Goal: Information Seeking & Learning: Learn about a topic

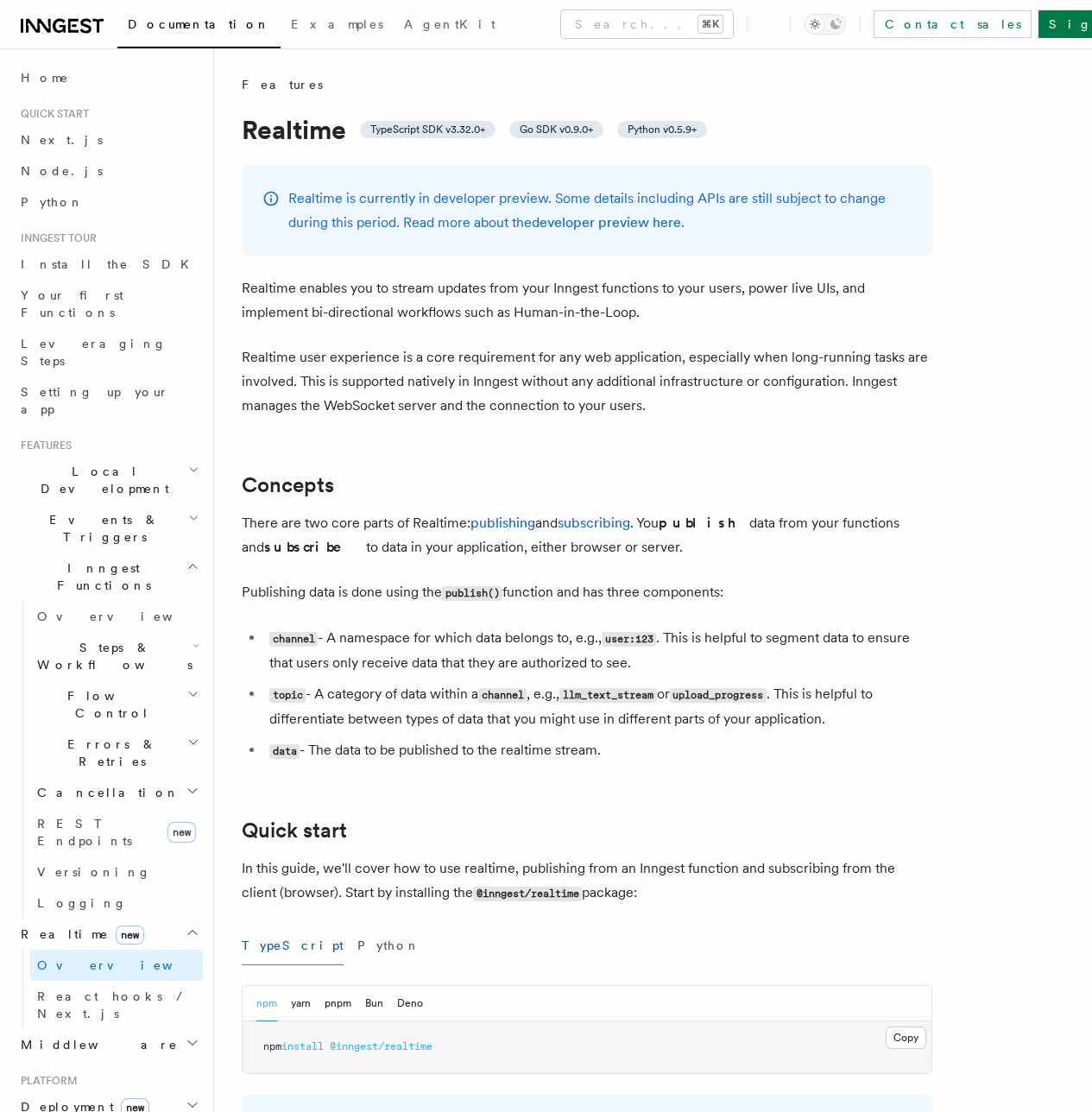
click at [88, 26] on icon at bounding box center [86, 25] width 12 height 14
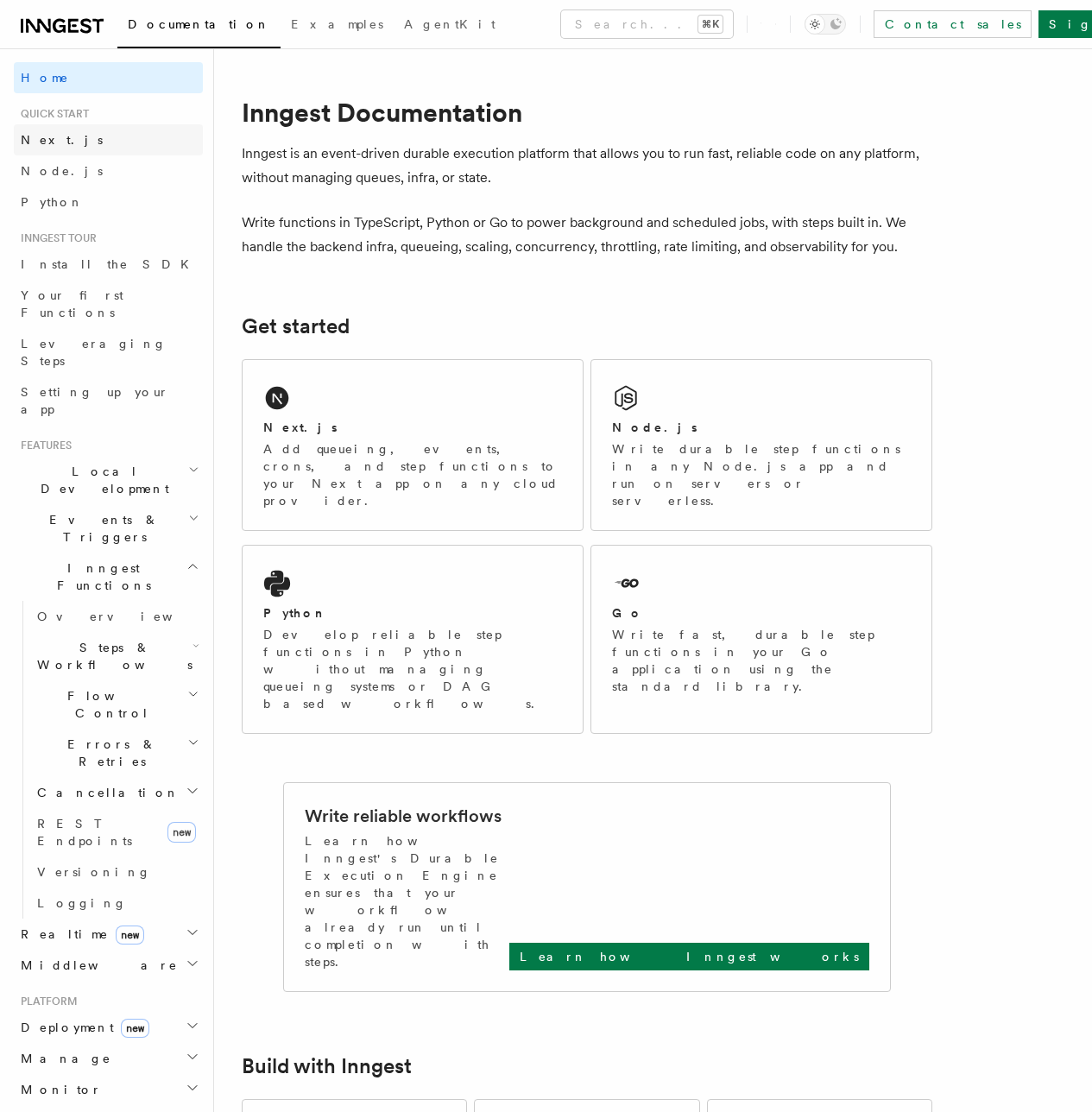
click at [42, 138] on span "Next.js" at bounding box center [62, 139] width 82 height 13
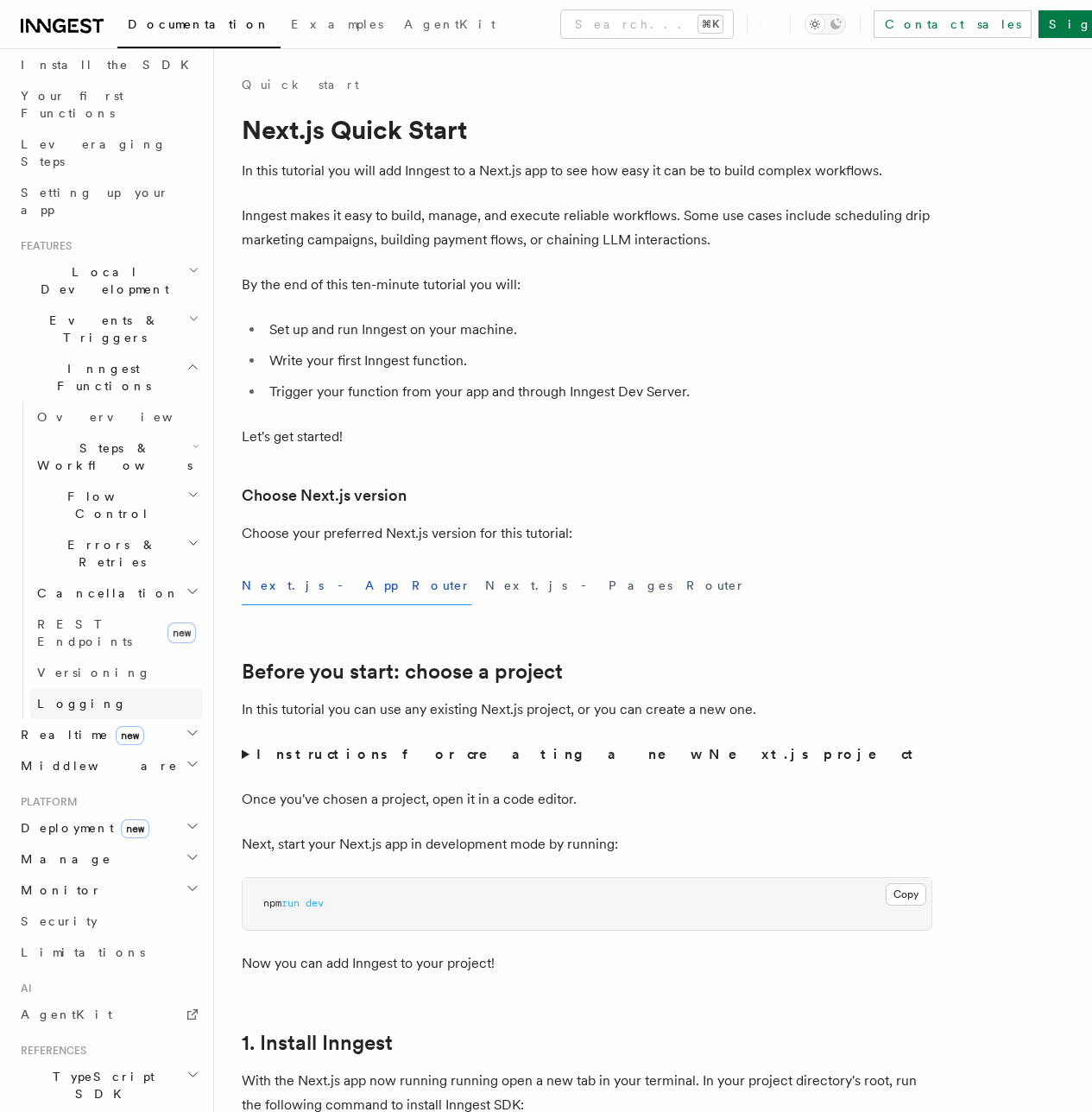
scroll to position [299, 0]
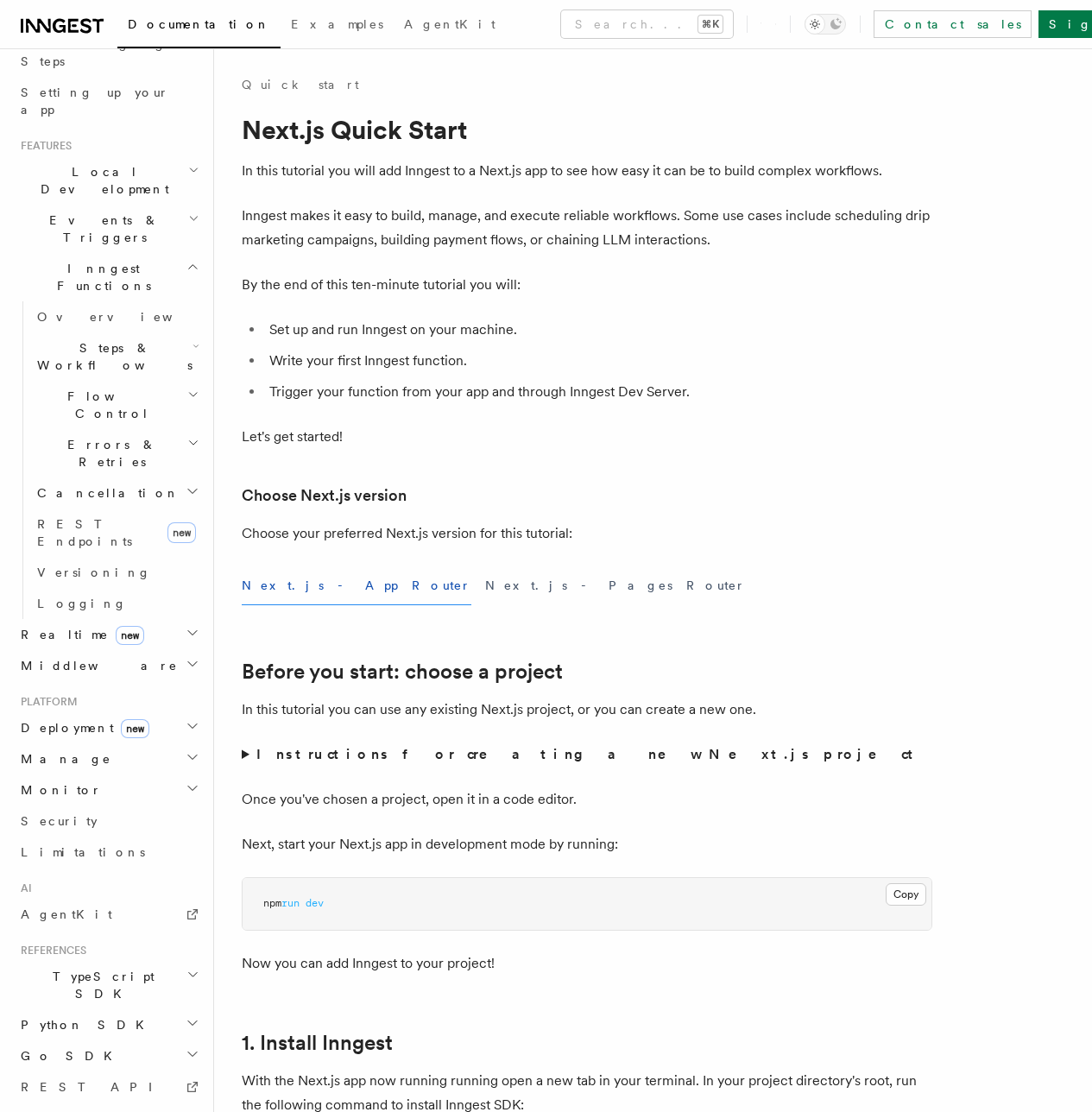
click at [54, 339] on span "Steps & Workflows" at bounding box center [112, 356] width 163 height 35
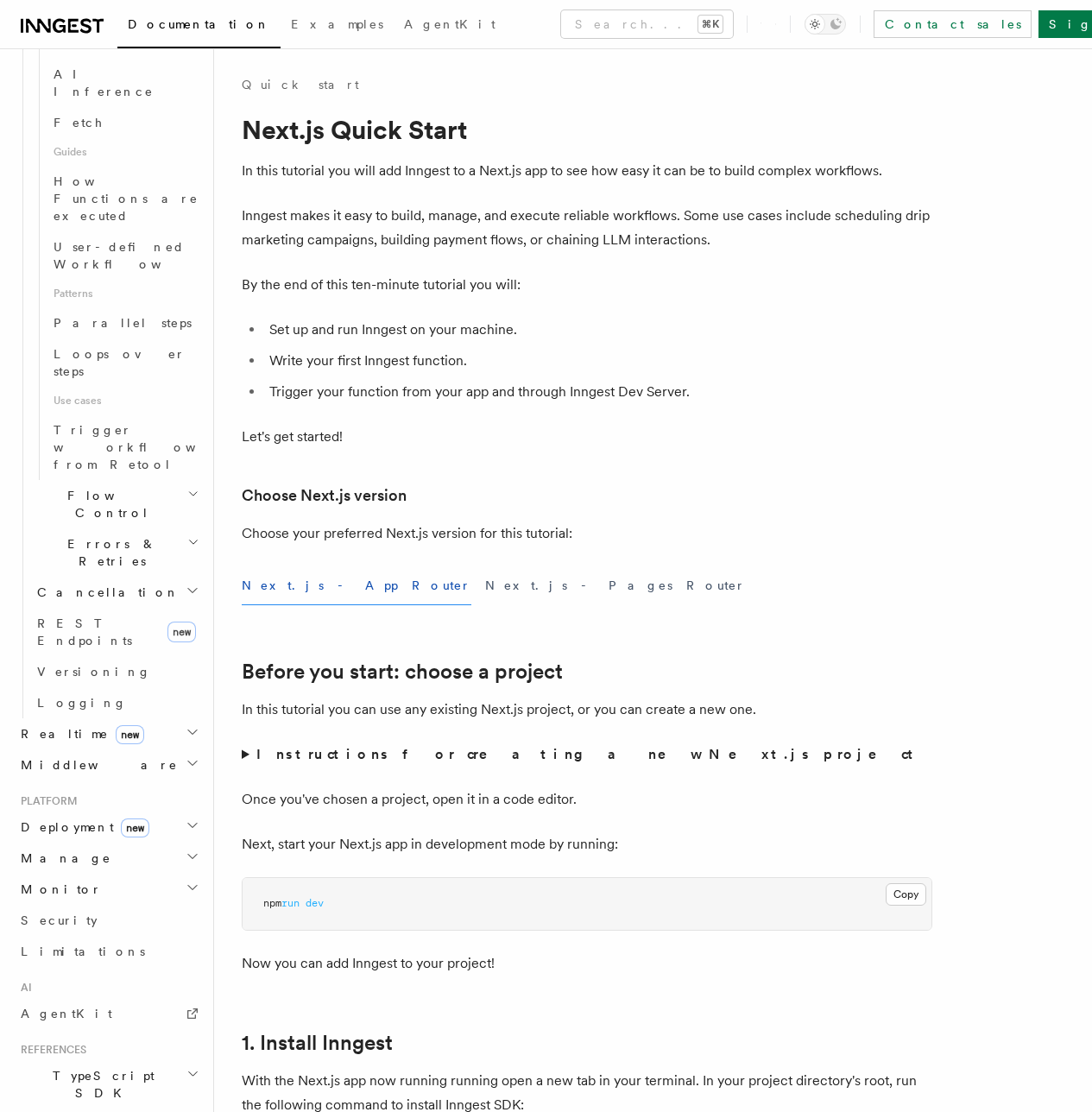
scroll to position [188, 0]
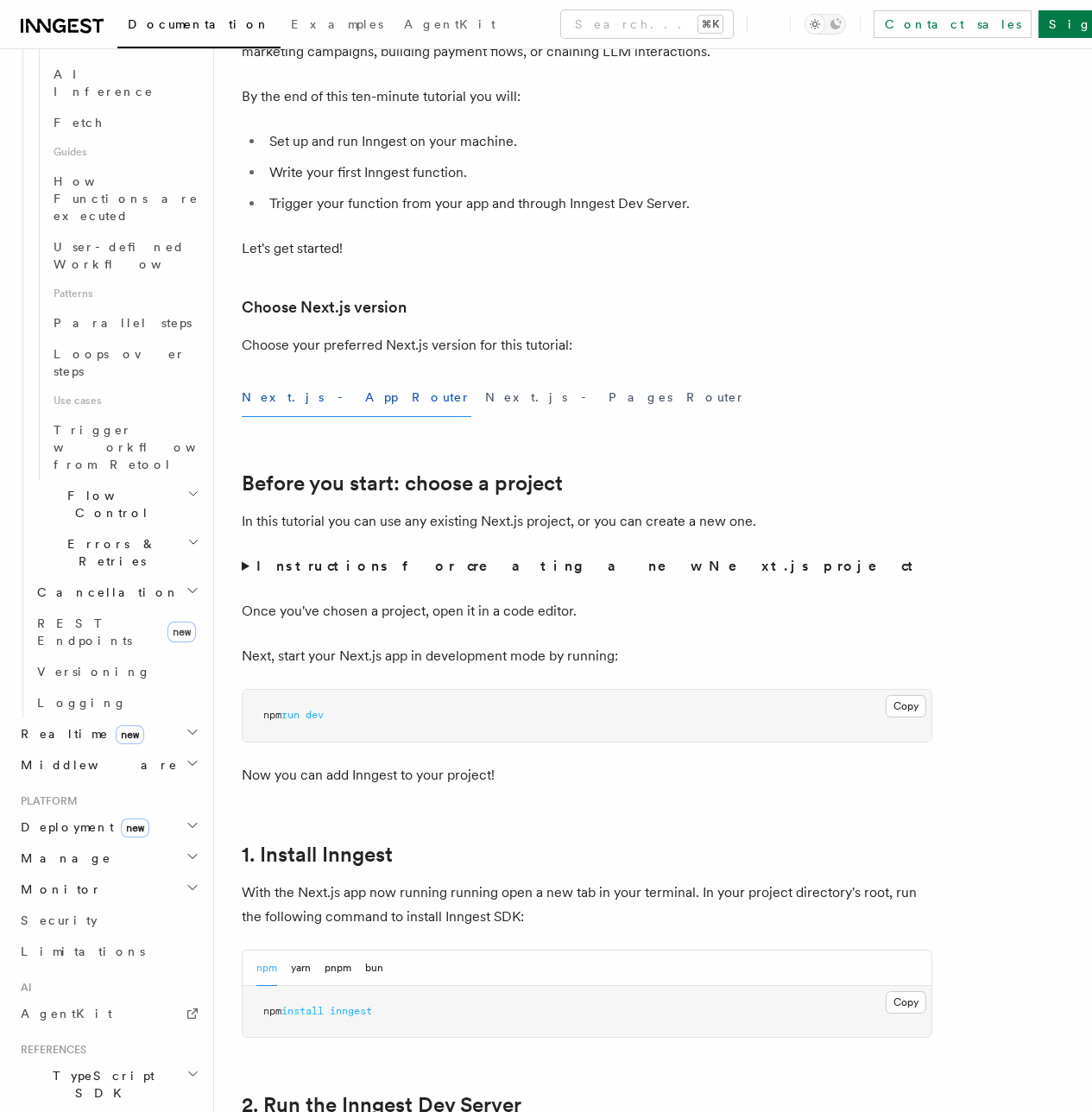
click at [70, 1067] on span "TypeScript SDK" at bounding box center [99, 1084] width 172 height 35
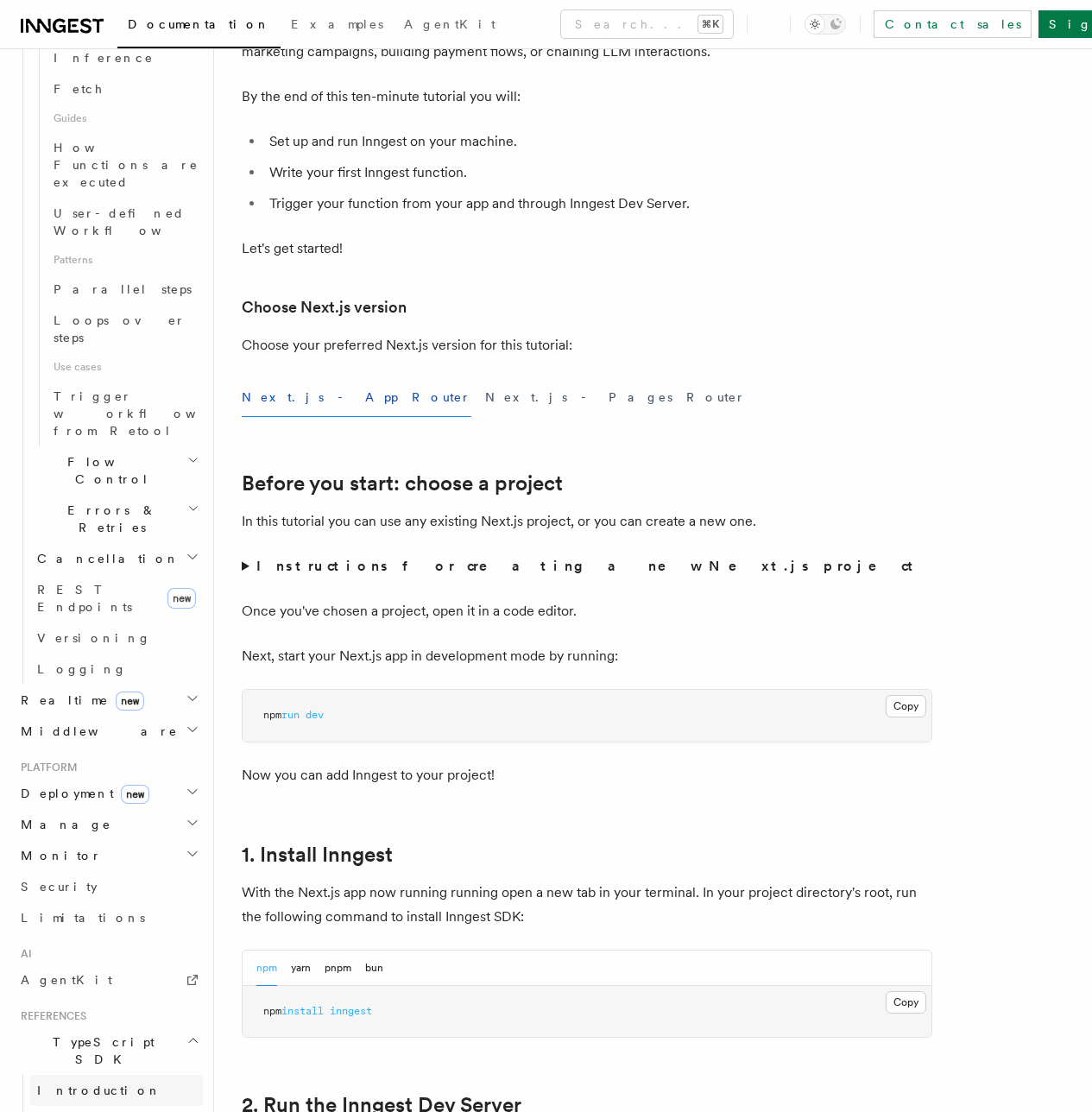
click at [88, 1083] on span "Introduction" at bounding box center [99, 1090] width 124 height 13
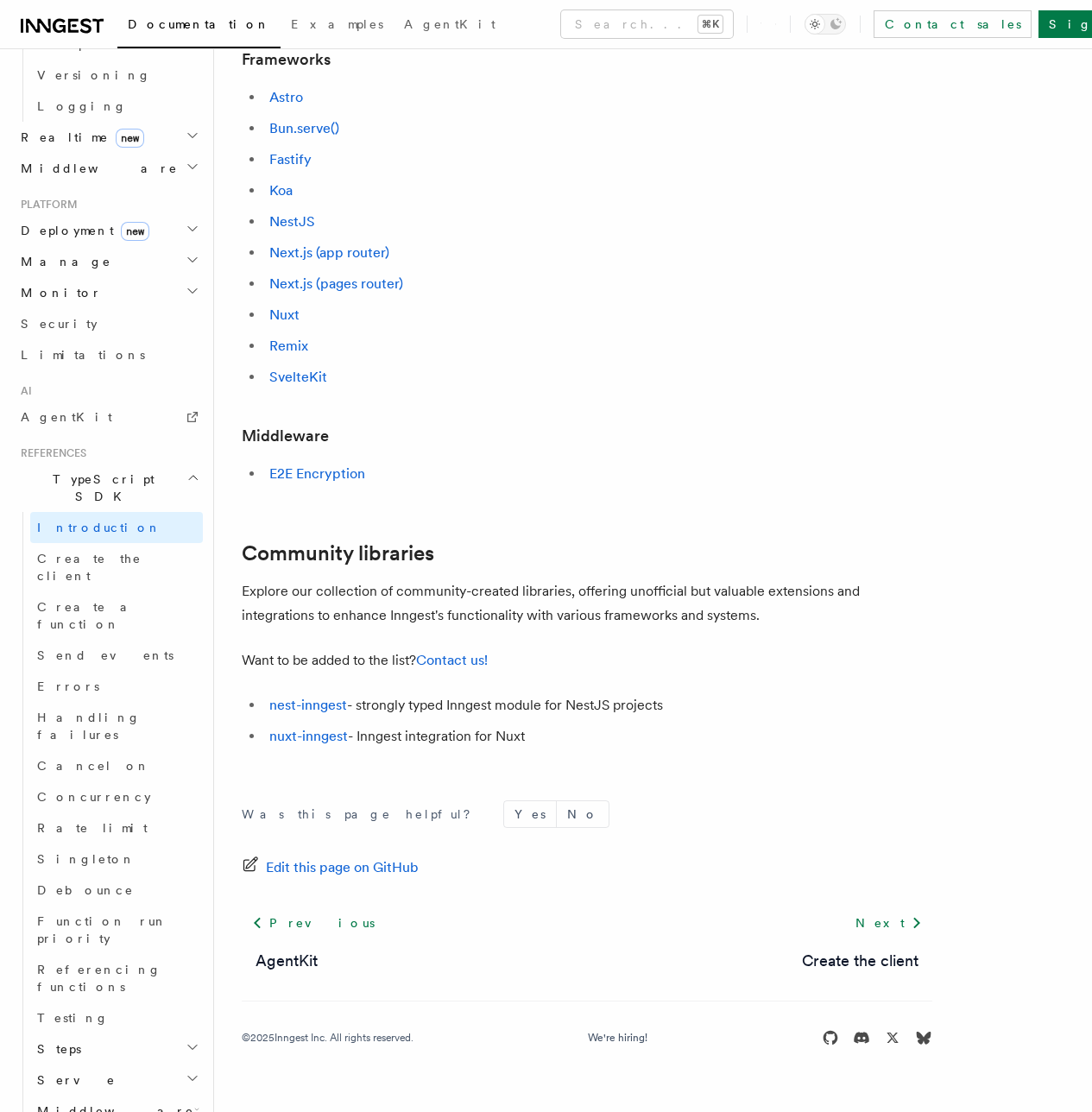
scroll to position [789, 0]
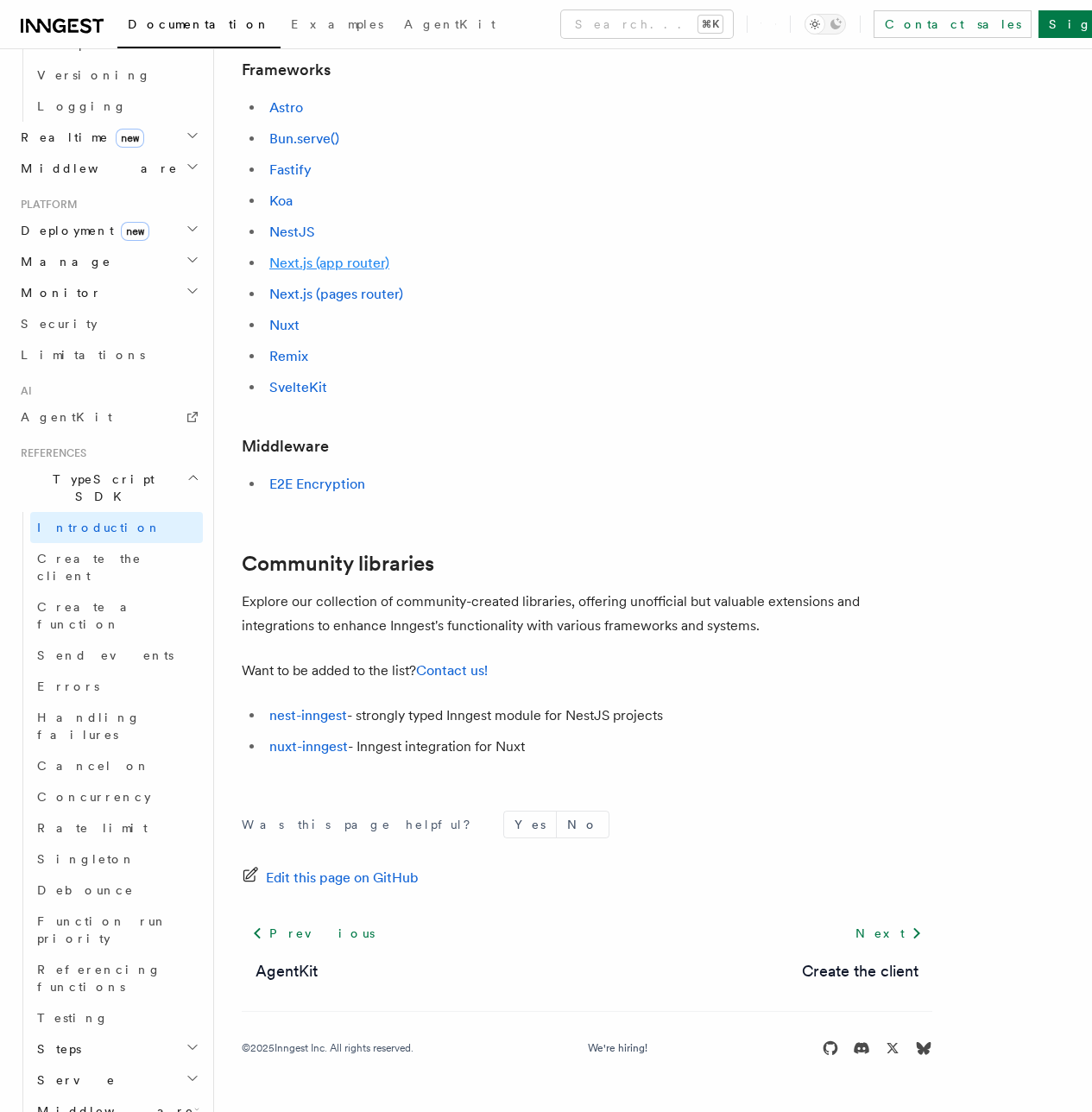
click at [287, 272] on link "Next.js (app router)" at bounding box center [329, 263] width 120 height 16
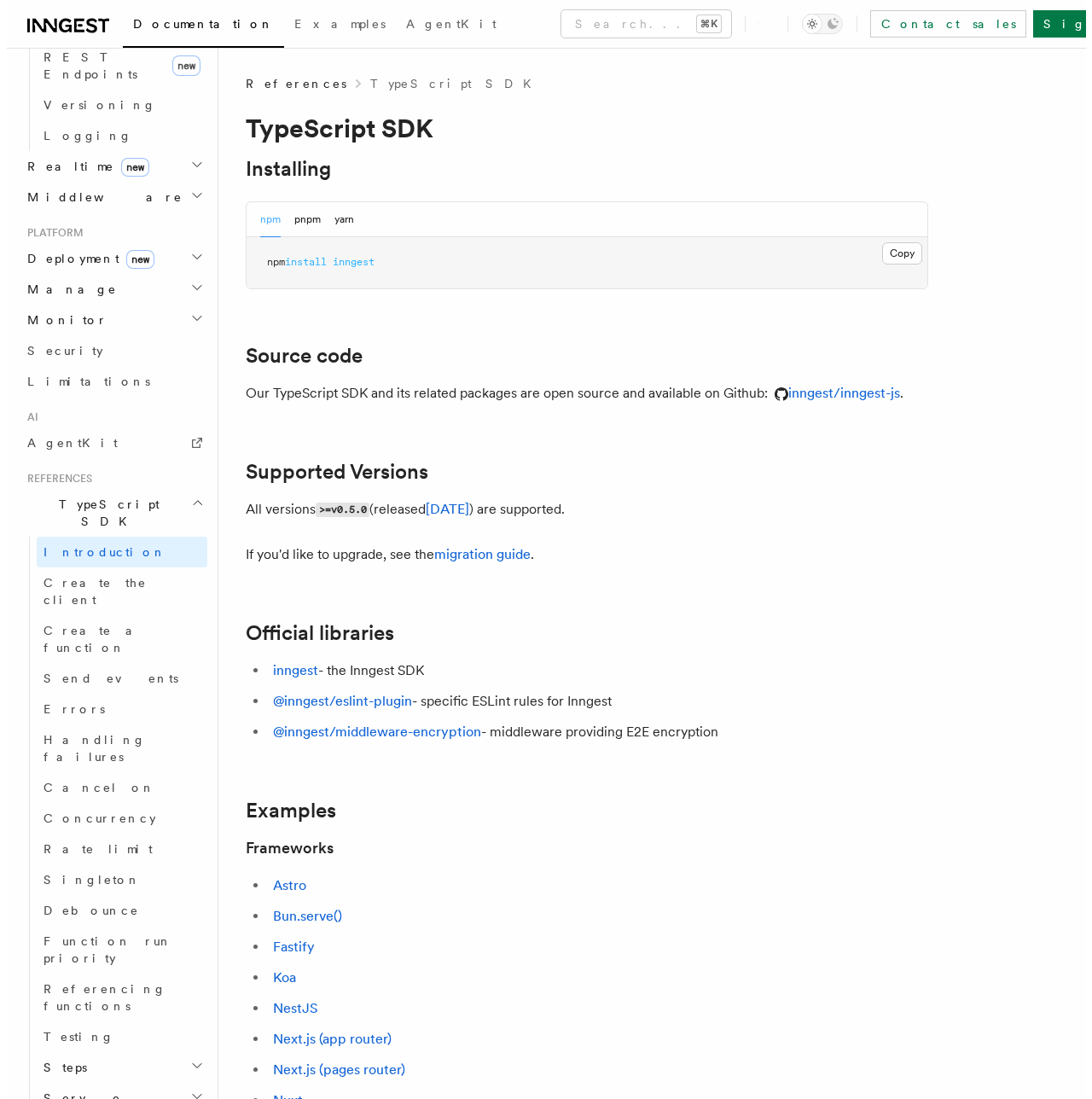
scroll to position [793, 0]
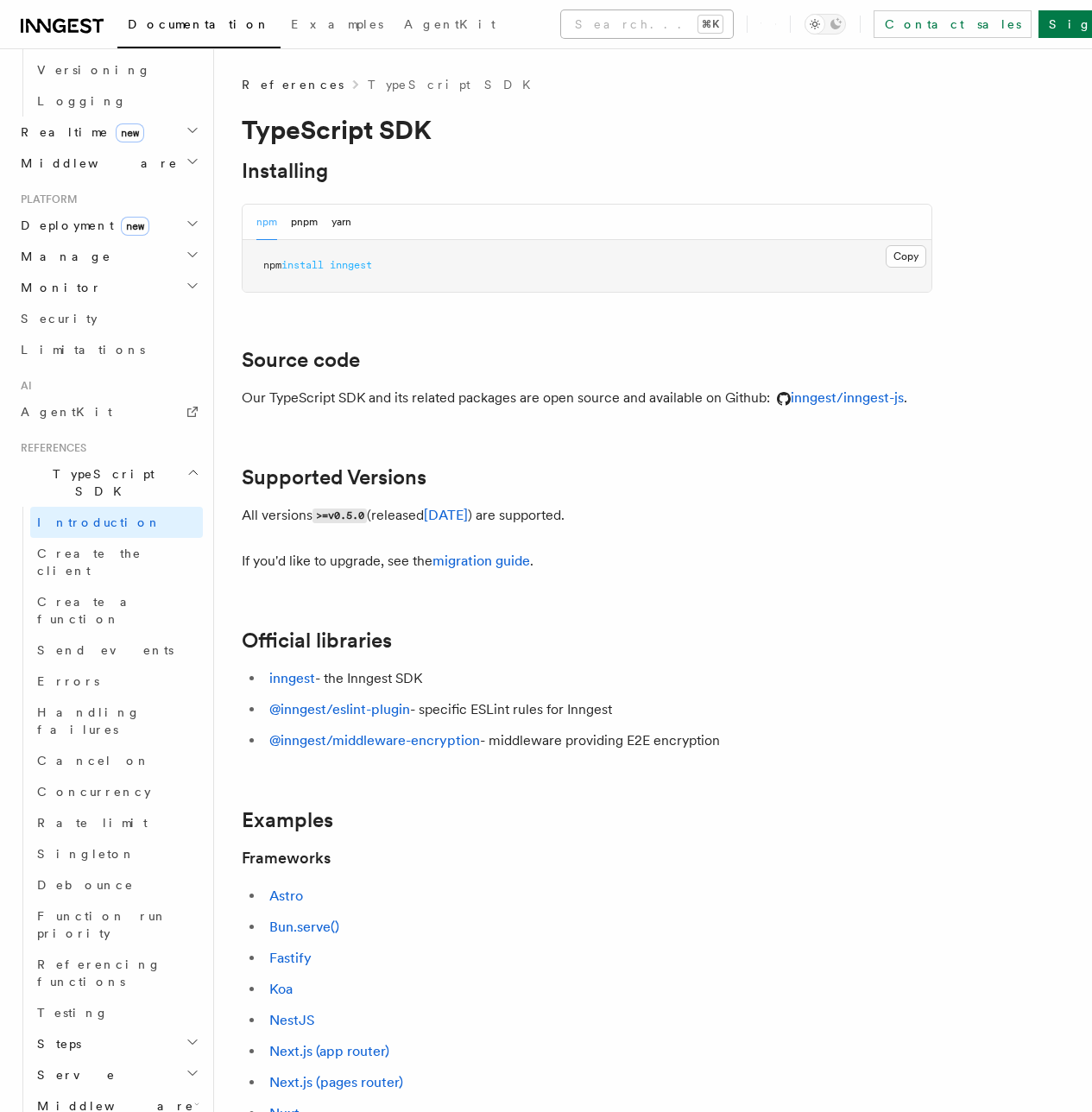
click at [658, 23] on button "Search... ⌘K" at bounding box center [646, 24] width 171 height 28
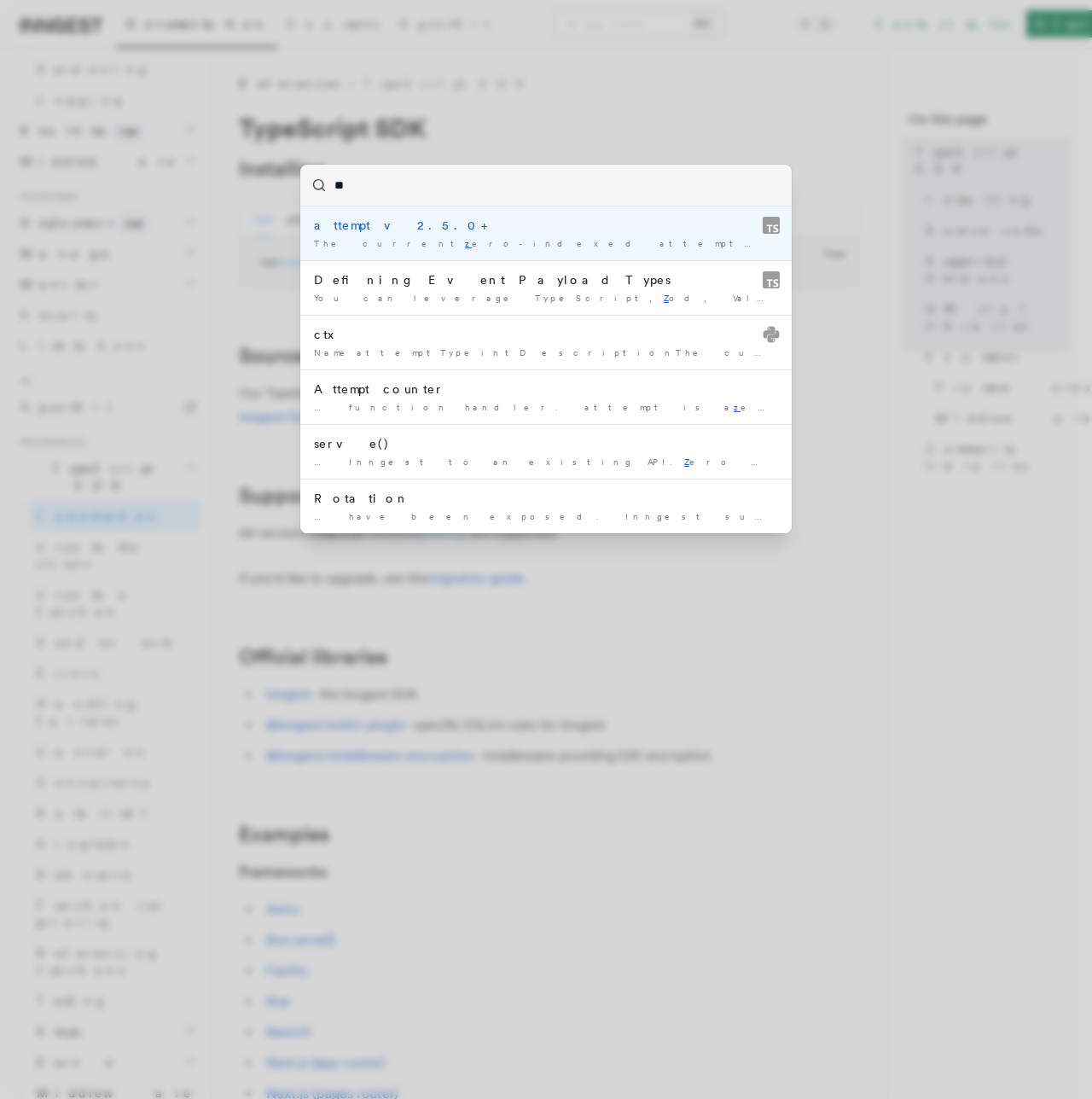
type input "***"
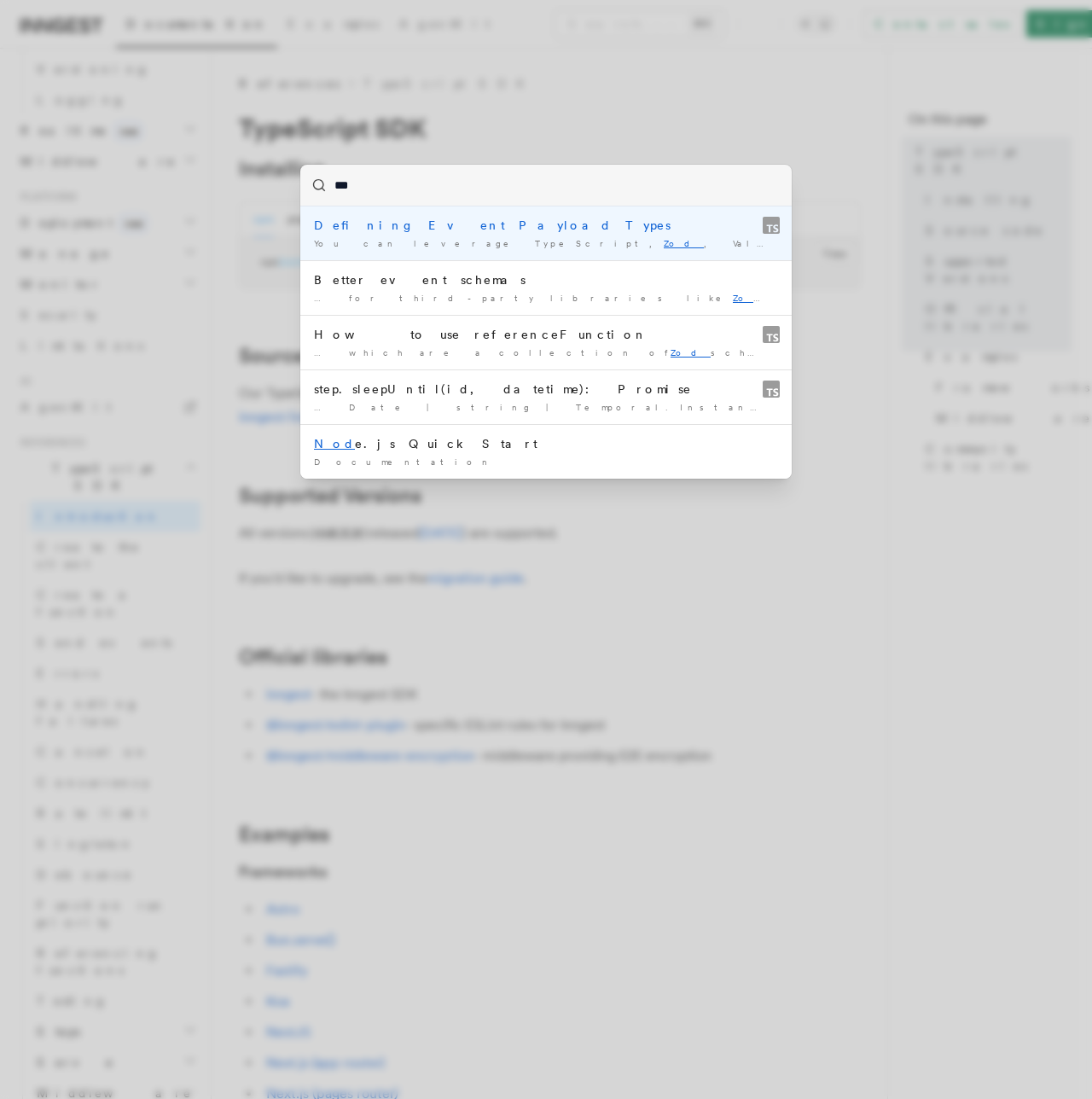
click at [462, 229] on div "Defining Event Payload Types" at bounding box center [546, 225] width 464 height 17
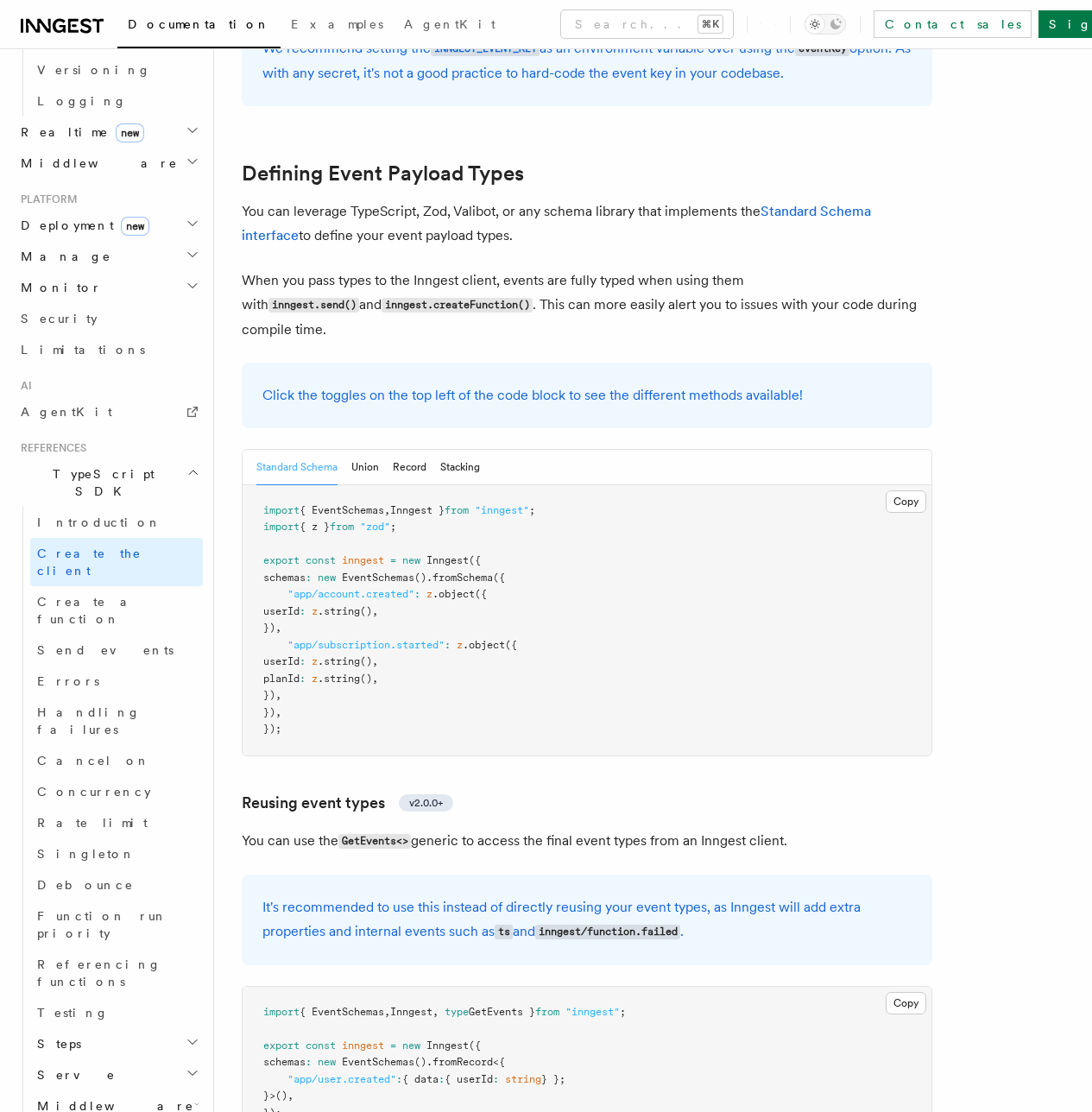
scroll to position [1467, 0]
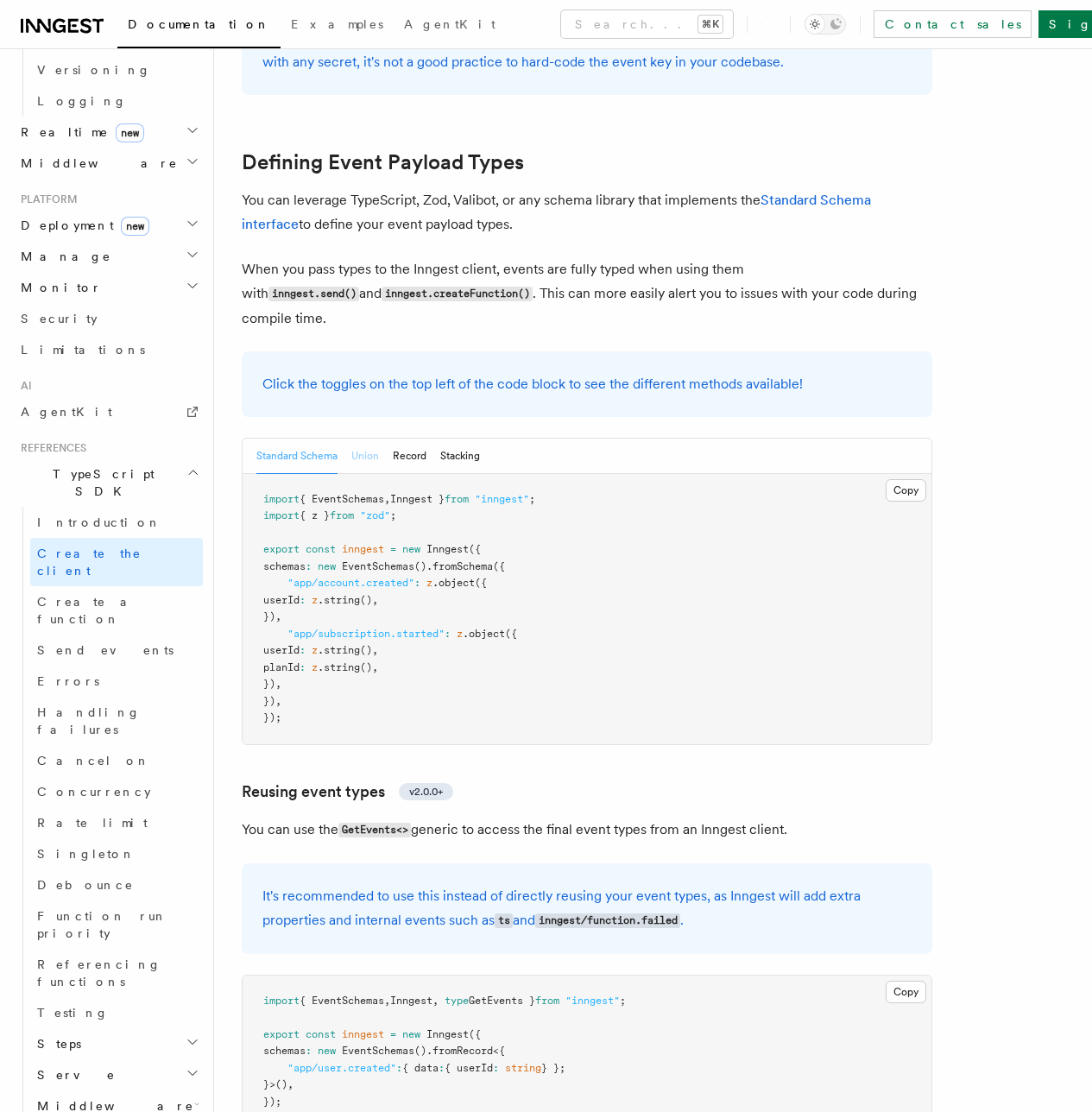
click at [379, 439] on button "Union" at bounding box center [364, 456] width 28 height 36
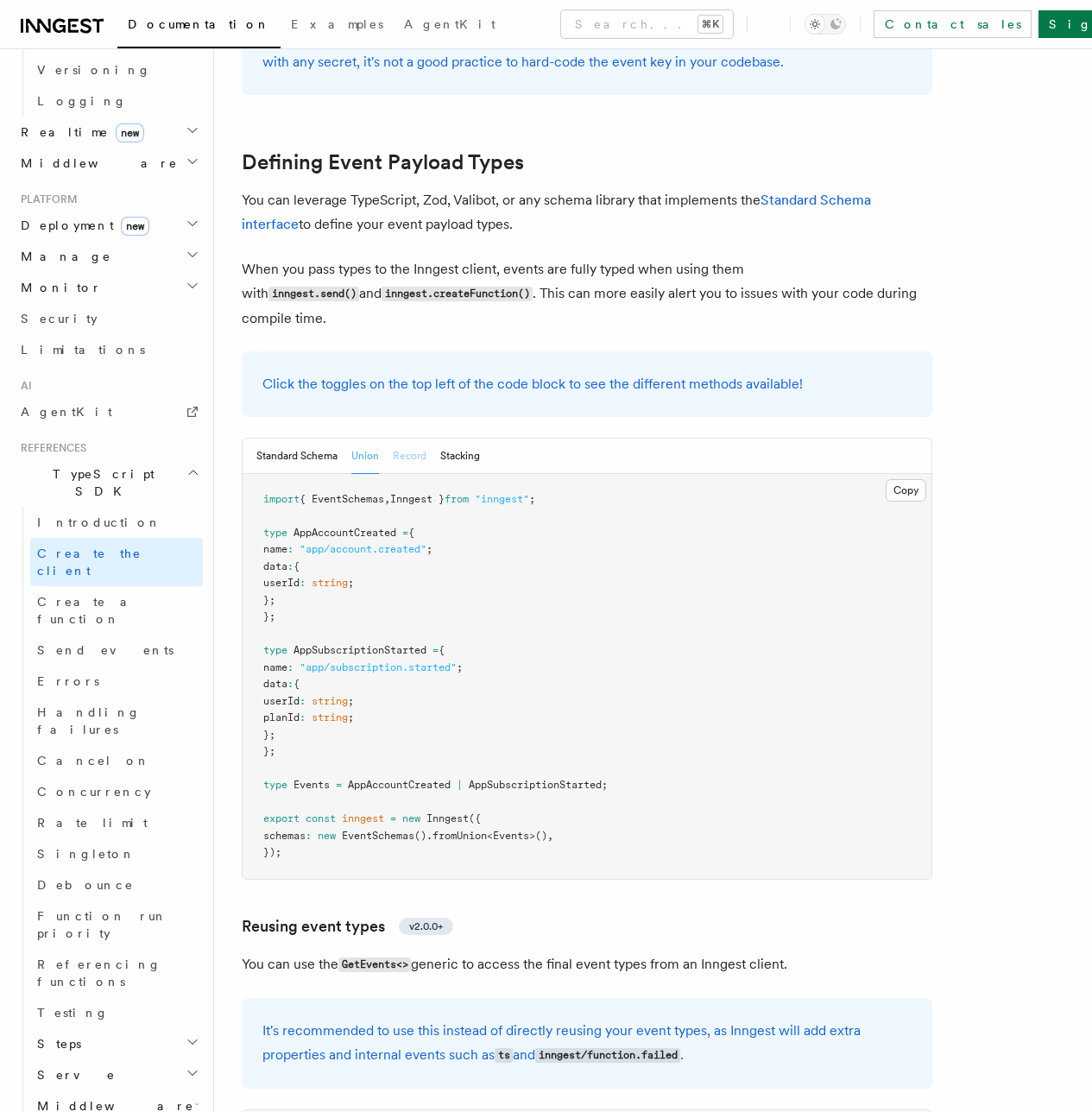
click at [421, 439] on button "Record" at bounding box center [410, 456] width 34 height 36
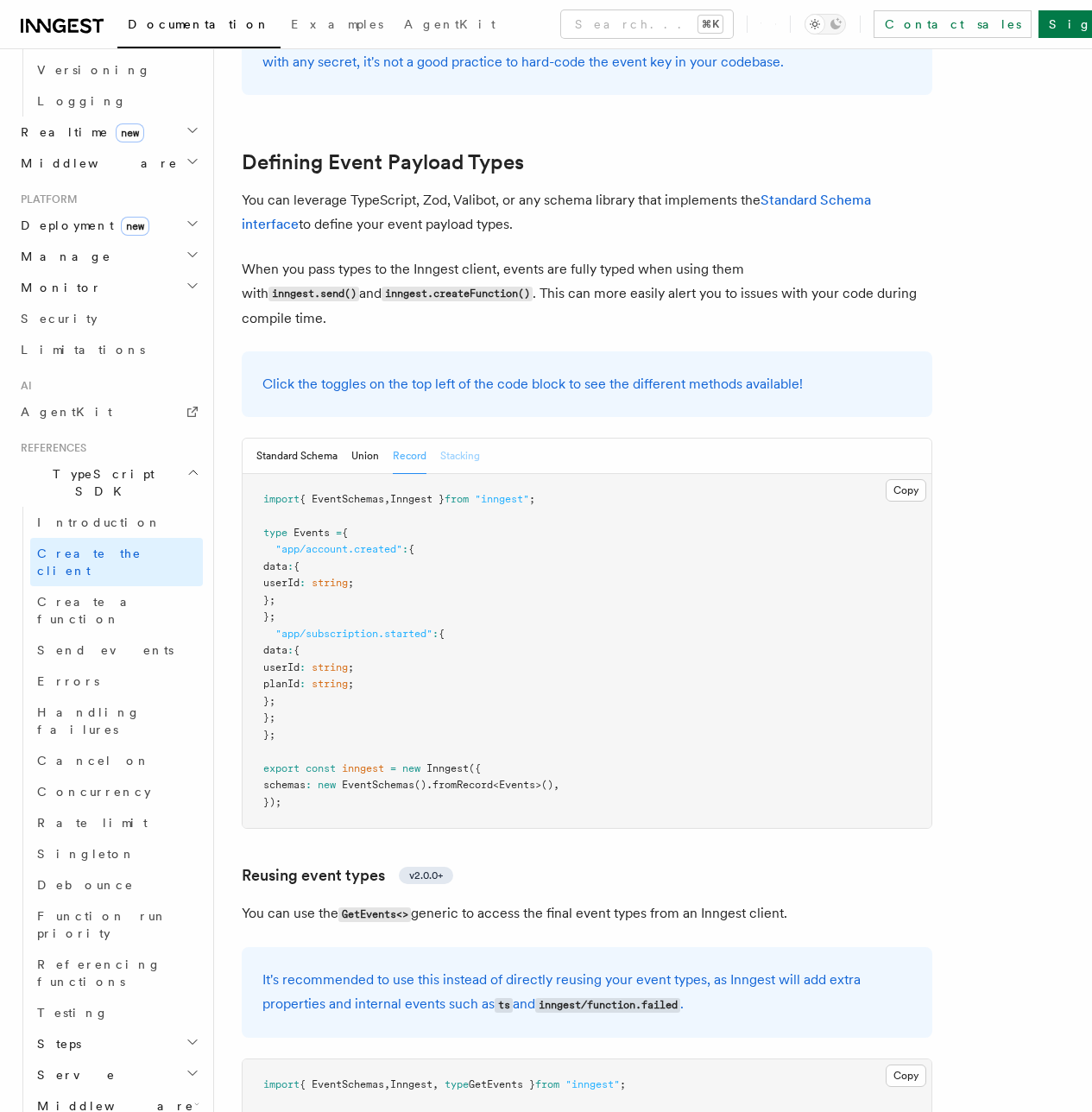
click at [457, 439] on button "Stacking" at bounding box center [460, 456] width 39 height 36
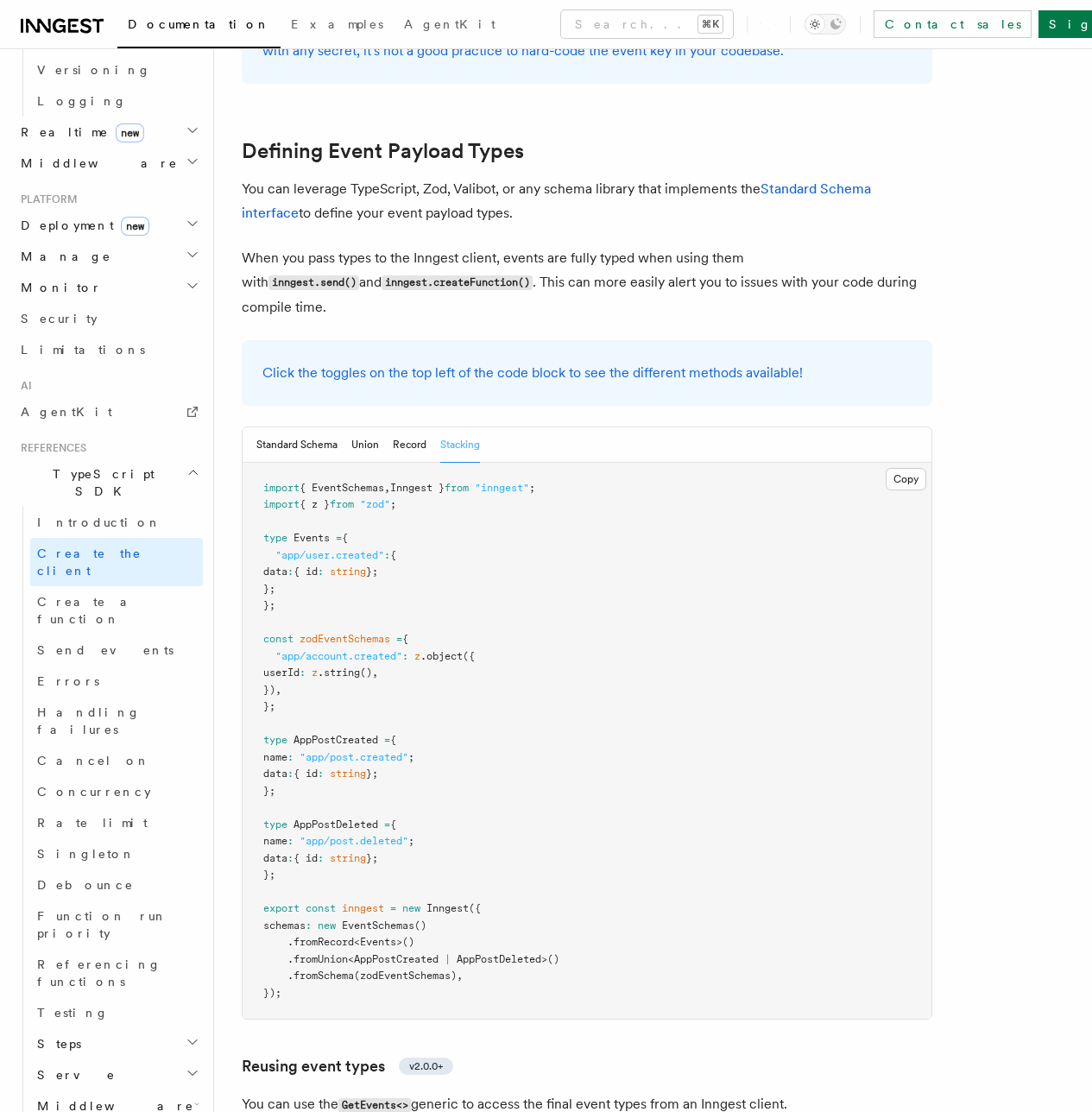
scroll to position [1513, 0]
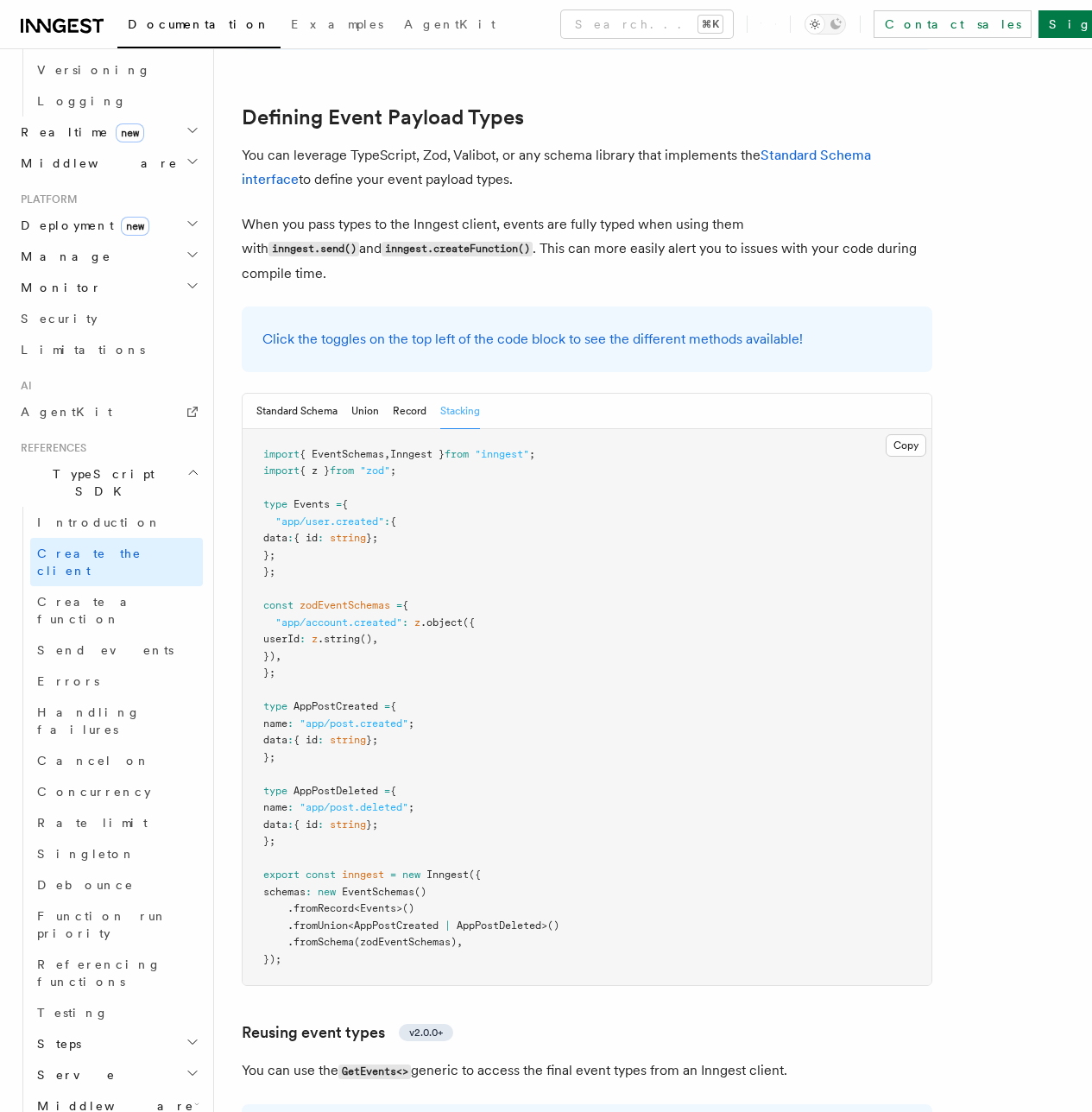
click at [323, 599] on span "zodEventSchemas" at bounding box center [344, 606] width 90 height 13
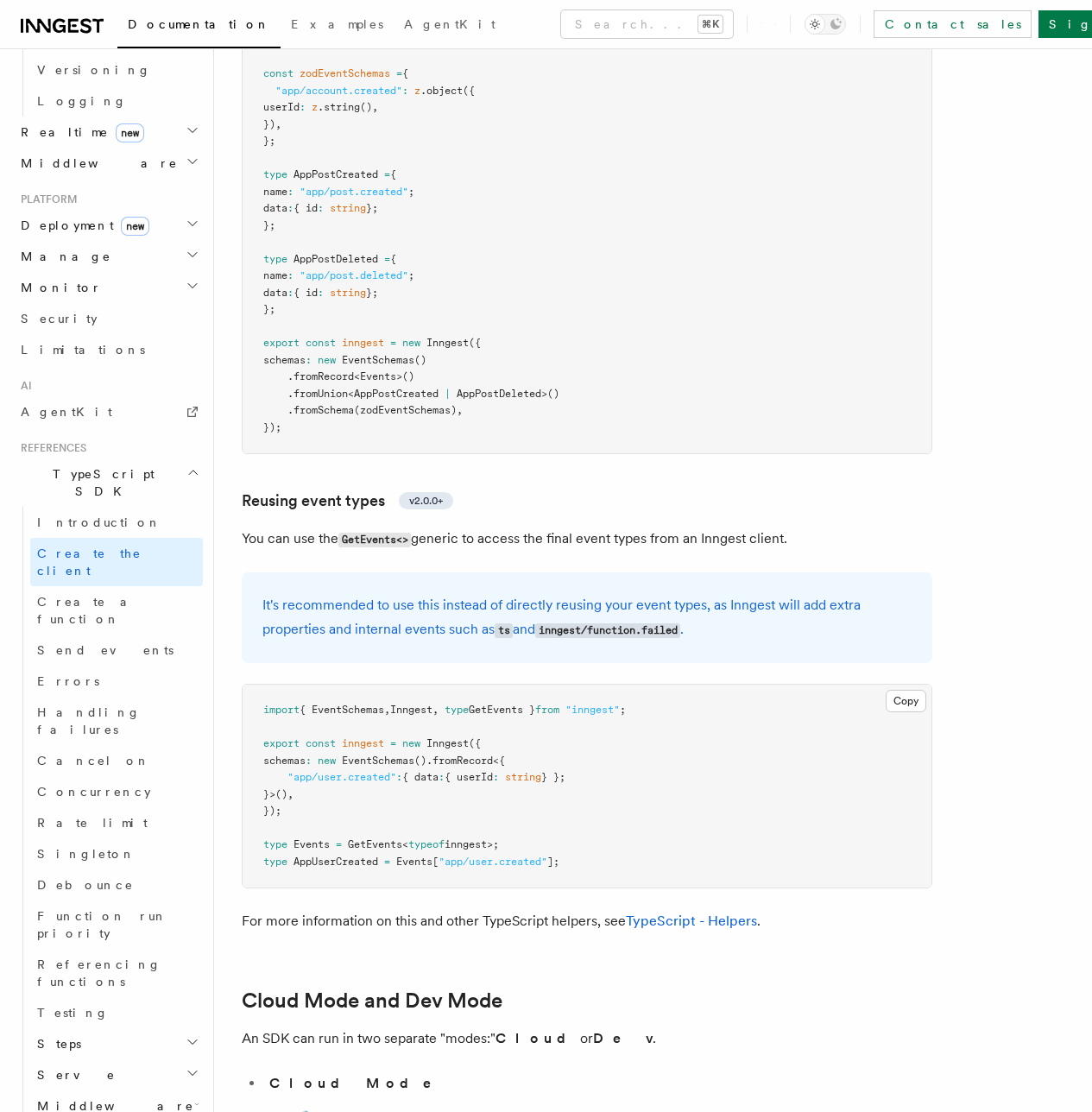
scroll to position [2234, 0]
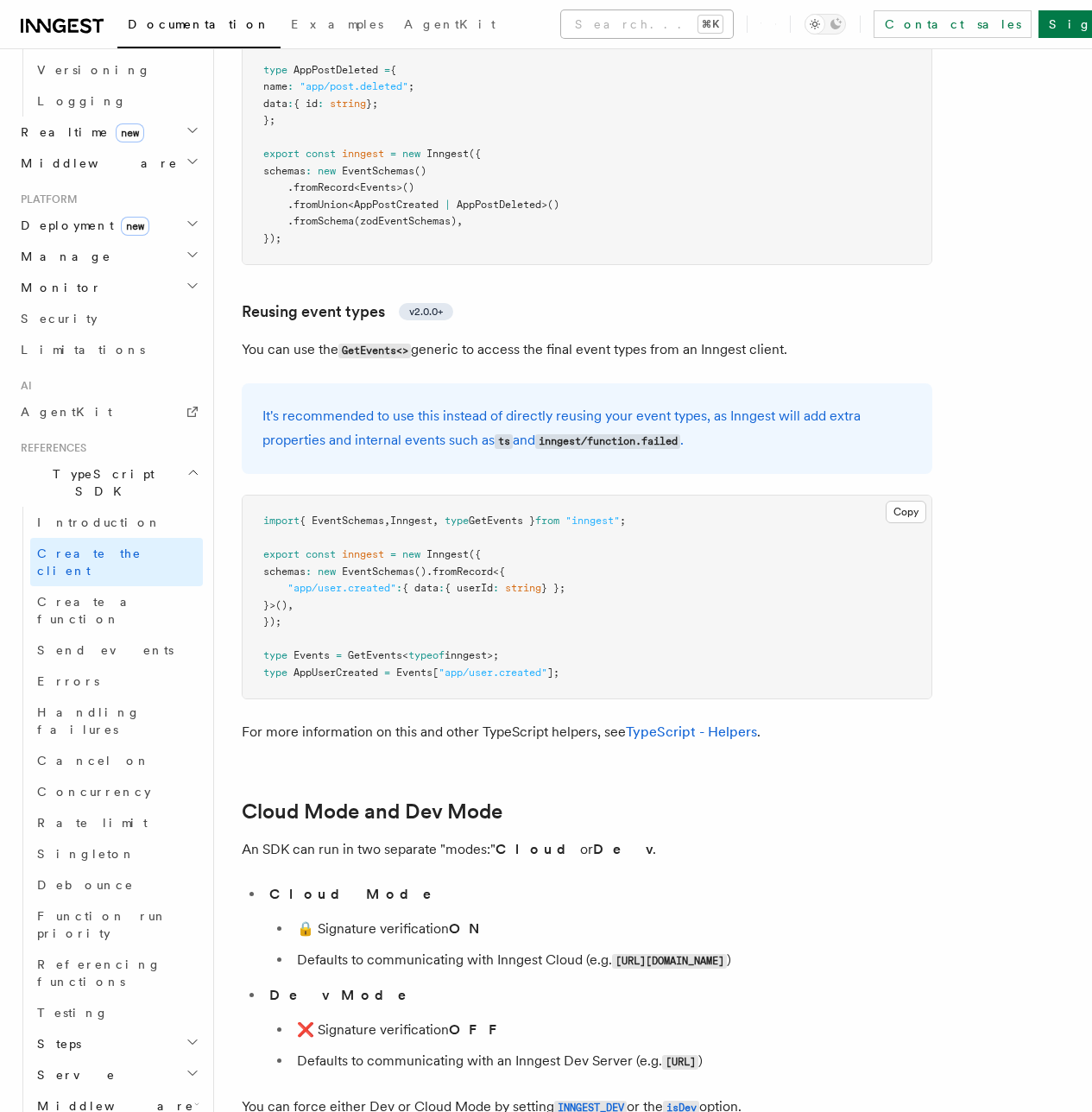
click at [596, 22] on button "Search... ⌘K" at bounding box center [646, 24] width 171 height 28
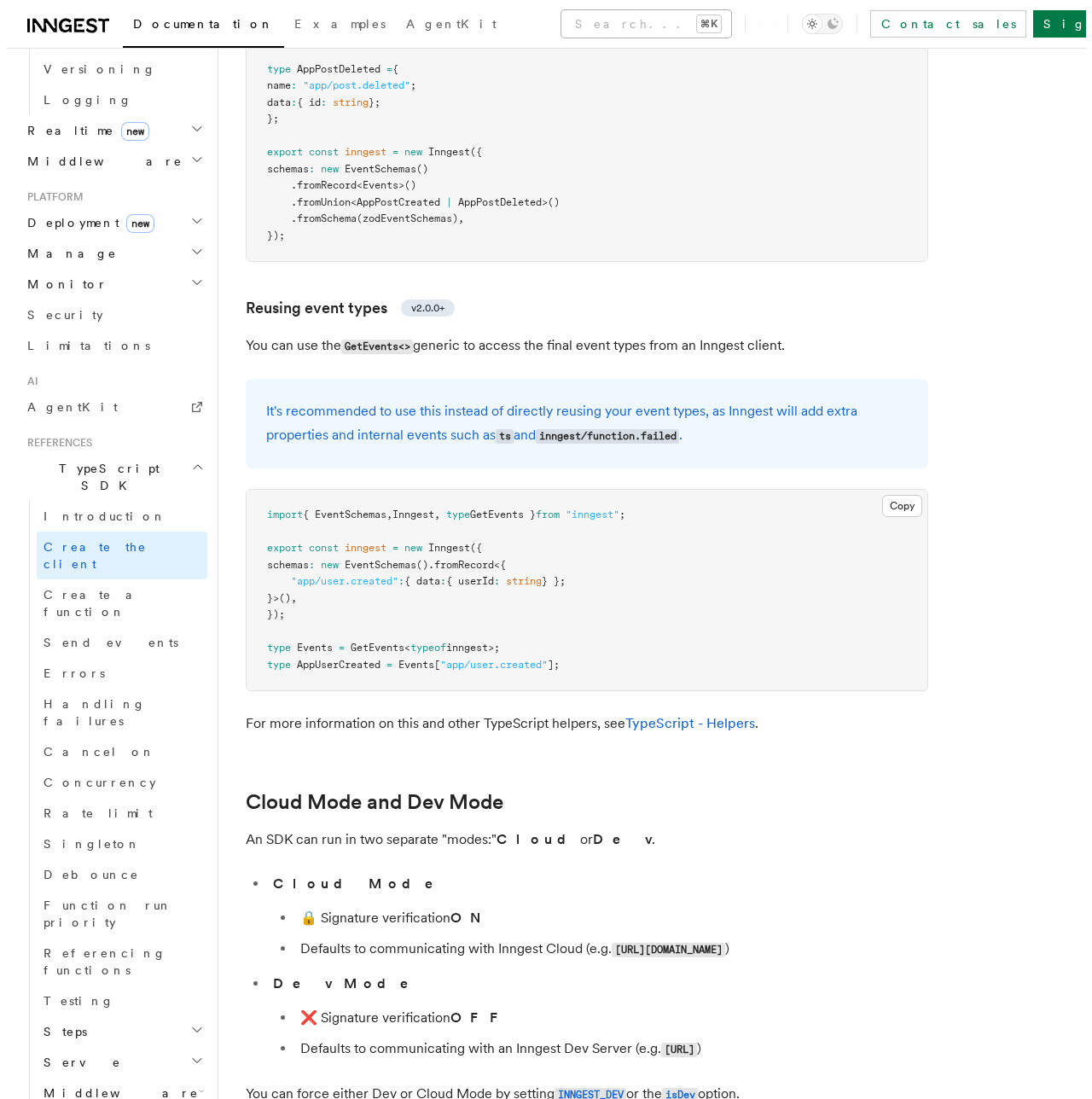
scroll to position [2183, 0]
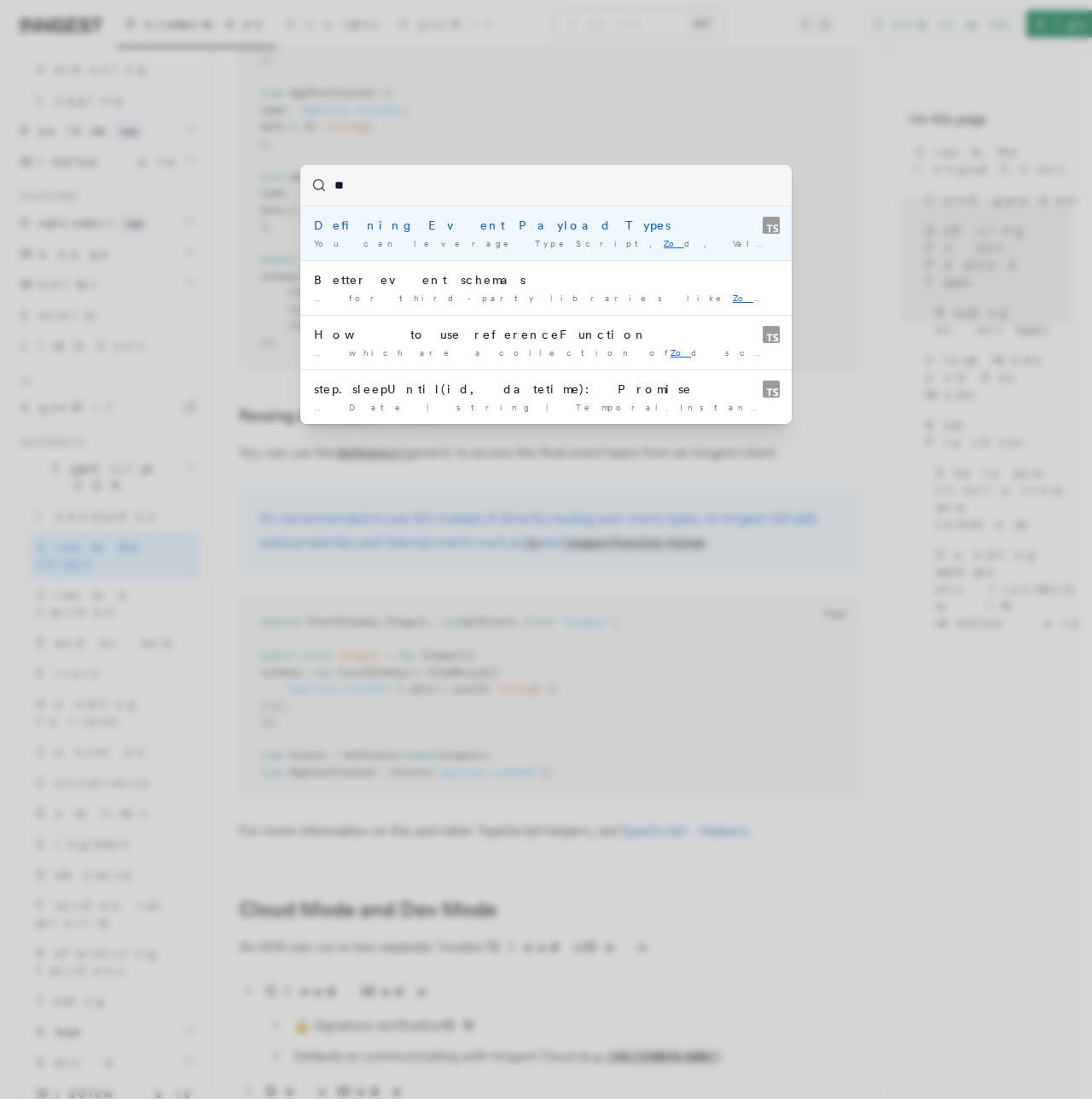
type input "***"
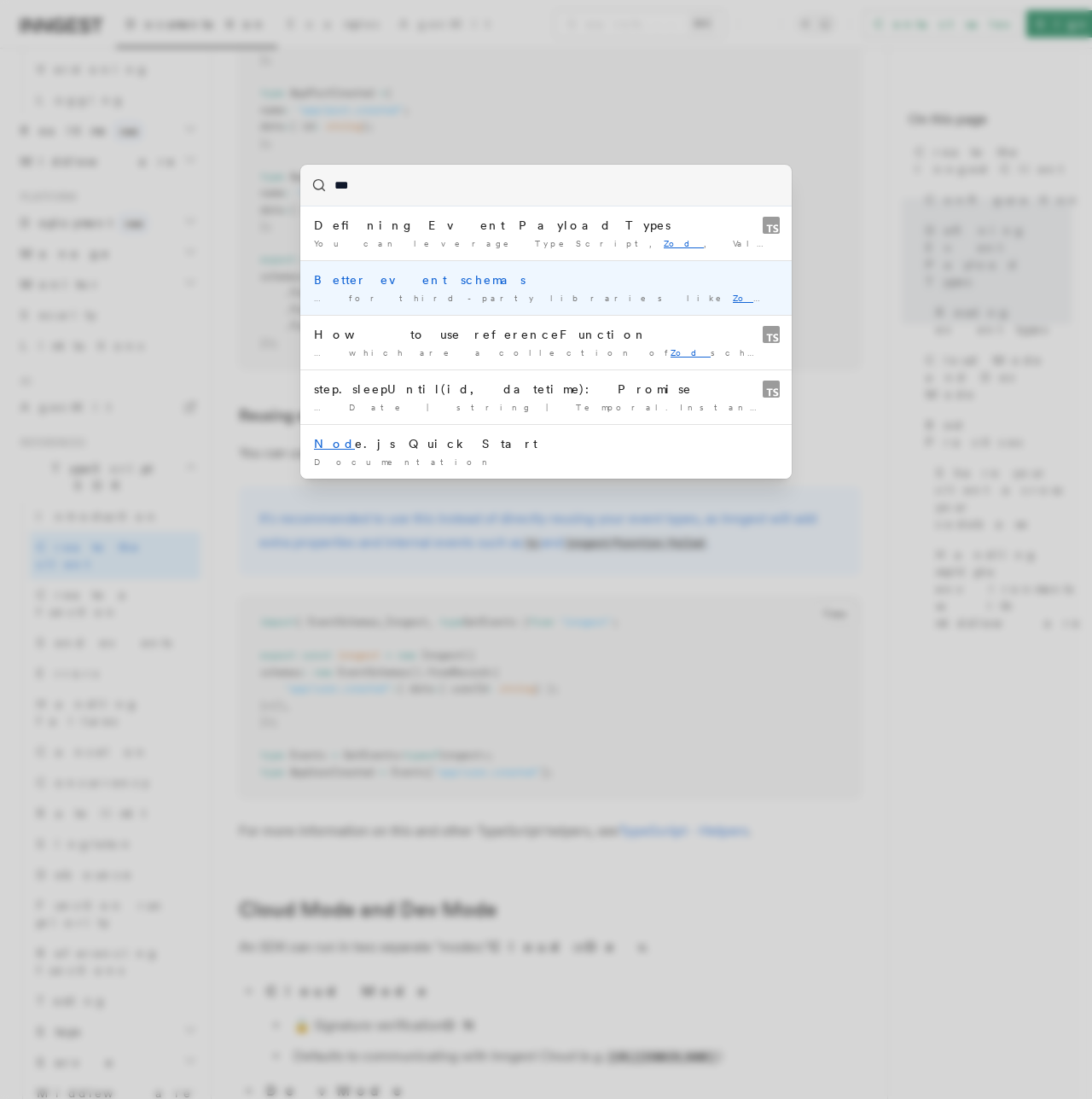
click at [355, 283] on div "Better event schemas" at bounding box center [546, 279] width 464 height 17
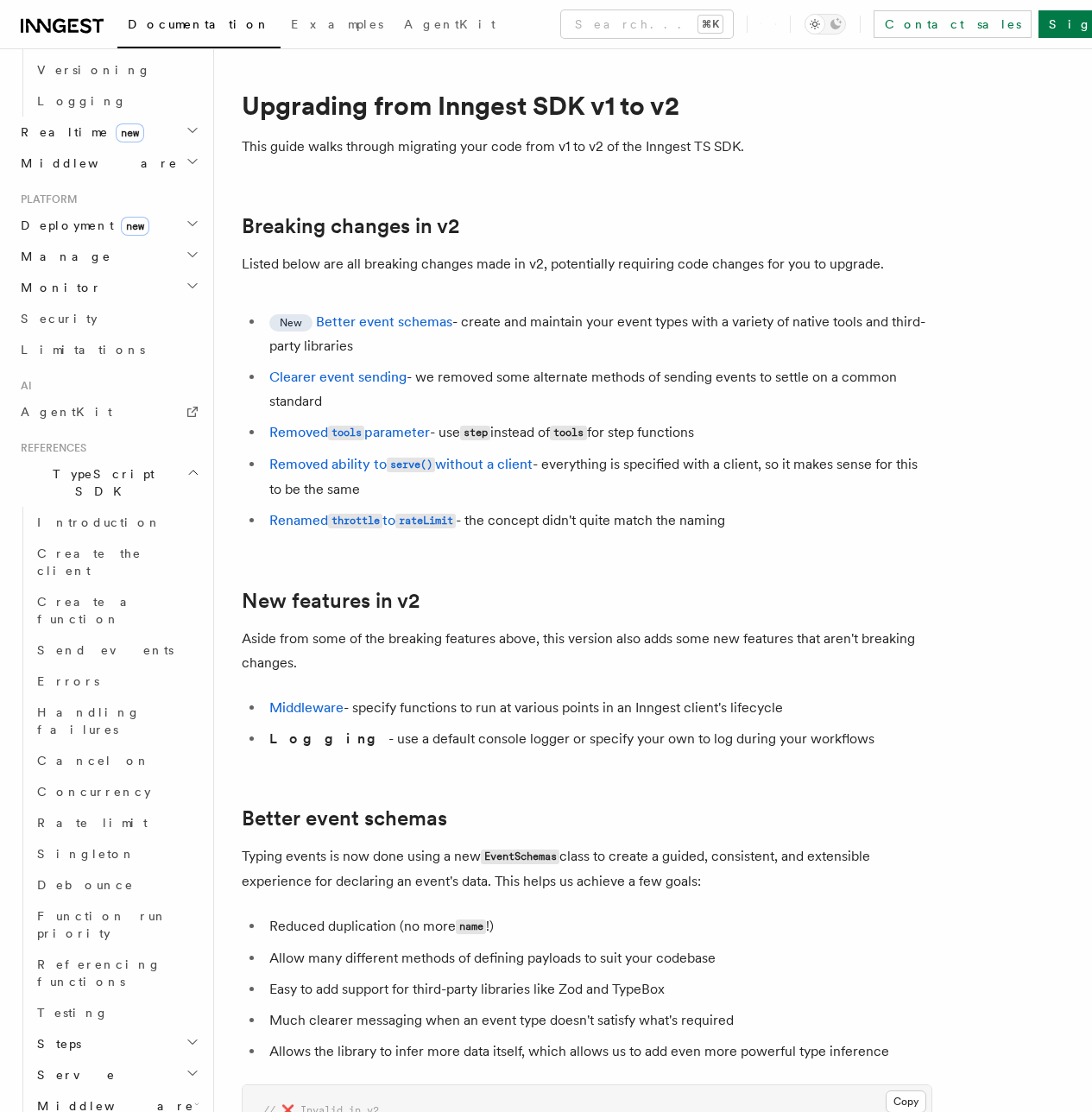
scroll to position [12337, 0]
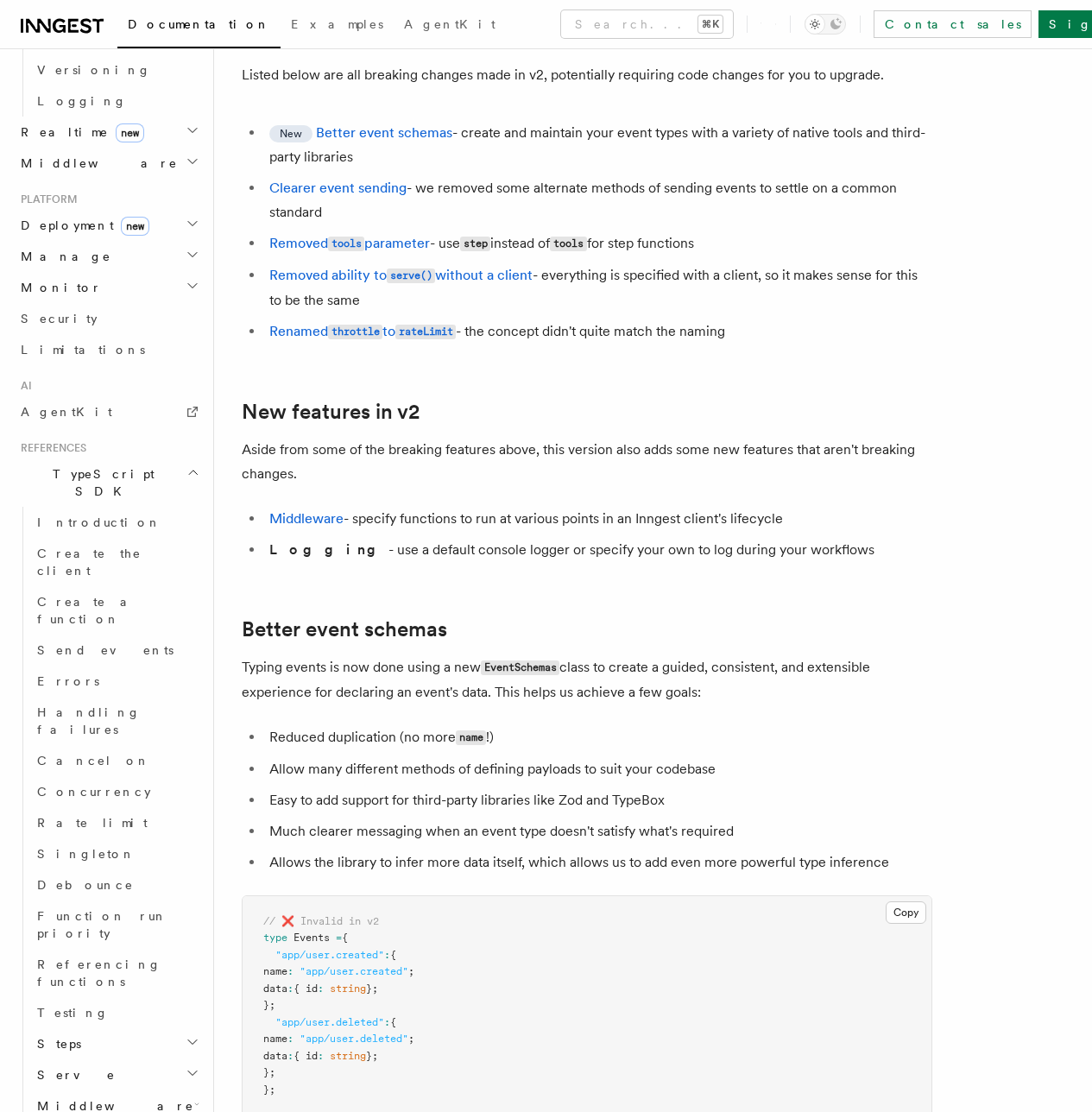
click at [0, 0] on link "Better event schemas" at bounding box center [0, 0] width 0 height 0
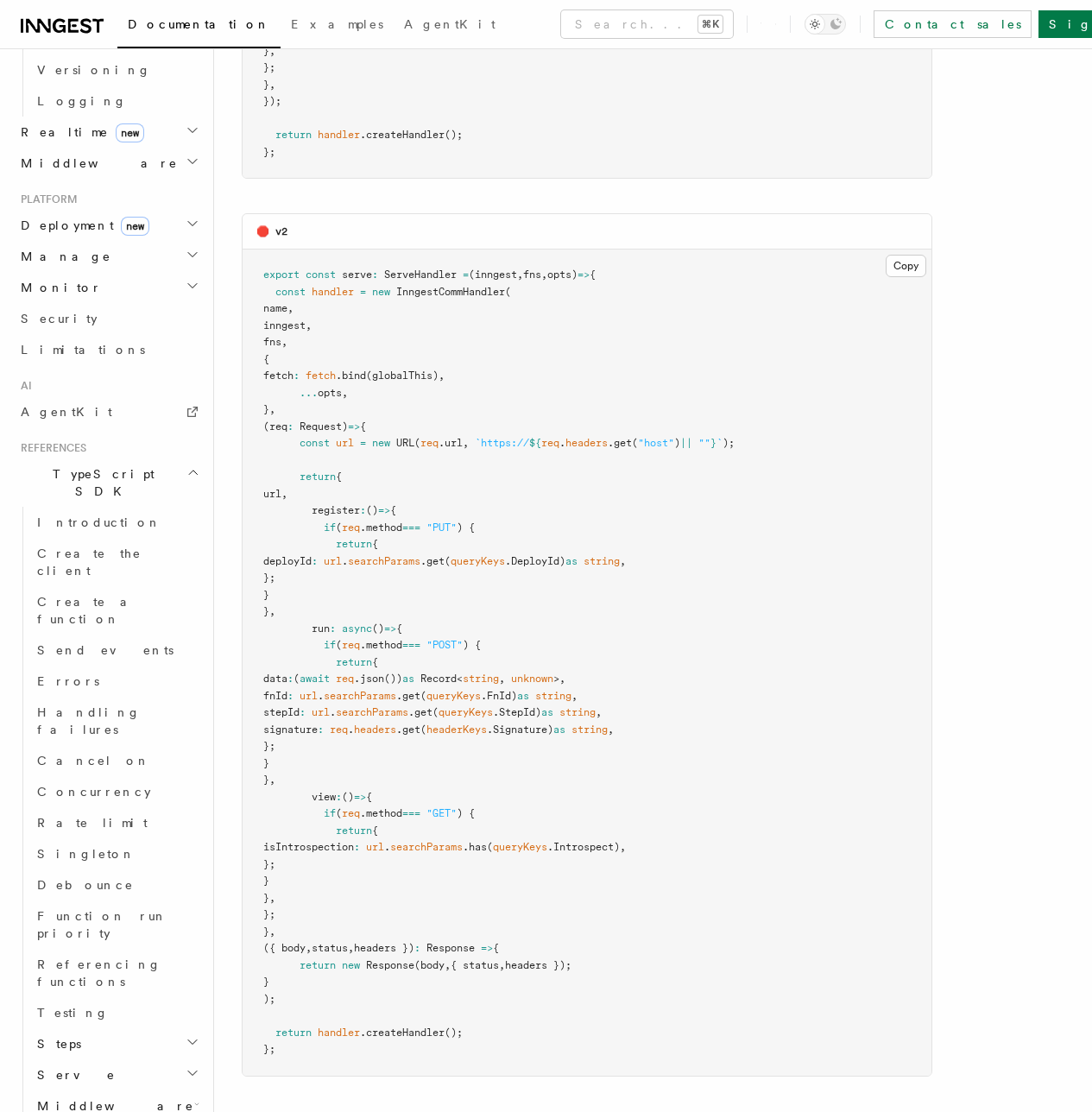
scroll to position [10017, 0]
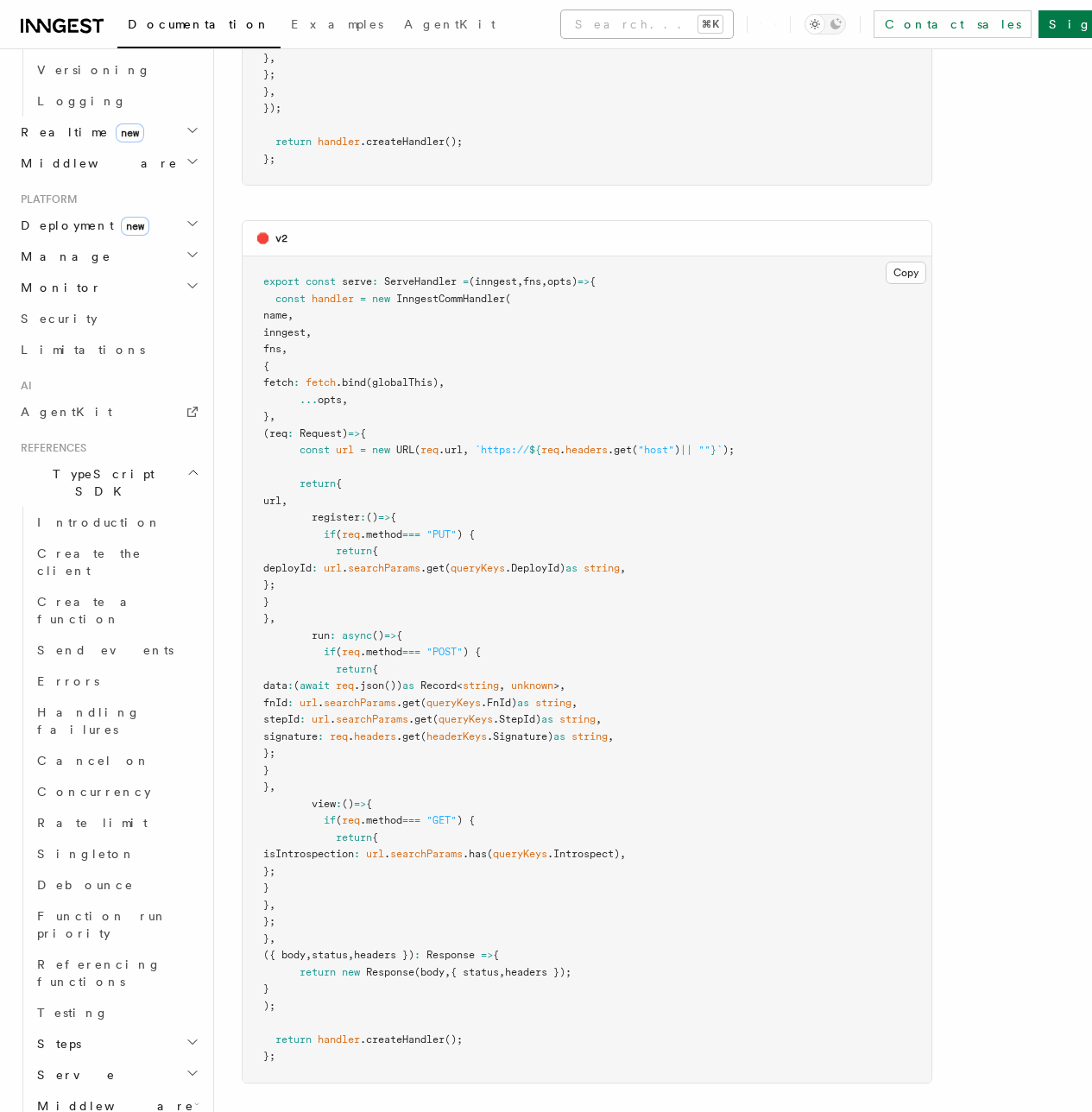
click at [561, 28] on button "Search... ⌘K" at bounding box center [646, 24] width 171 height 28
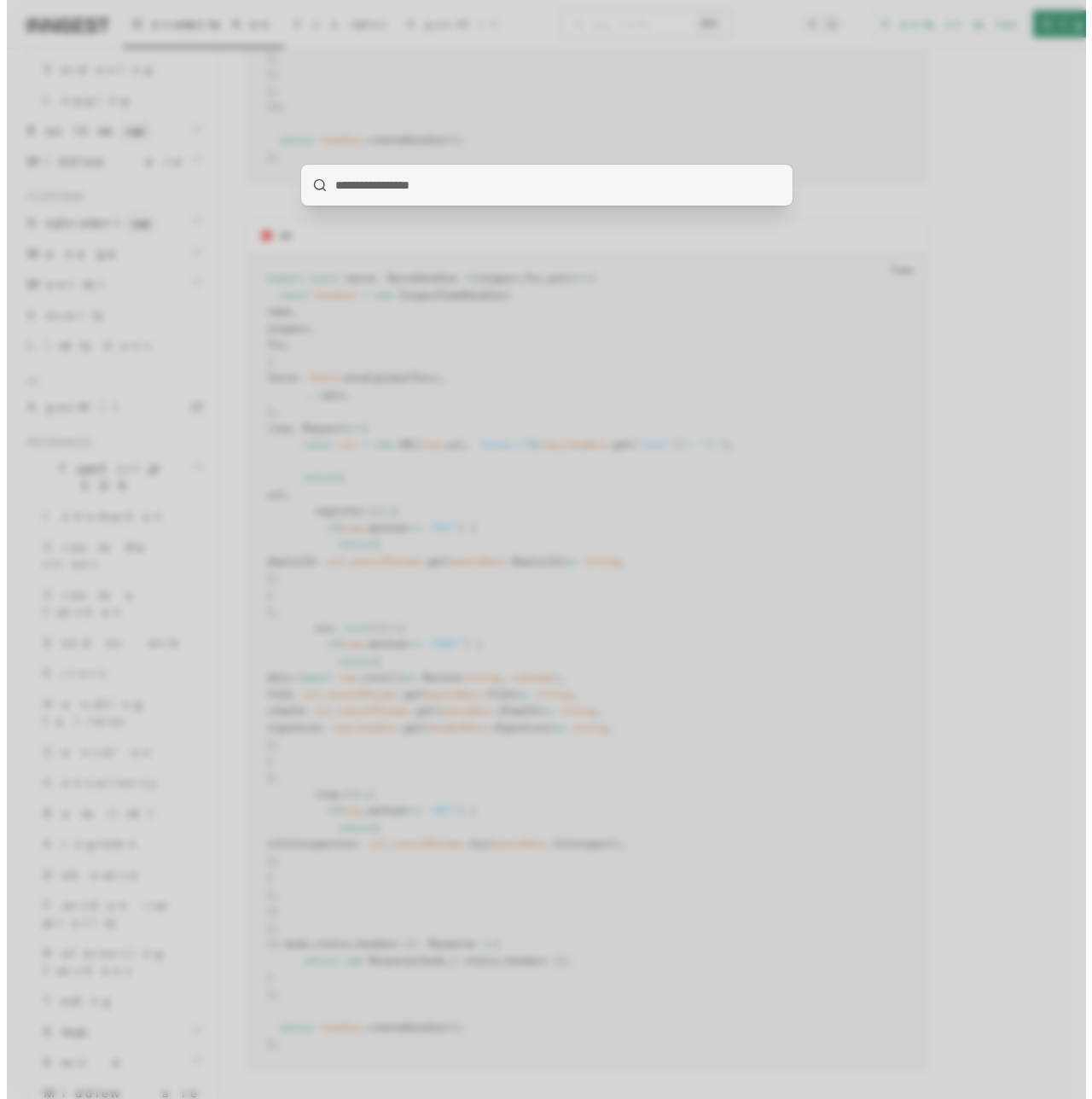
scroll to position [9851, 0]
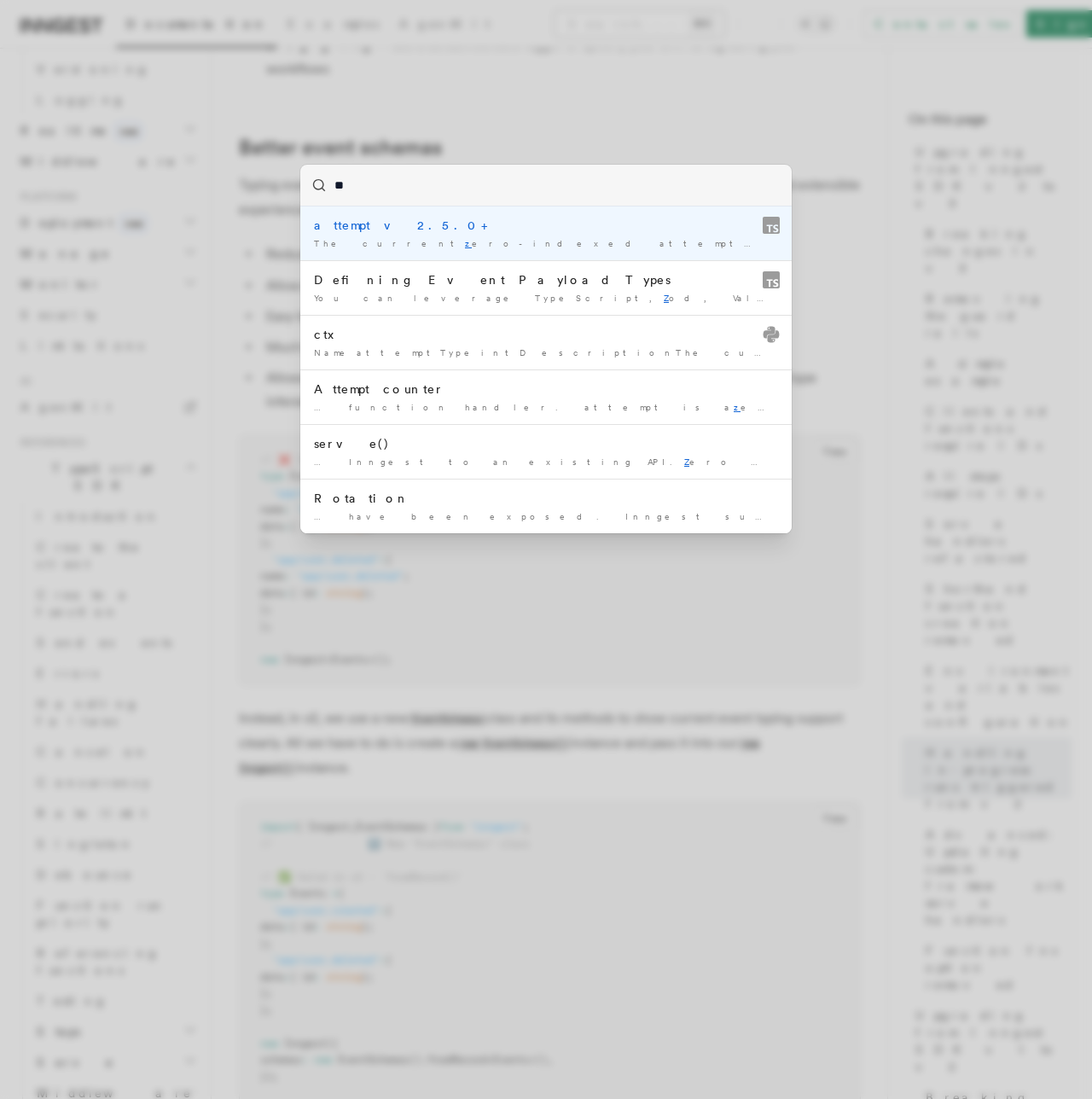
type input "***"
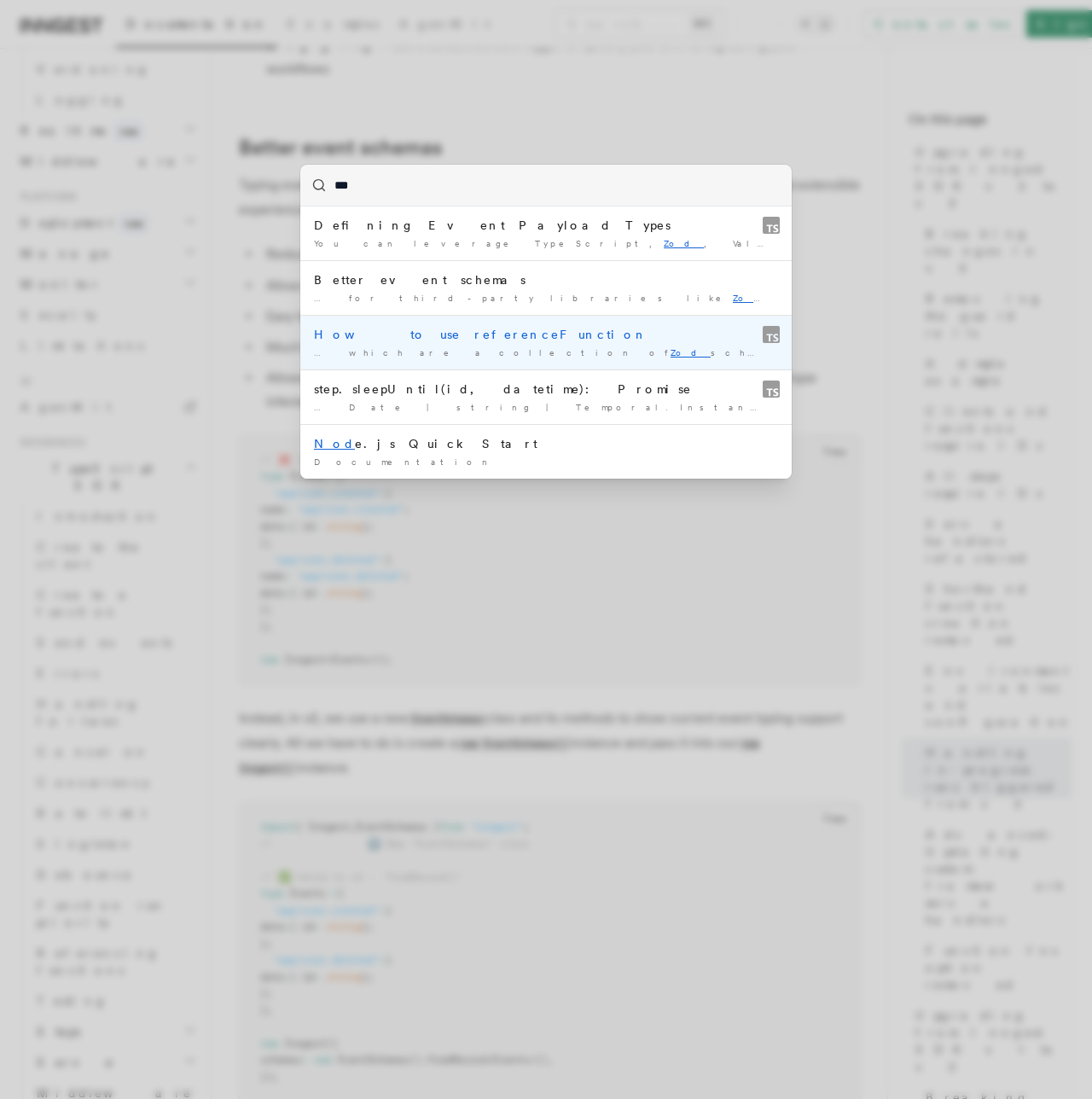
click at [448, 342] on div "How to use referenceFunction" at bounding box center [546, 334] width 464 height 17
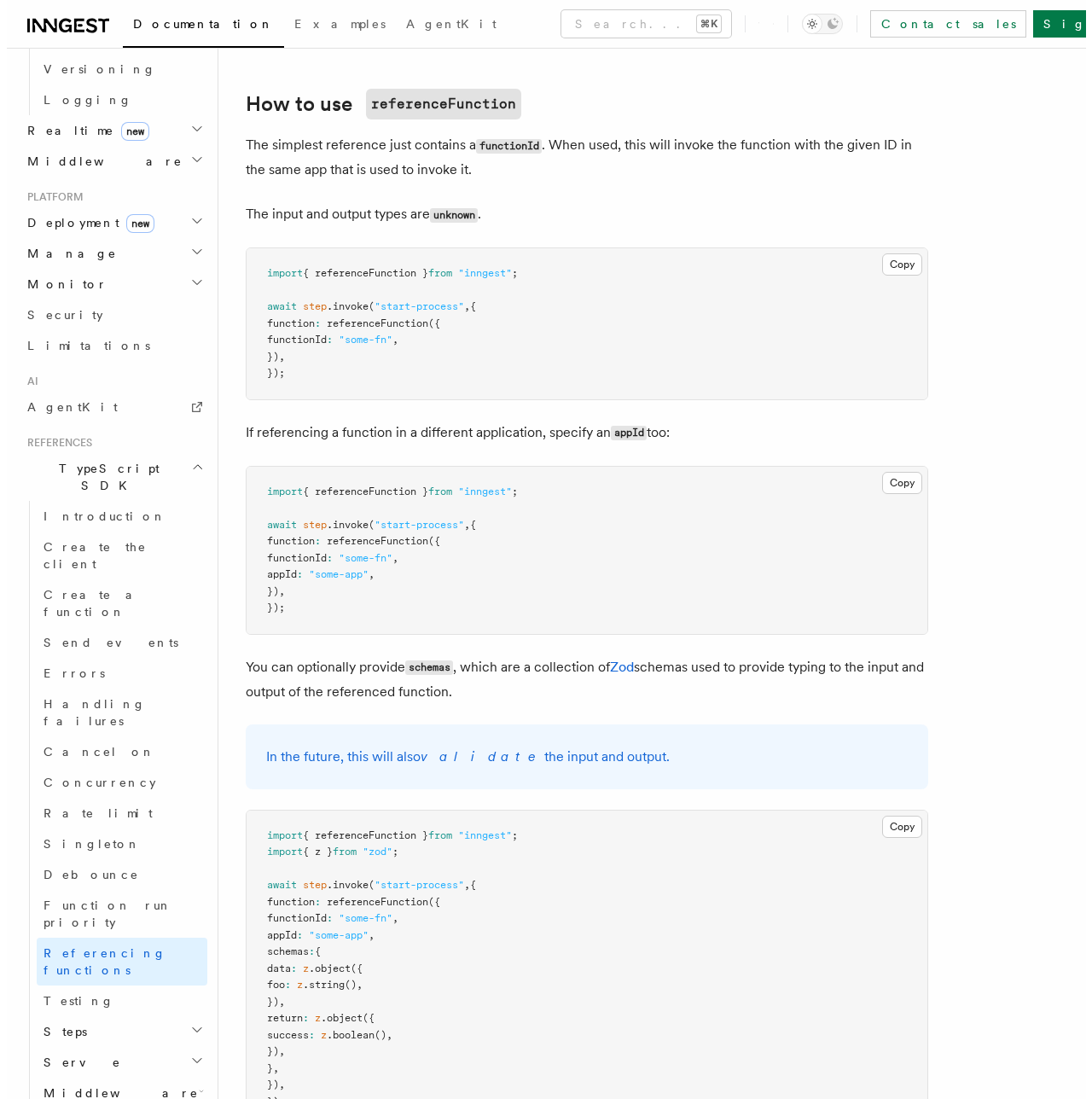
scroll to position [848, 0]
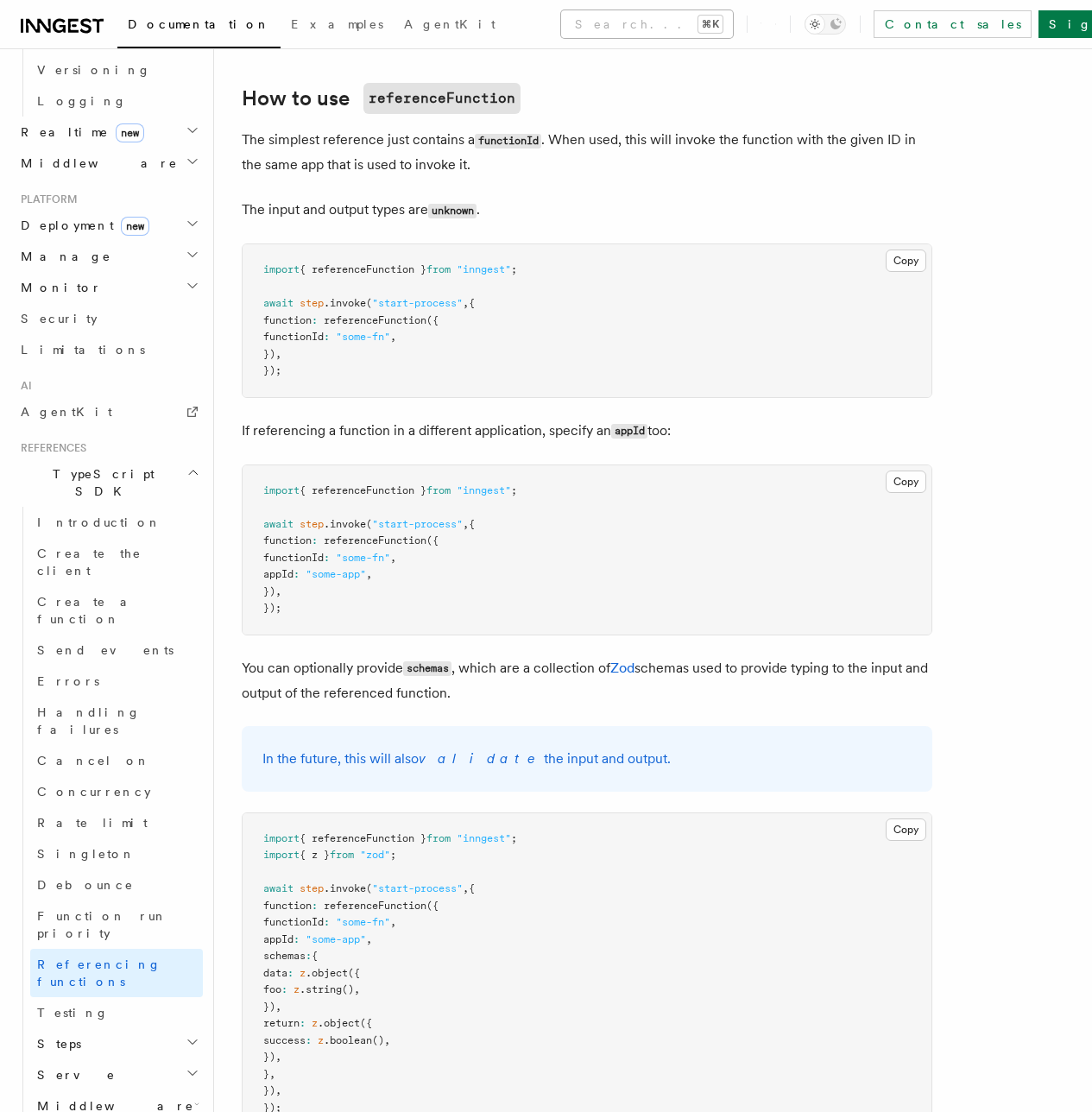
click at [639, 14] on button "Search... ⌘K" at bounding box center [646, 24] width 171 height 28
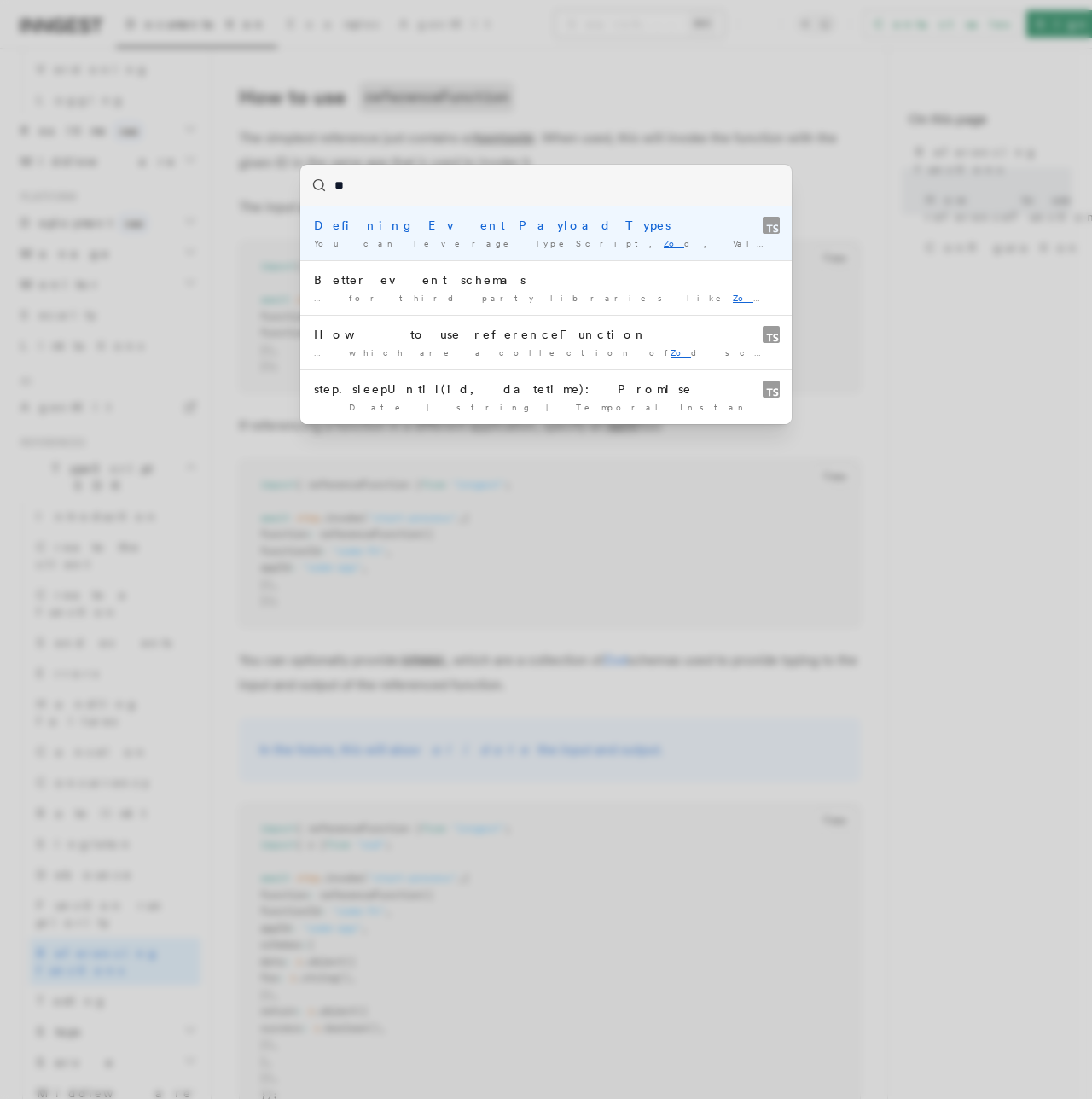
type input "***"
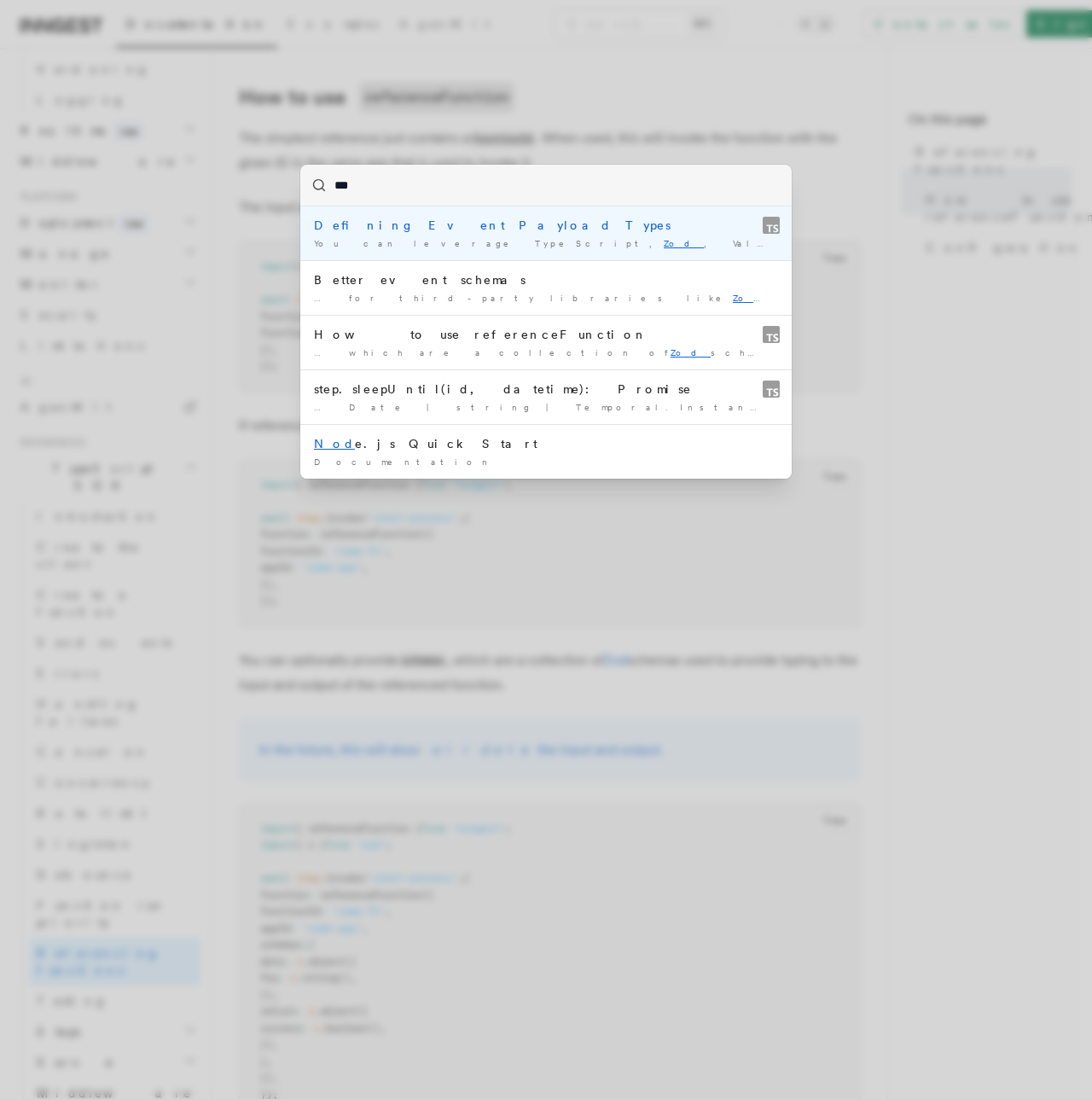
click at [369, 226] on div "Defining Event Payload Types" at bounding box center [546, 225] width 464 height 17
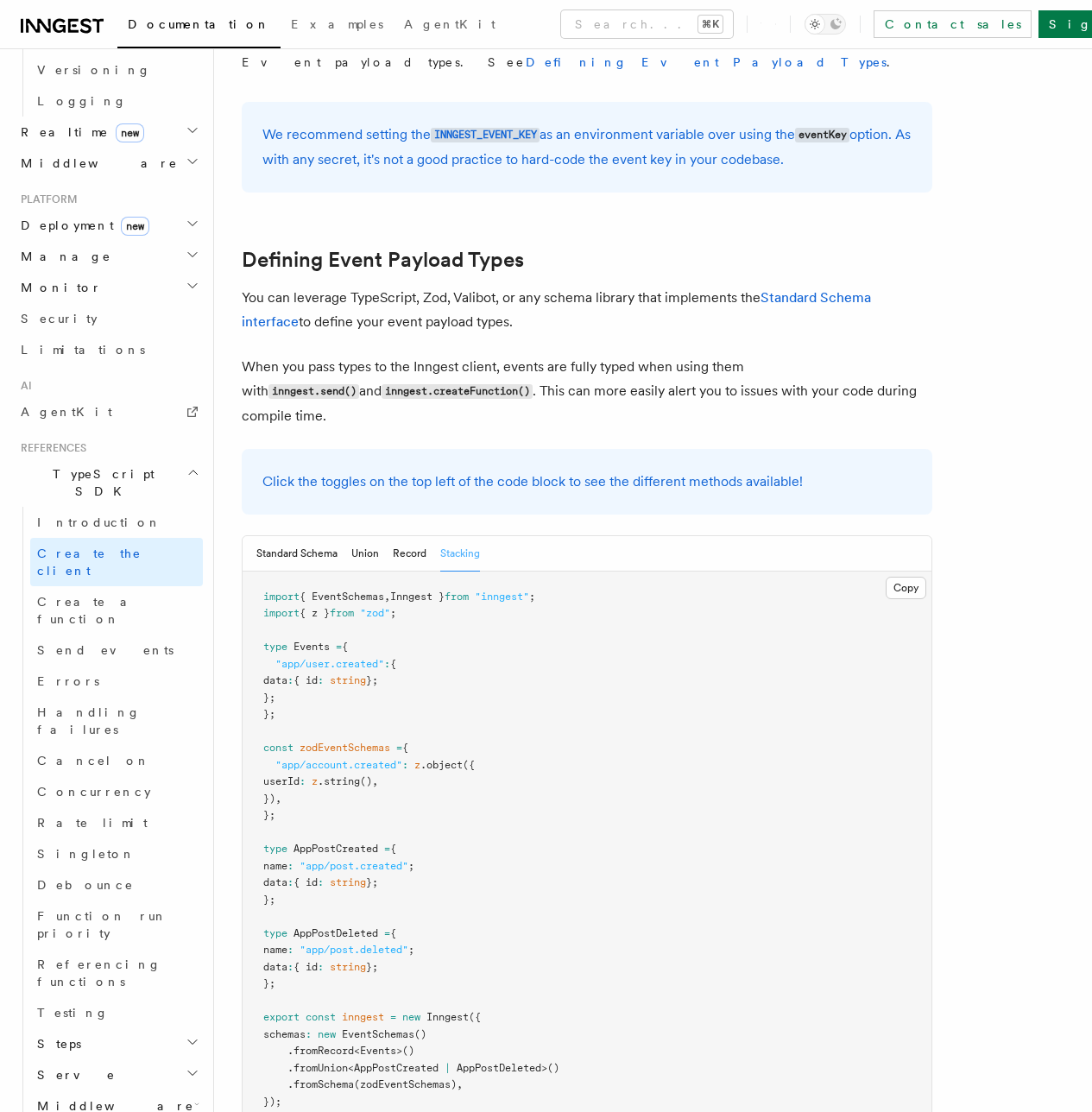
scroll to position [1445, 0]
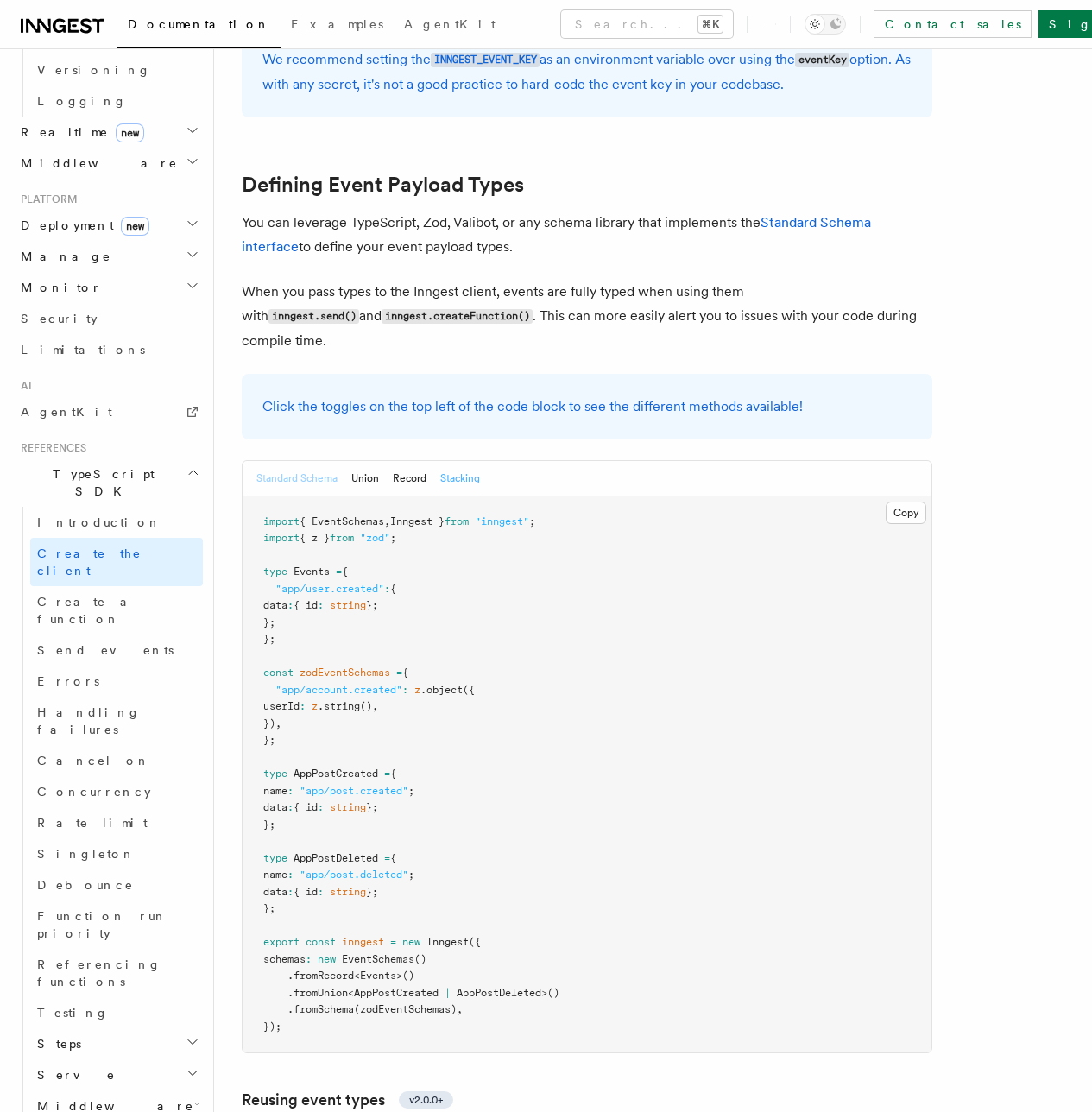
click at [279, 461] on button "Standard Schema" at bounding box center [296, 479] width 81 height 36
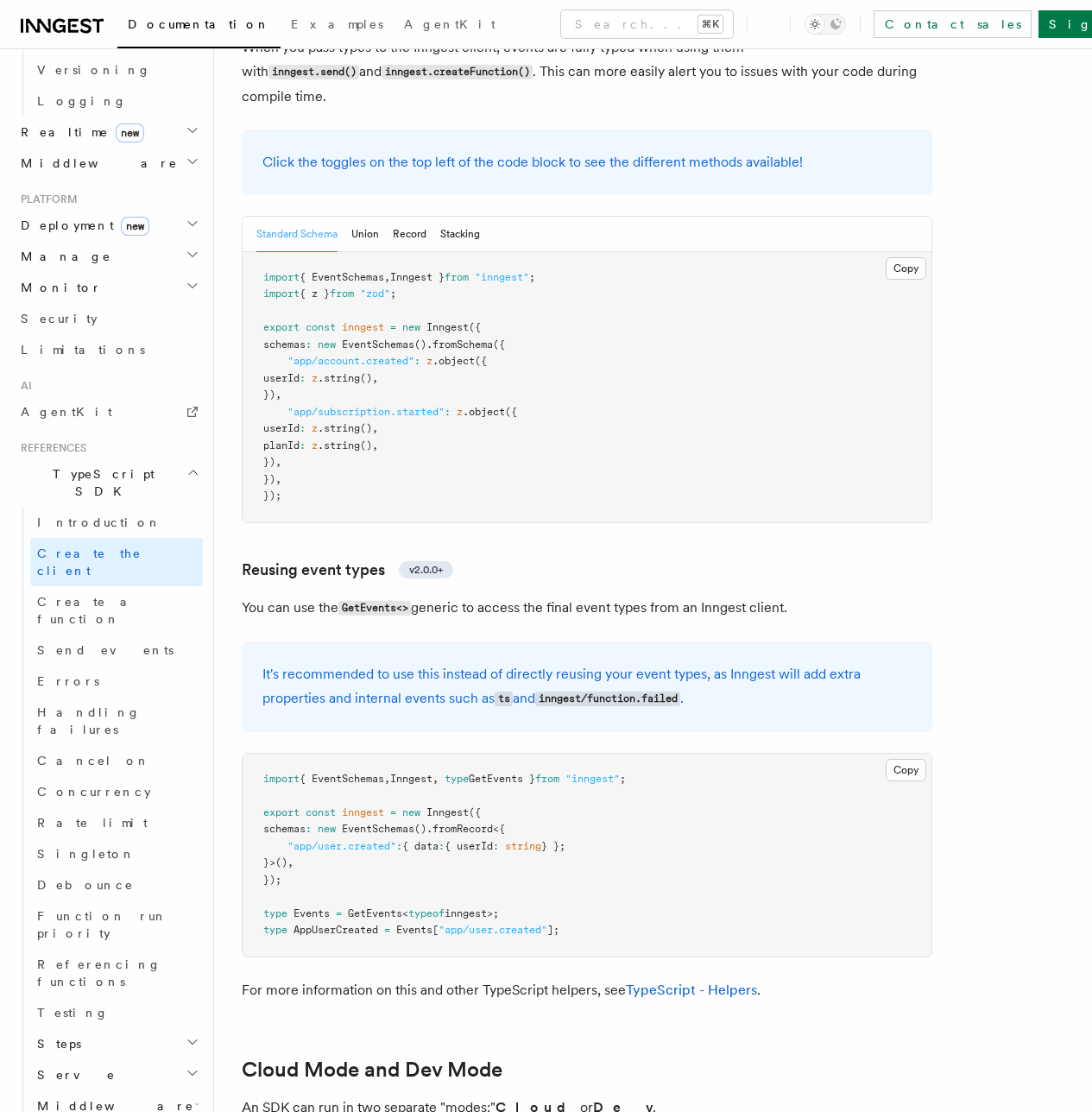
scroll to position [1579, 0]
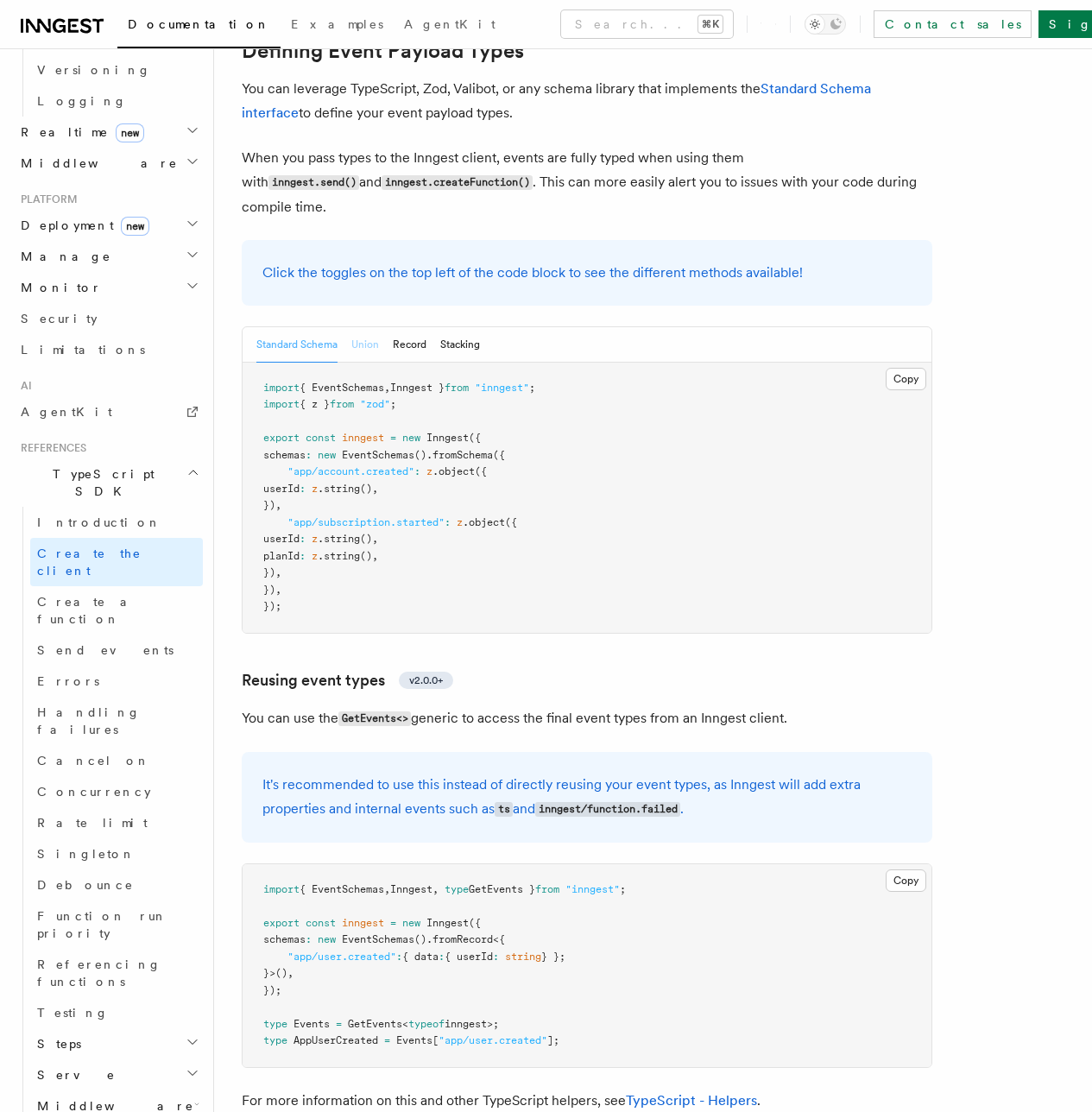
click at [371, 327] on button "Union" at bounding box center [364, 345] width 28 height 36
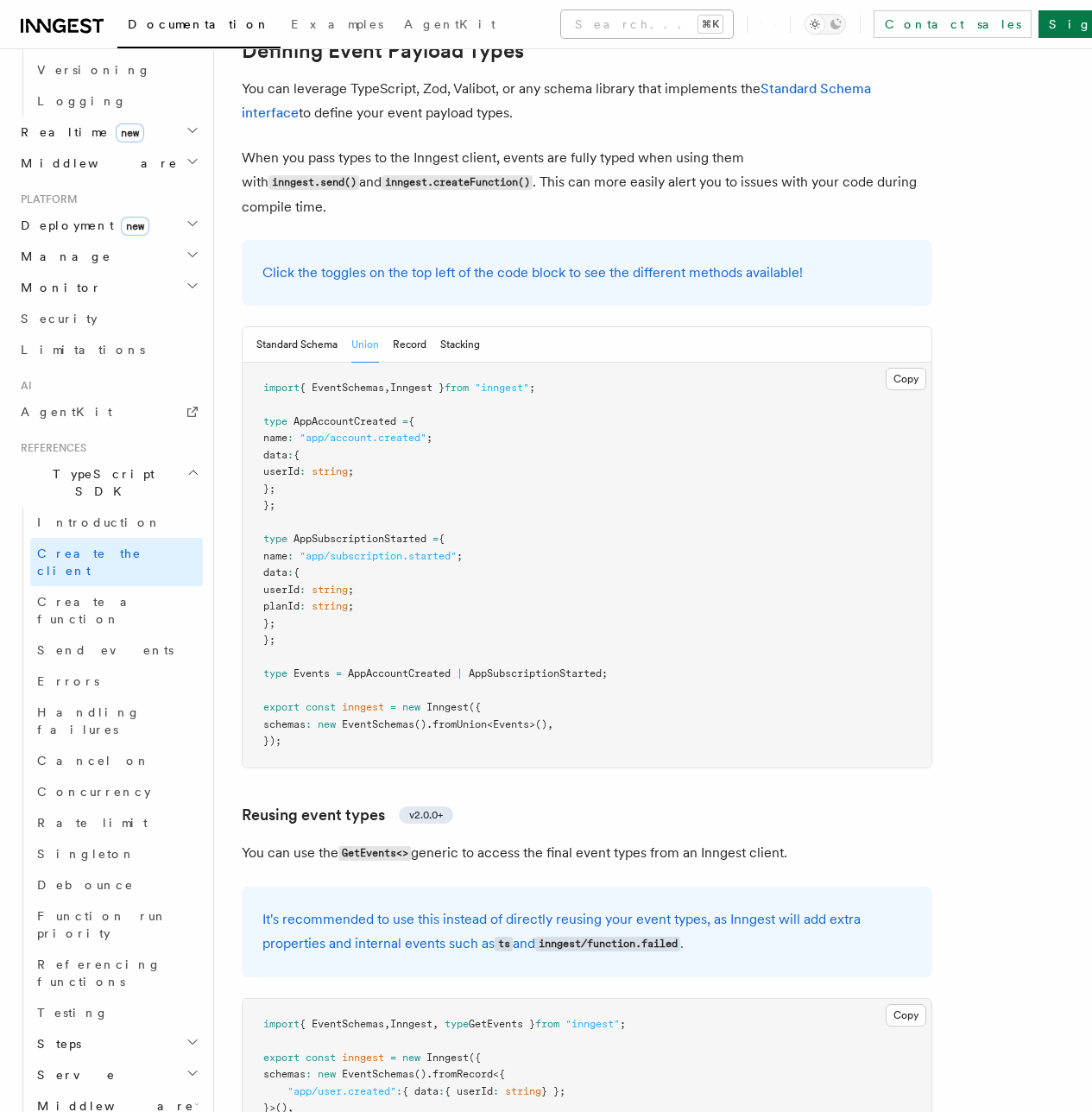
click at [561, 32] on button "Search... ⌘K" at bounding box center [646, 24] width 171 height 28
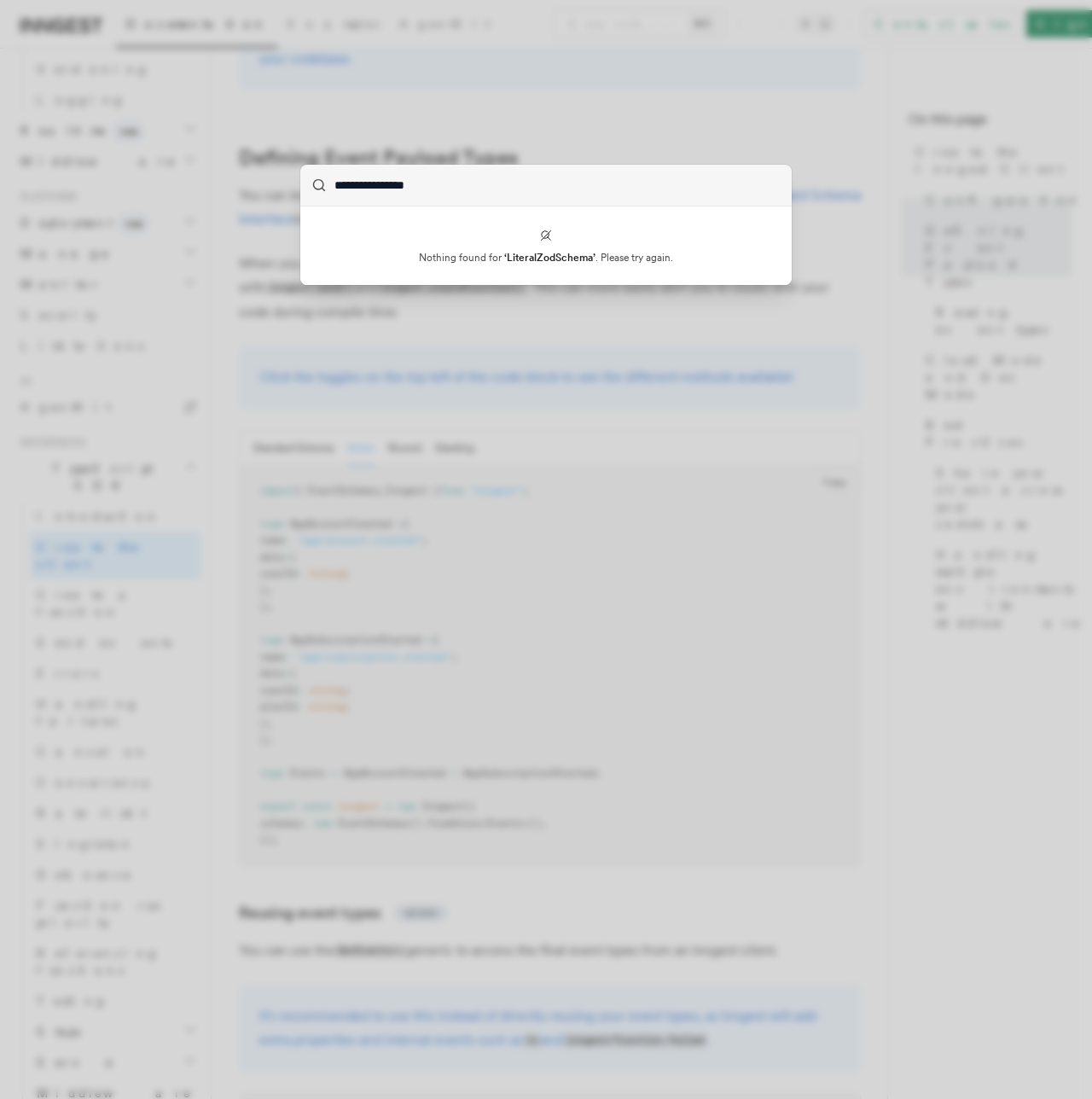
type input "**********"
click at [569, 86] on div "**********" at bounding box center [546, 549] width 1092 height 1099
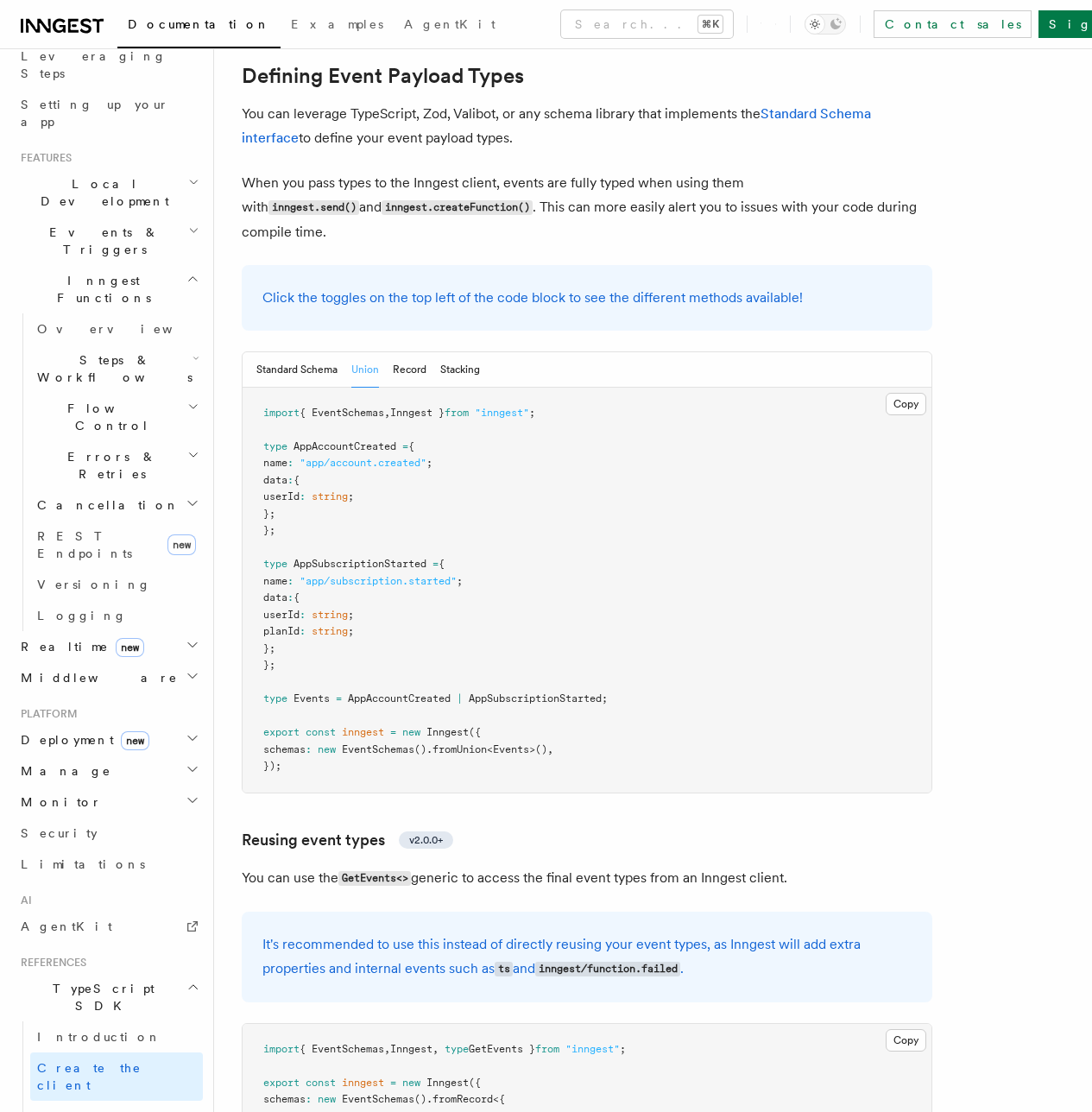
scroll to position [186, 0]
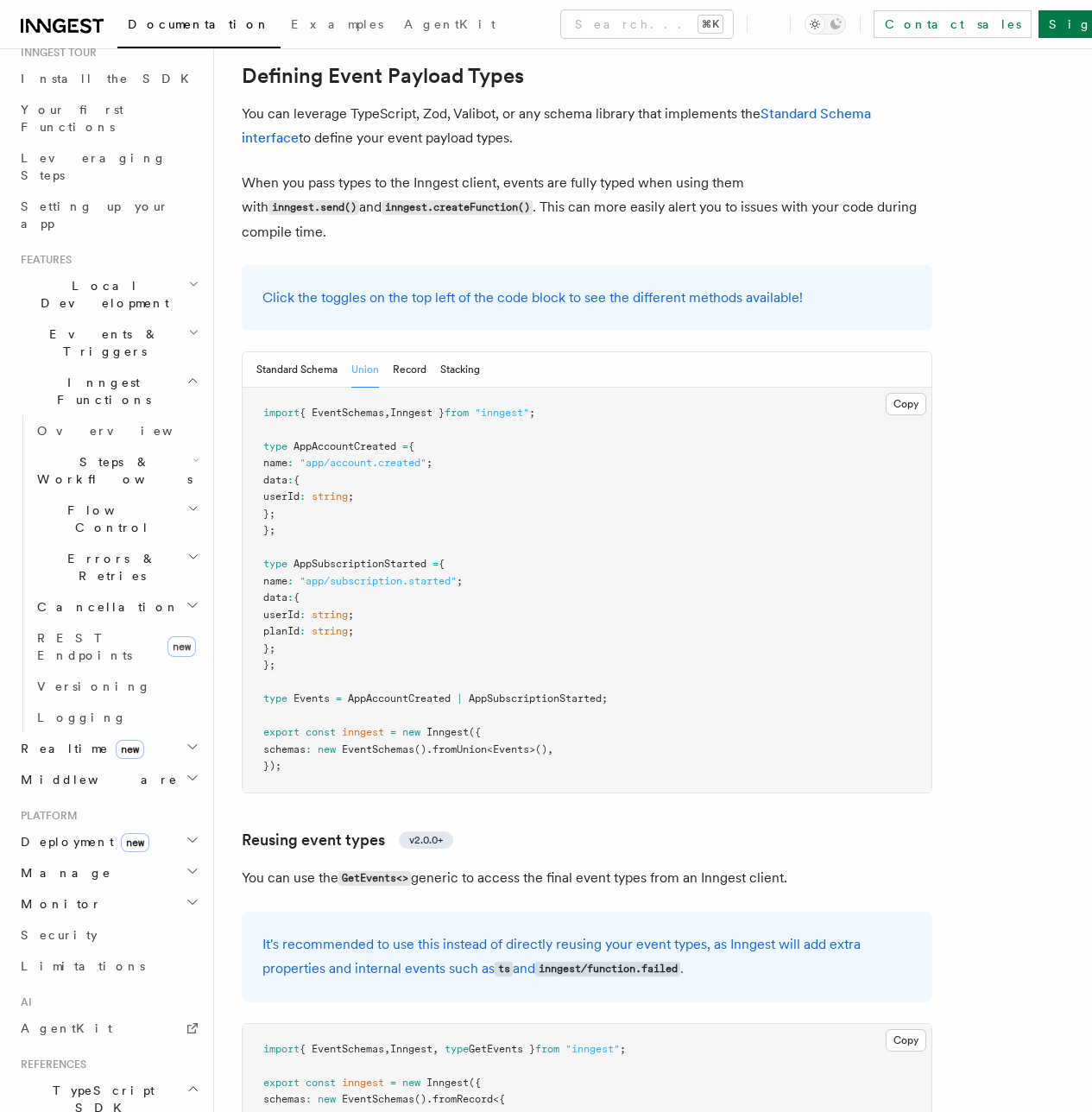
click at [78, 325] on span "Events & Triggers" at bounding box center [100, 342] width 174 height 35
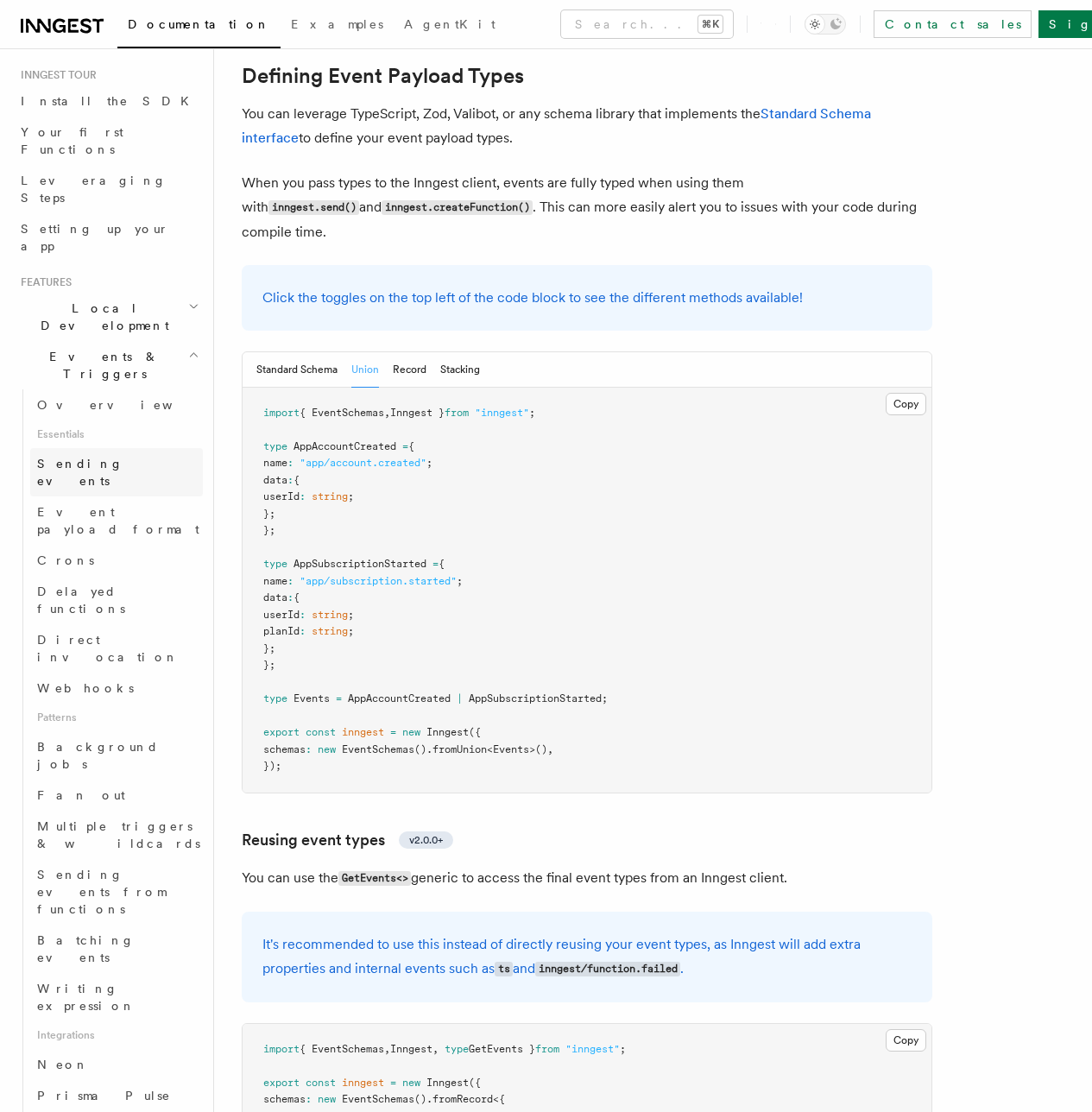
scroll to position [40, 0]
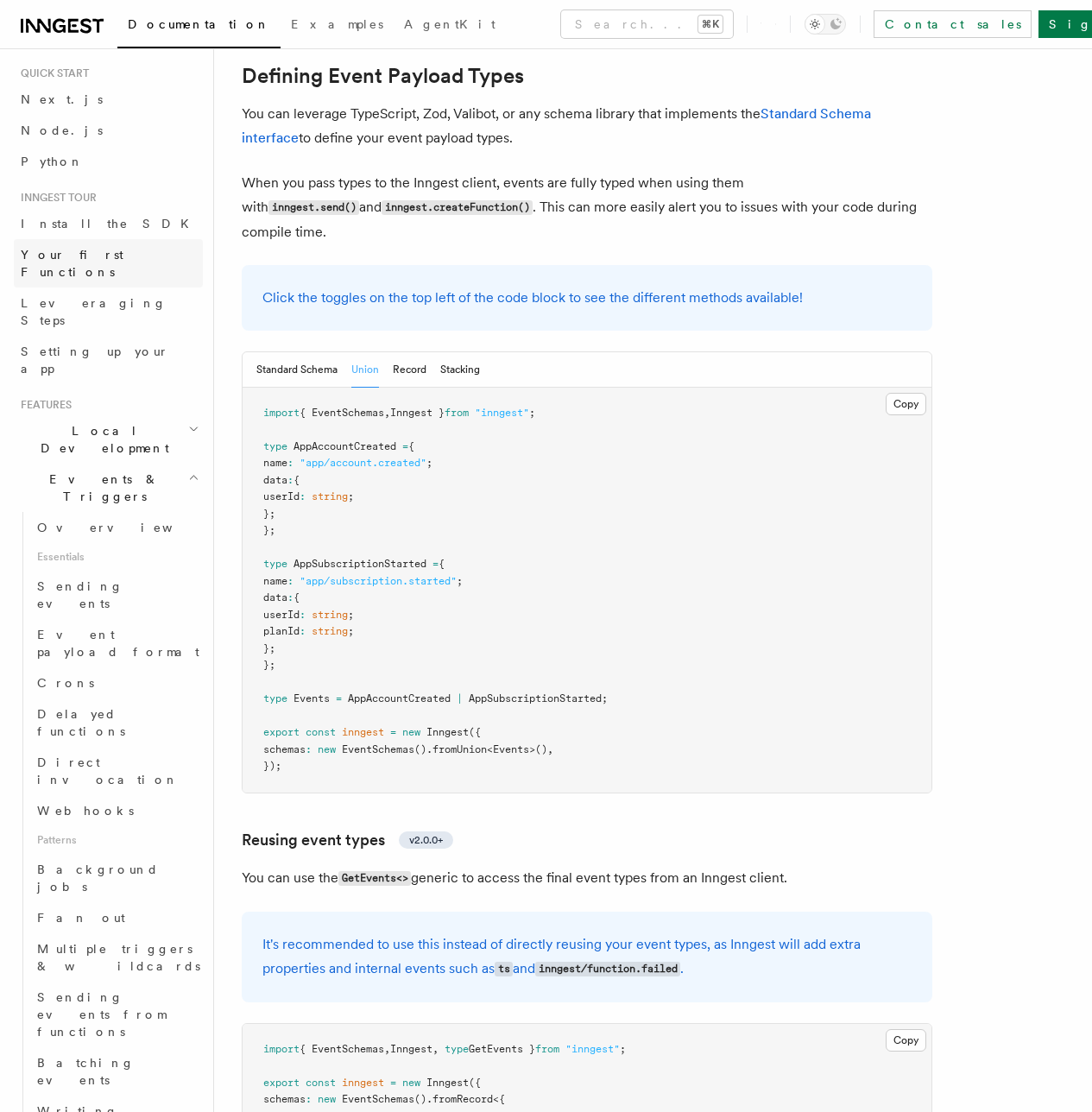
click at [65, 262] on span "Your first Functions" at bounding box center [112, 263] width 182 height 35
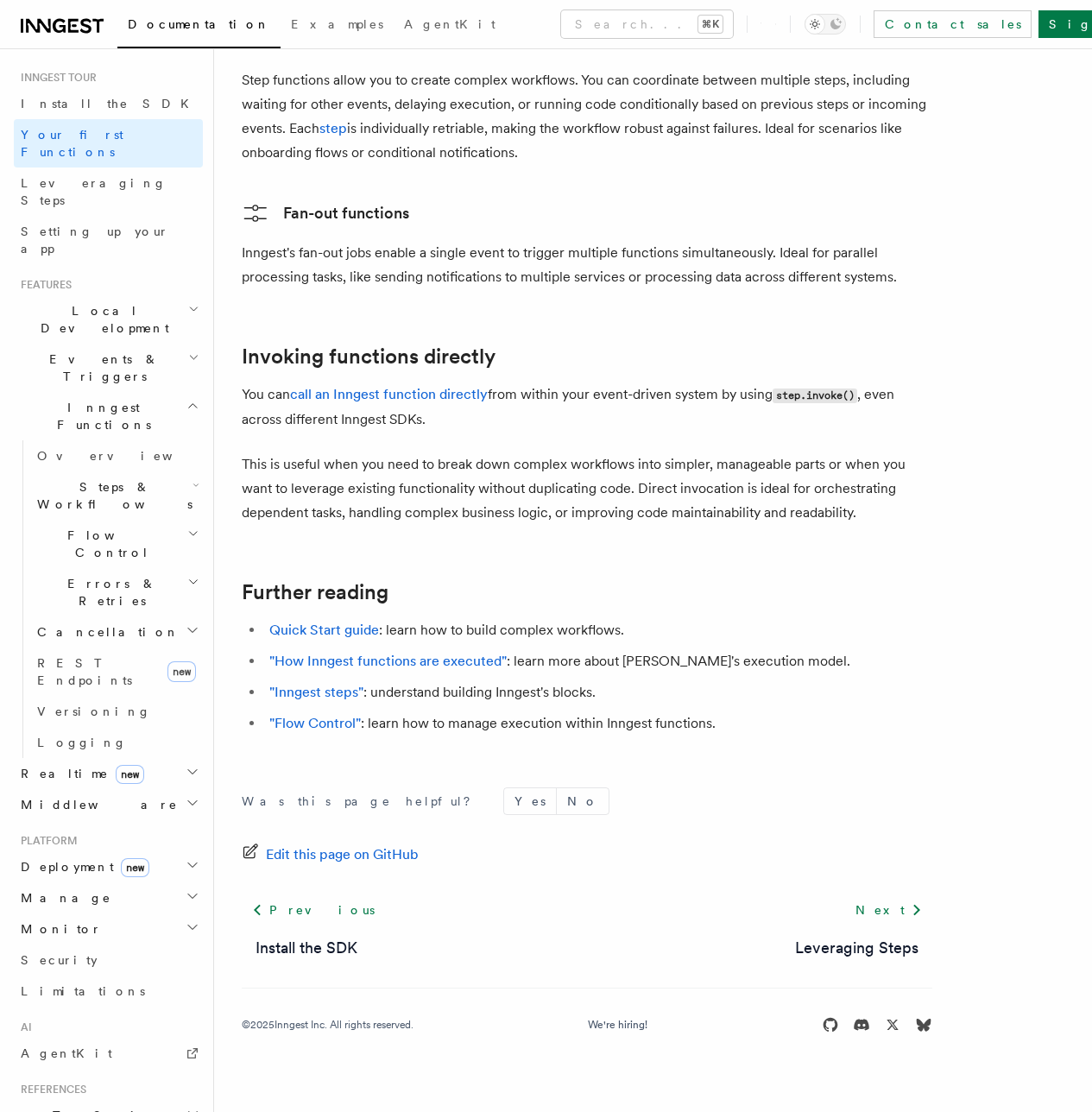
scroll to position [304, 0]
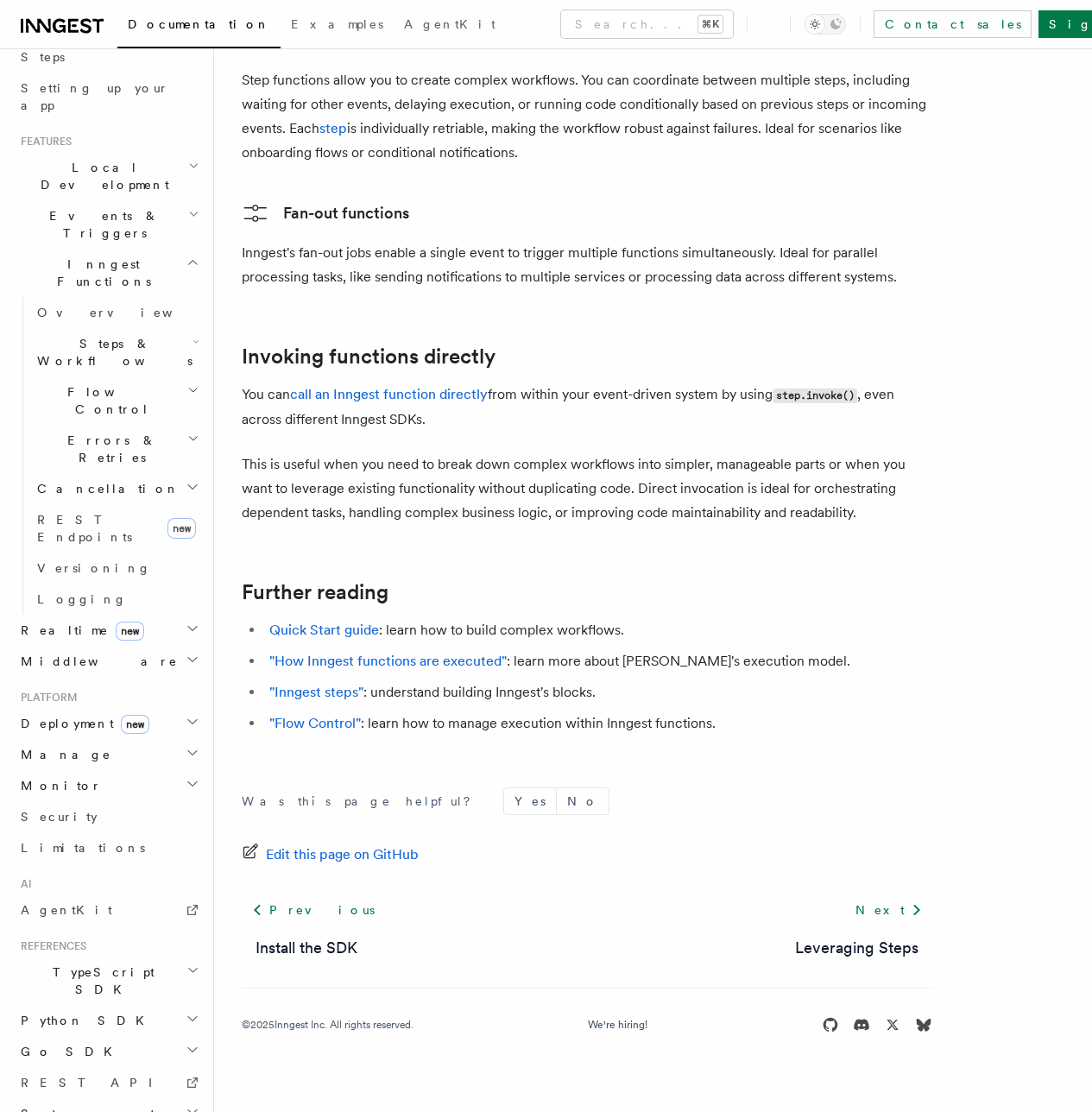
click at [63, 1105] on span "System events" at bounding box center [86, 1113] width 146 height 17
click at [57, 964] on span "TypeScript SDK" at bounding box center [99, 981] width 172 height 35
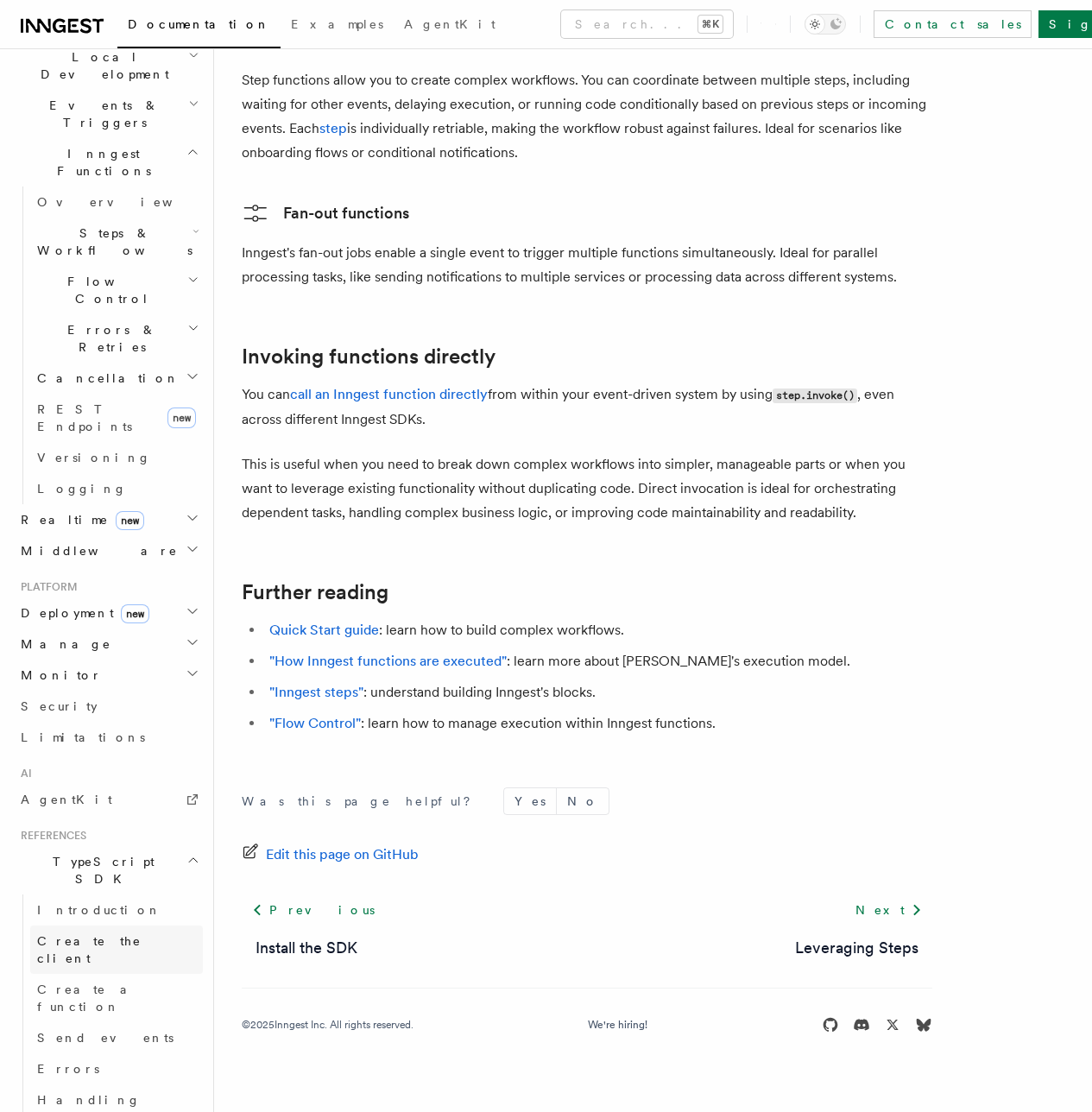
click at [76, 925] on link "Create the client" at bounding box center [116, 949] width 172 height 48
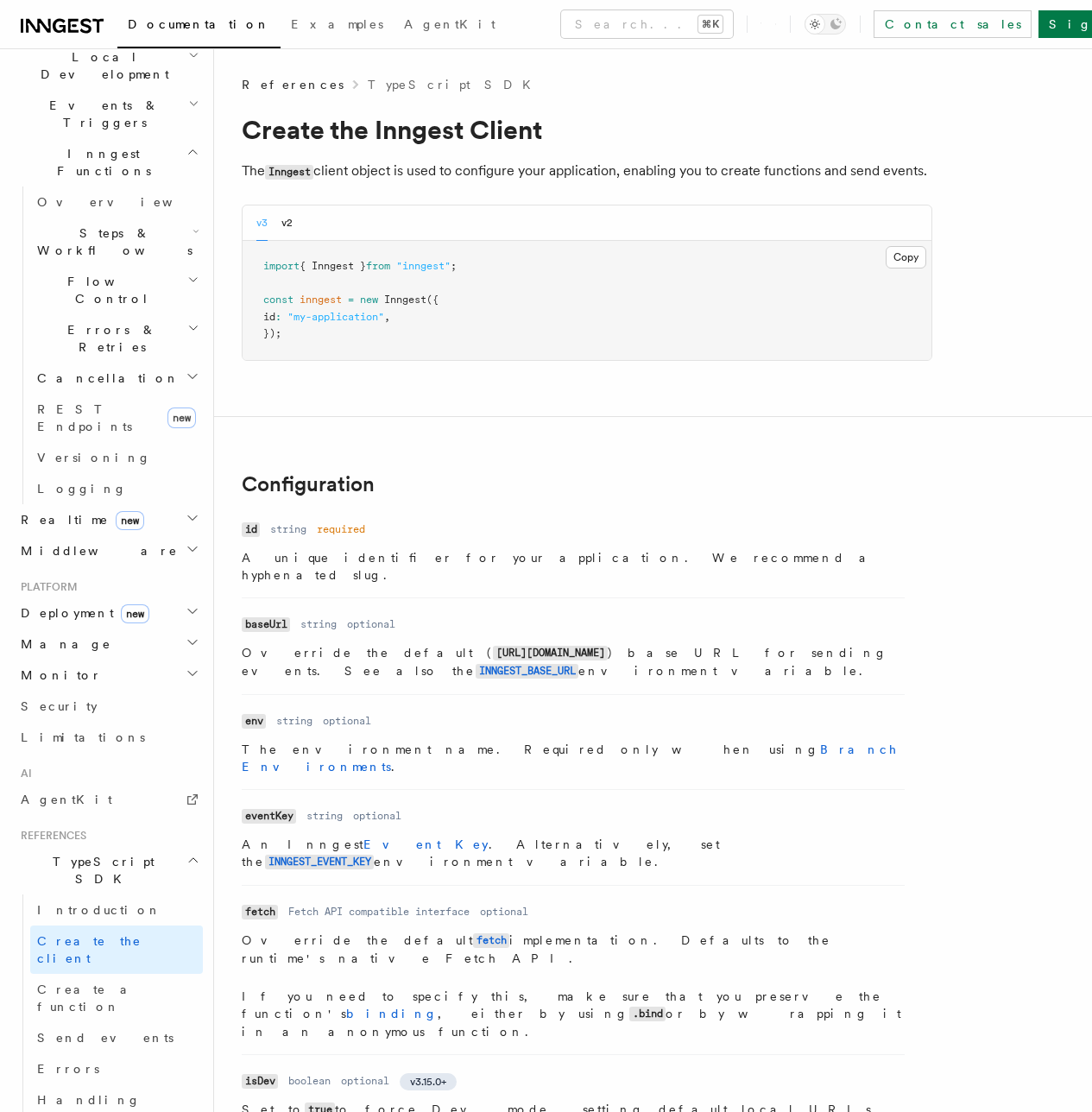
click at [0, 0] on link "Defining Event Payload Types" at bounding box center [0, 0] width 0 height 0
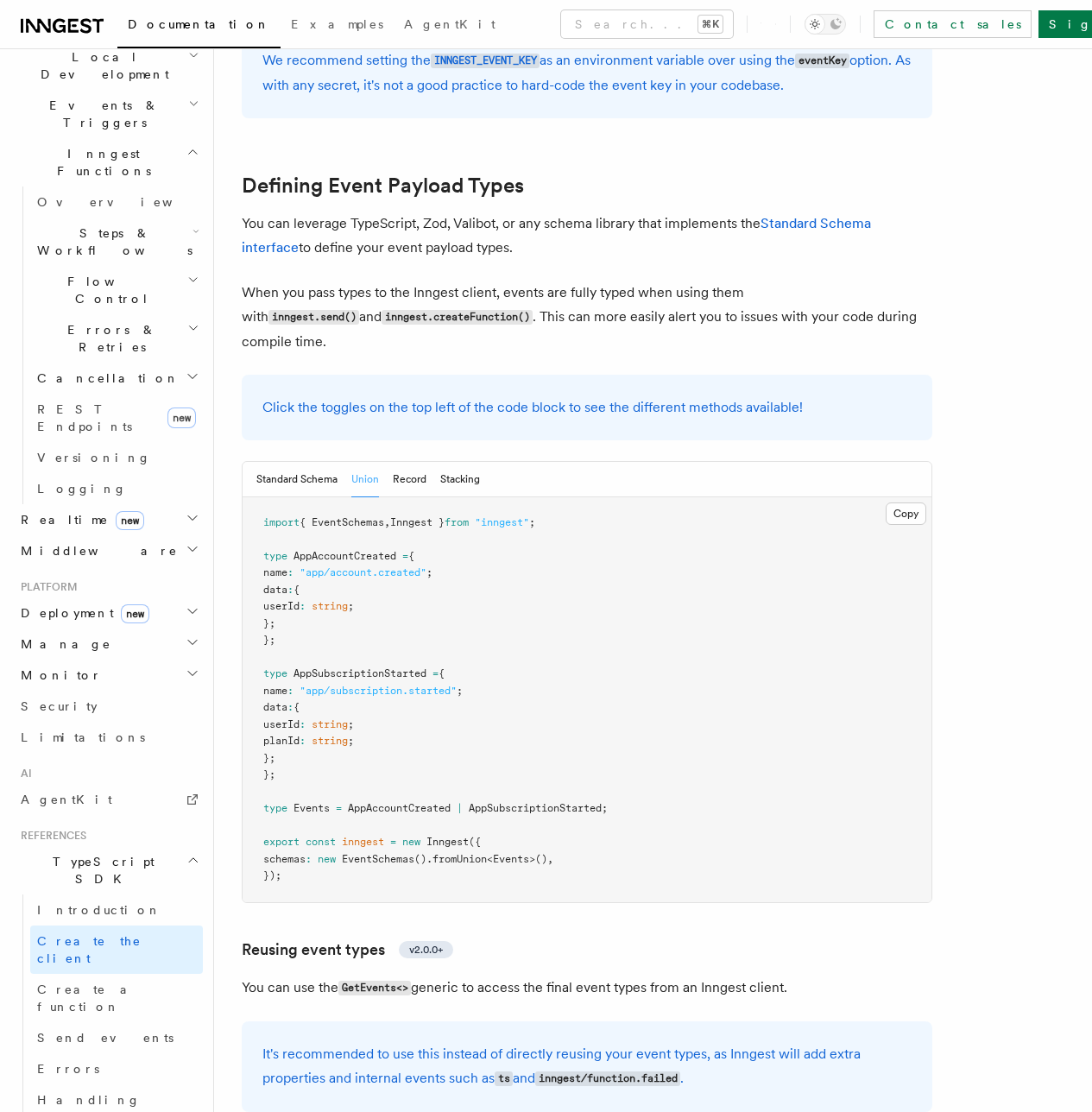
scroll to position [1445, 0]
click at [306, 461] on button "Standard Schema" at bounding box center [296, 479] width 81 height 36
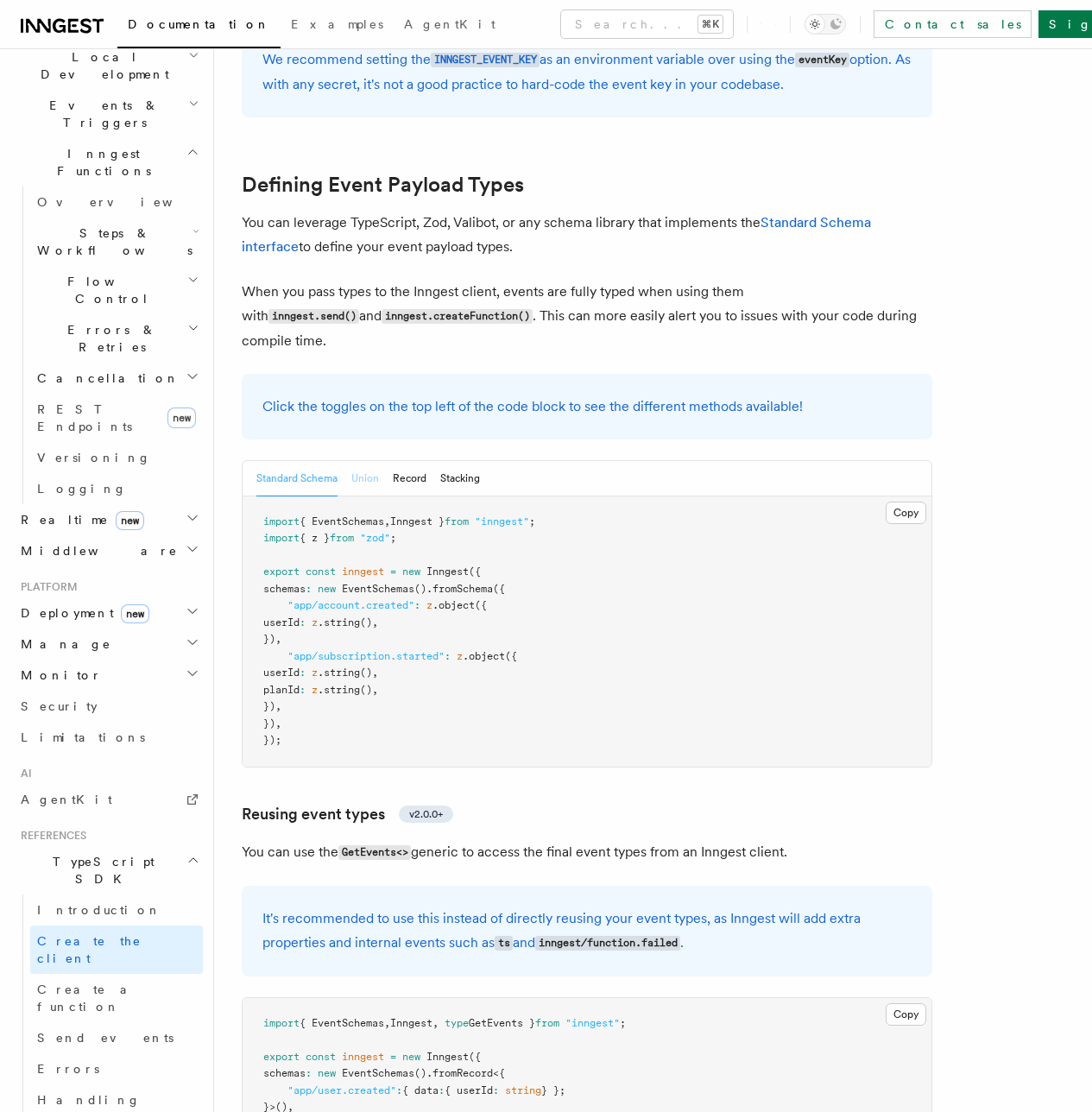
click at [366, 461] on button "Union" at bounding box center [364, 479] width 28 height 36
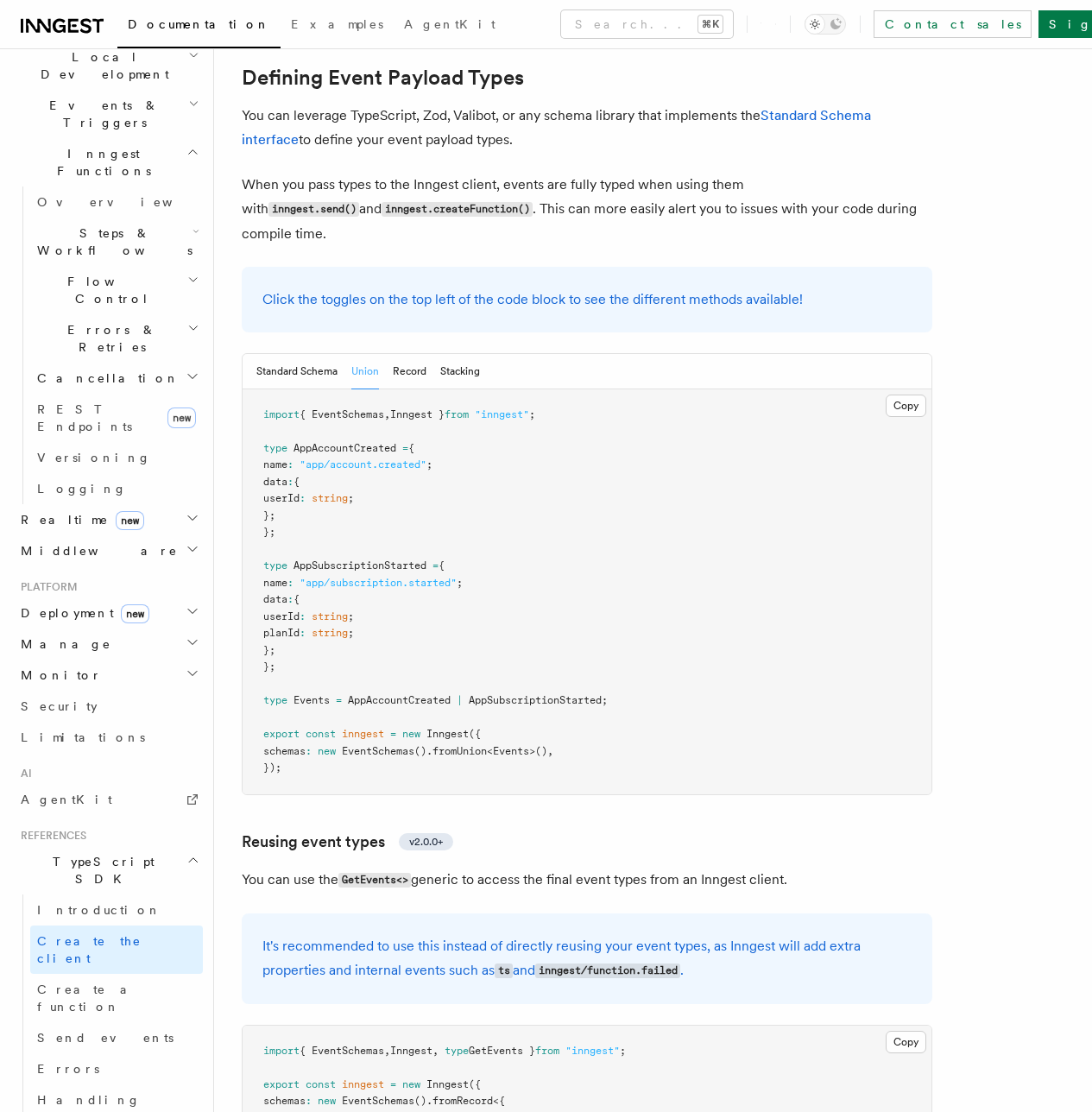
scroll to position [1585, 0]
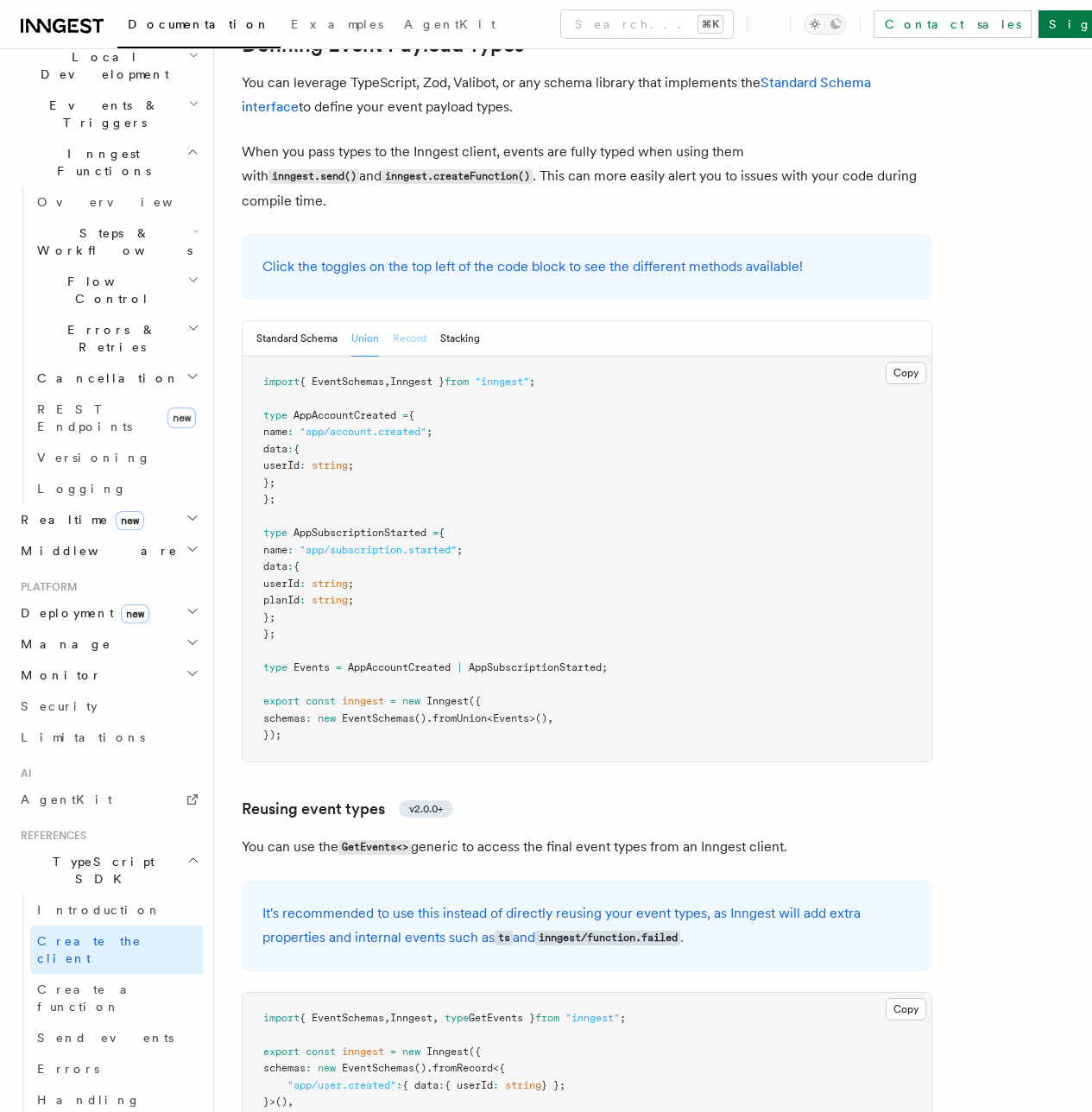
click at [400, 322] on button "Record" at bounding box center [410, 339] width 34 height 36
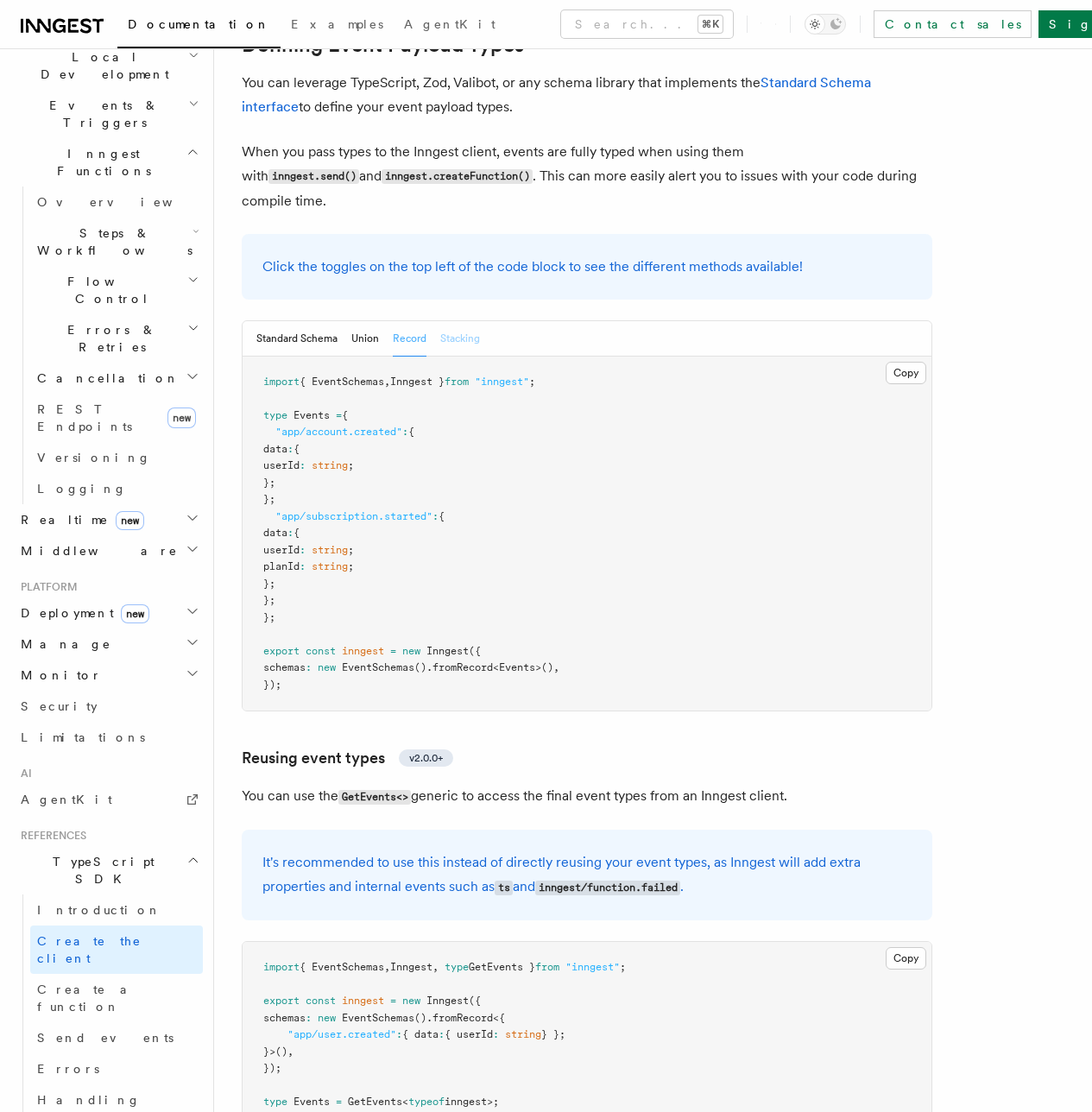
click at [460, 322] on button "Stacking" at bounding box center [460, 339] width 39 height 36
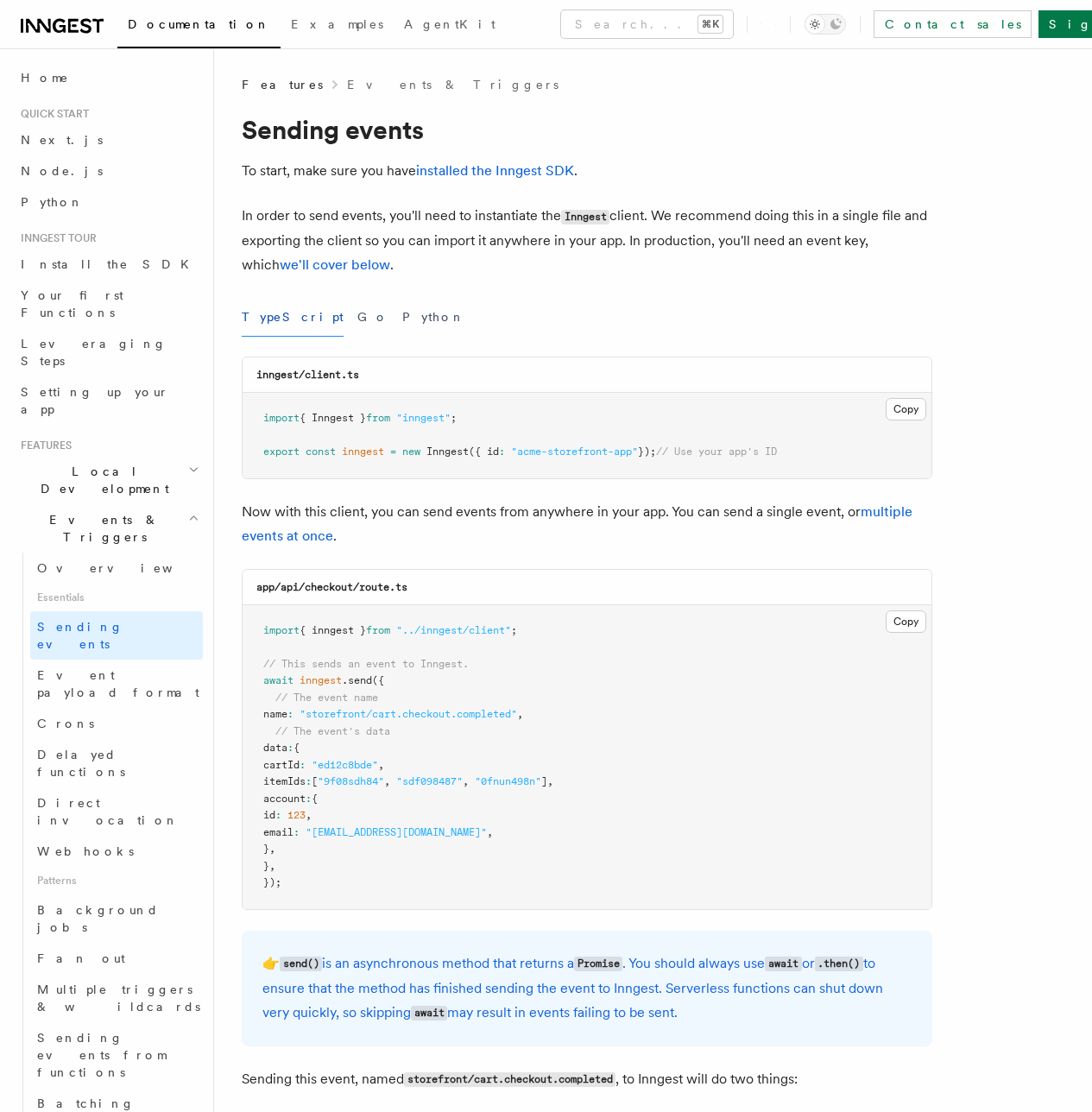
click at [0, 0] on link "Deduplication" at bounding box center [0, 0] width 0 height 0
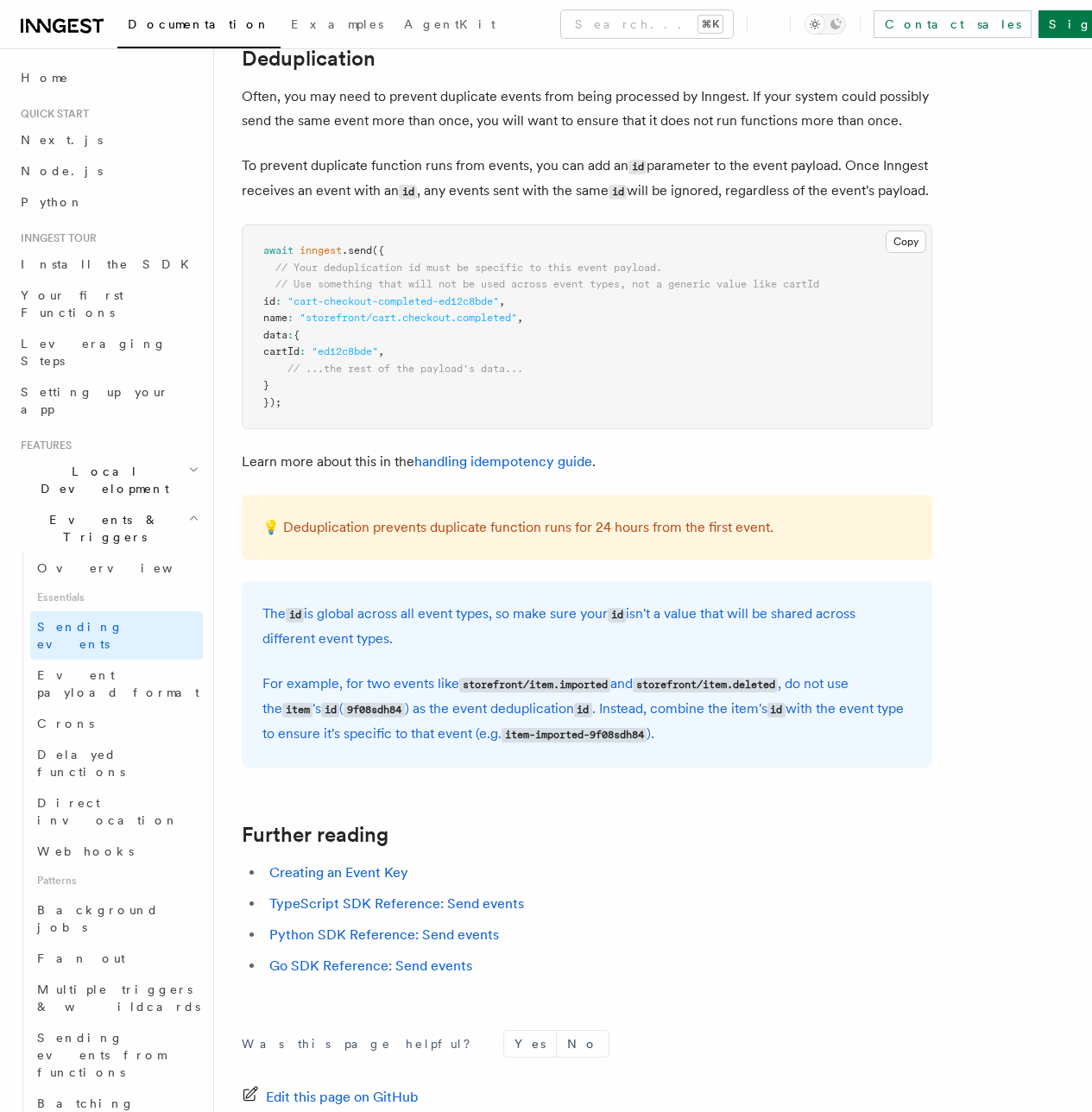
scroll to position [4425, 0]
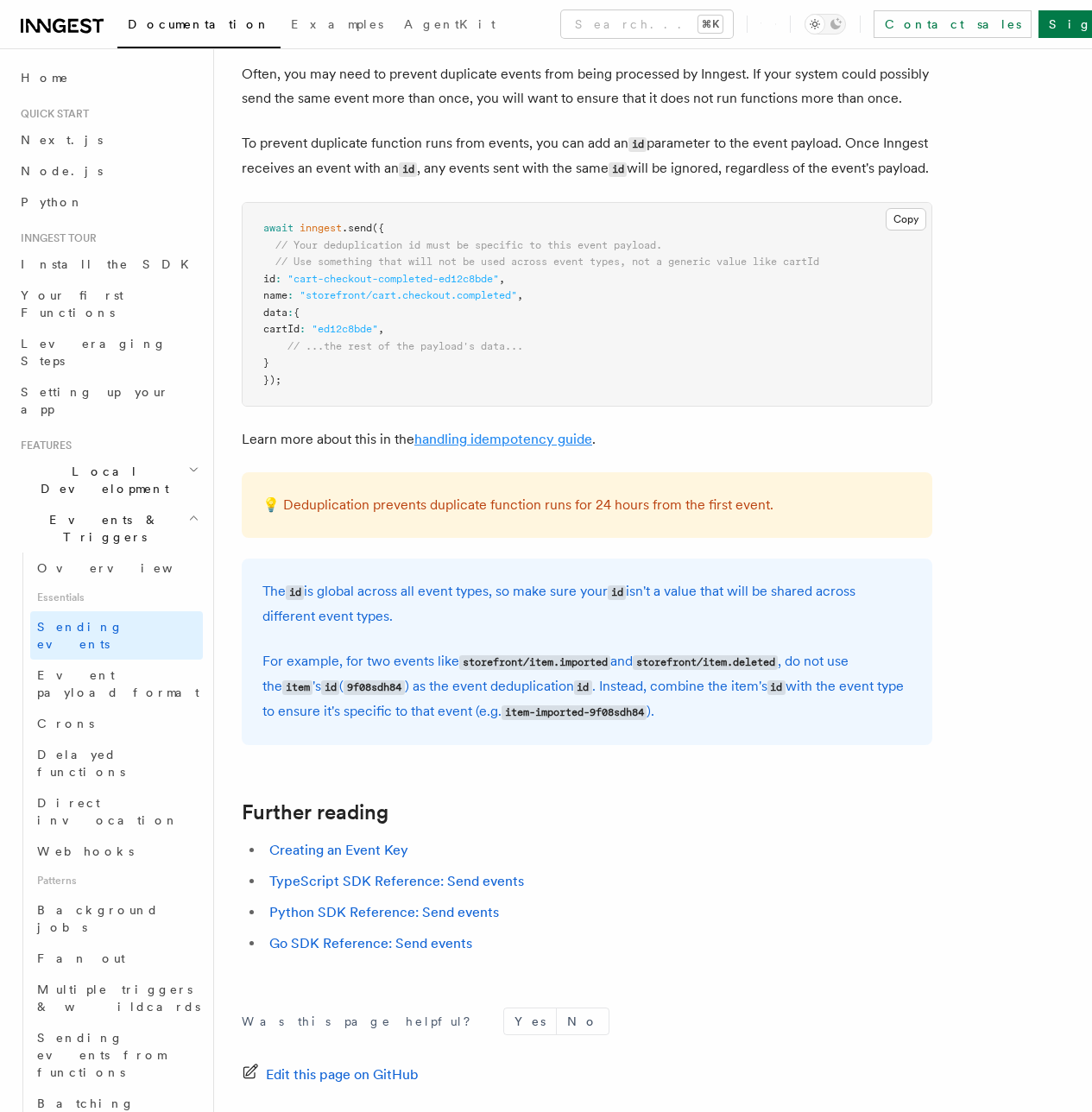
click at [515, 447] on link "handling idempotency guide" at bounding box center [503, 439] width 178 height 16
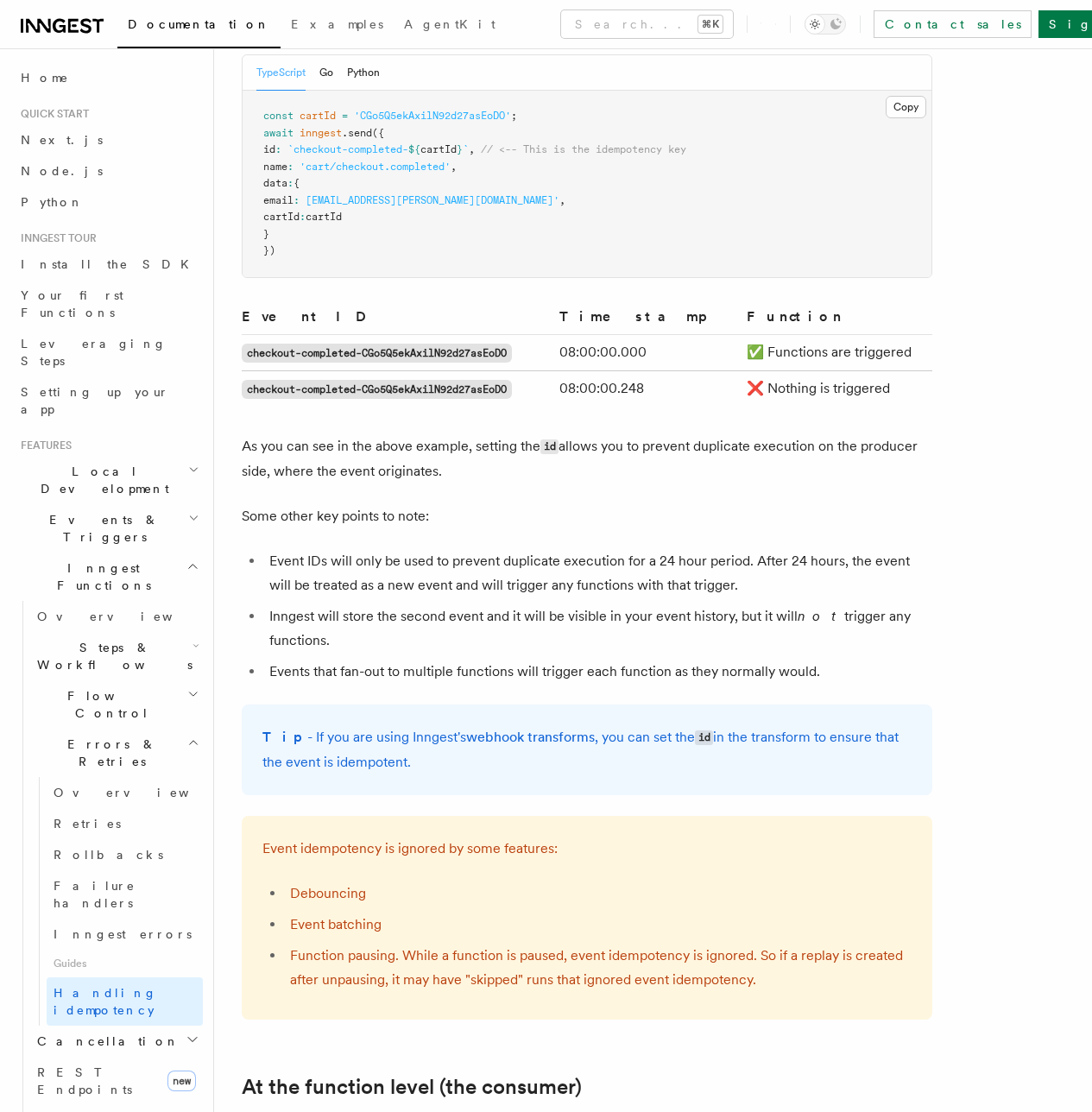
scroll to position [1122, 0]
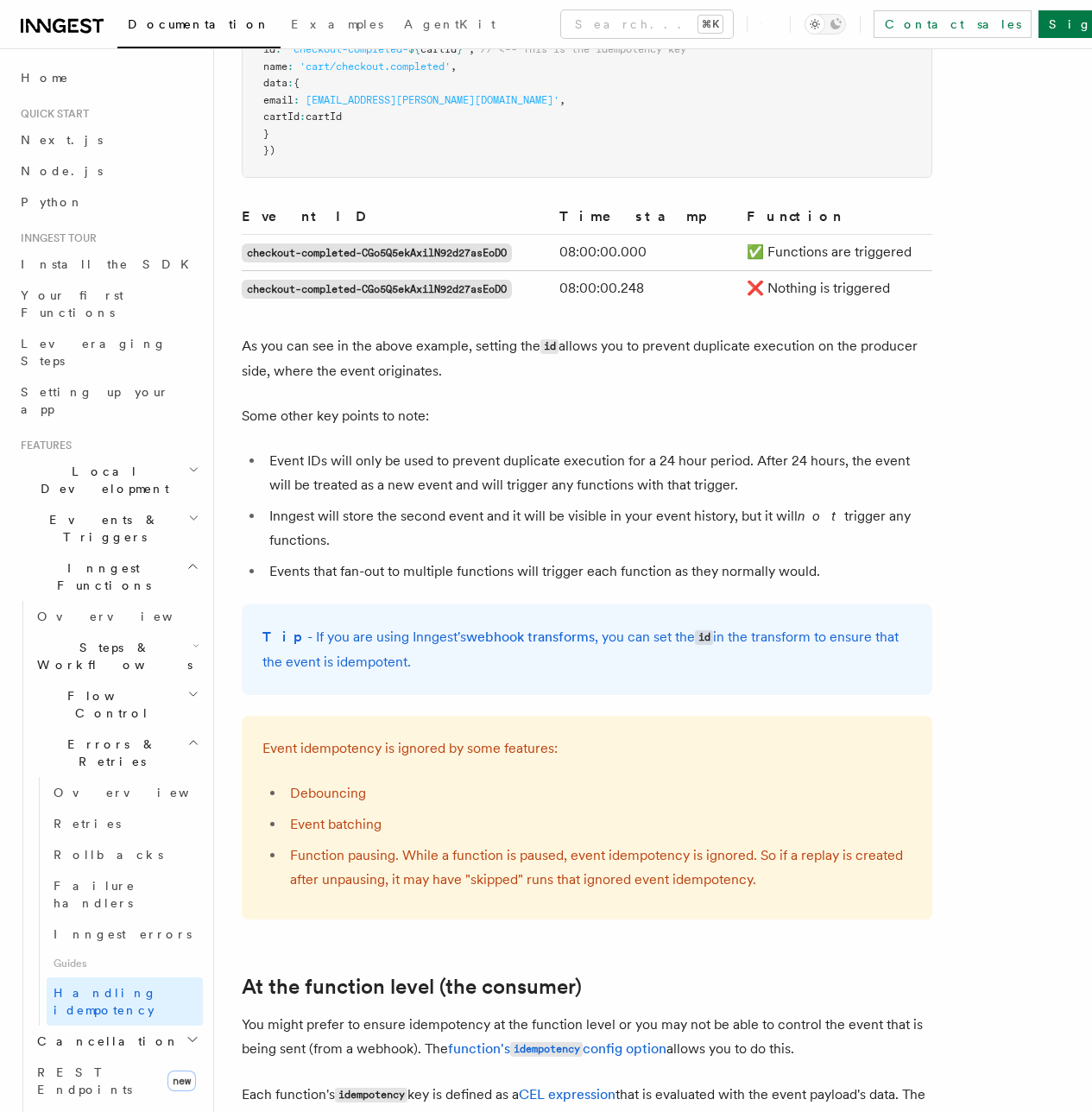
click at [0, 0] on span "At the function level (the consumer)" at bounding box center [0, 0] width 0 height 0
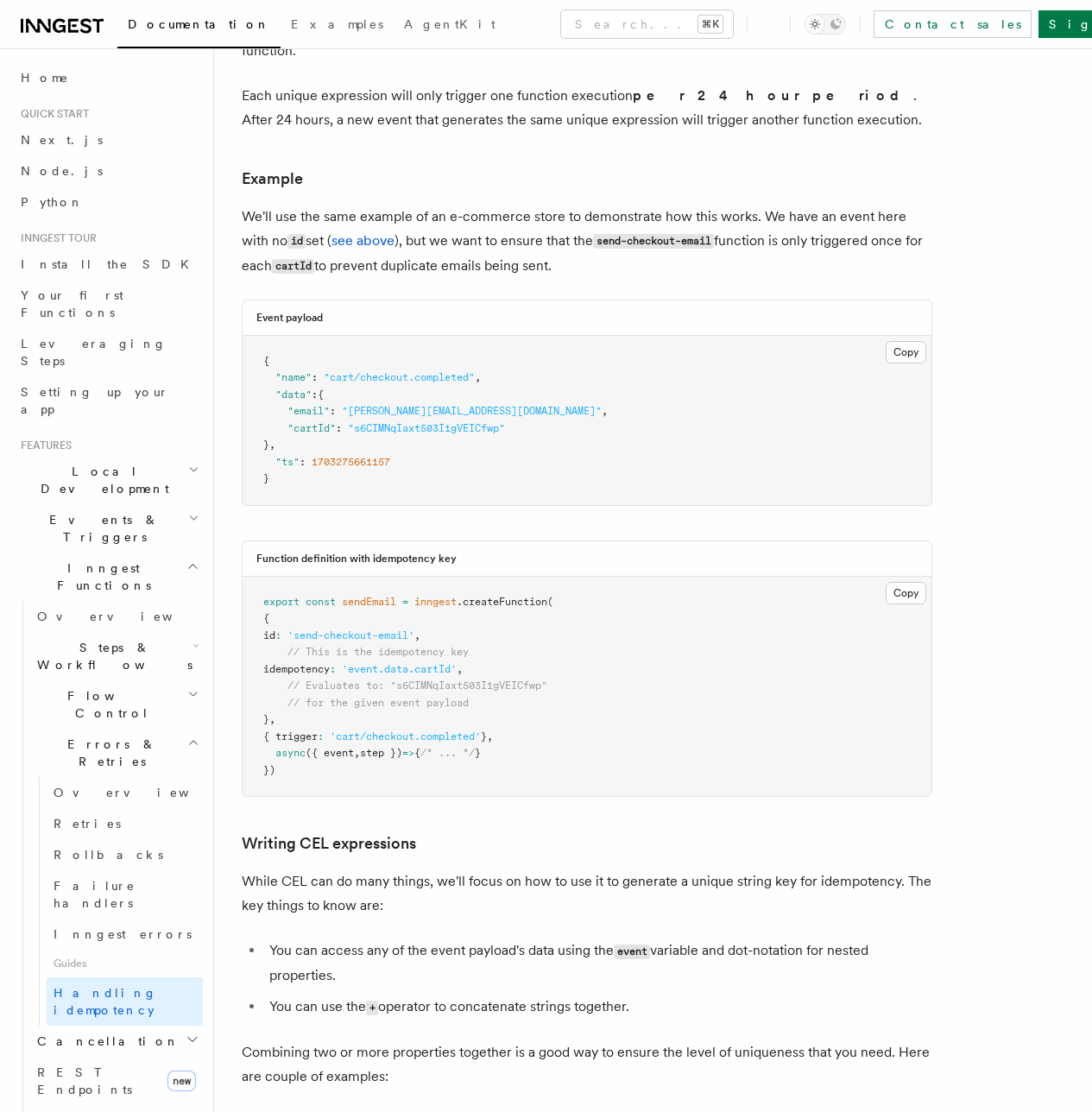
scroll to position [2226, 0]
